Goal: Task Accomplishment & Management: Manage account settings

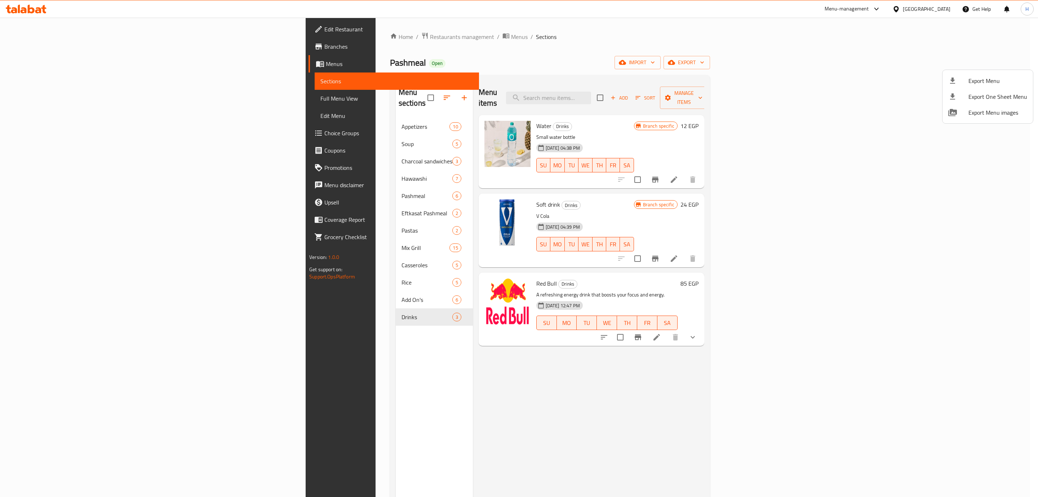
click at [264, 39] on div at bounding box center [519, 248] width 1038 height 497
click at [430, 39] on span "Restaurants management" at bounding box center [462, 36] width 64 height 9
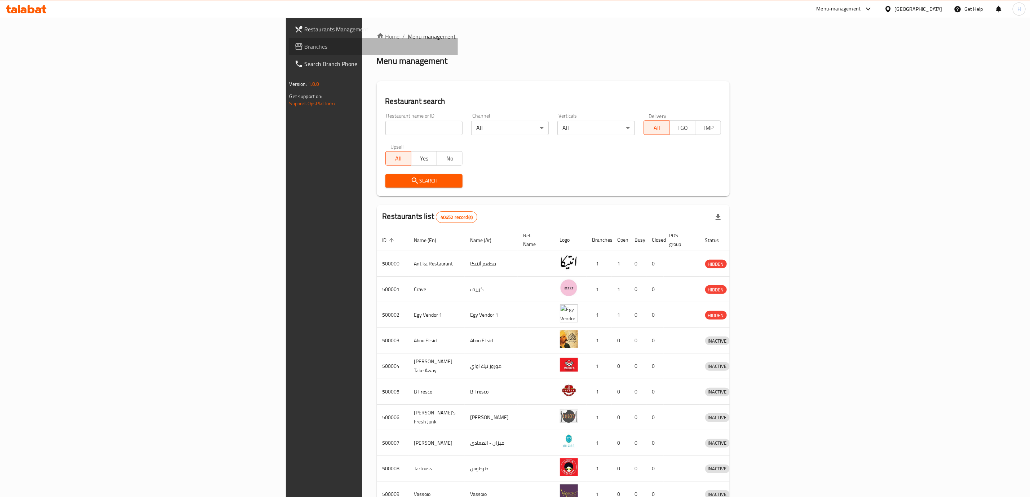
click at [305, 46] on span "Branches" at bounding box center [378, 46] width 147 height 9
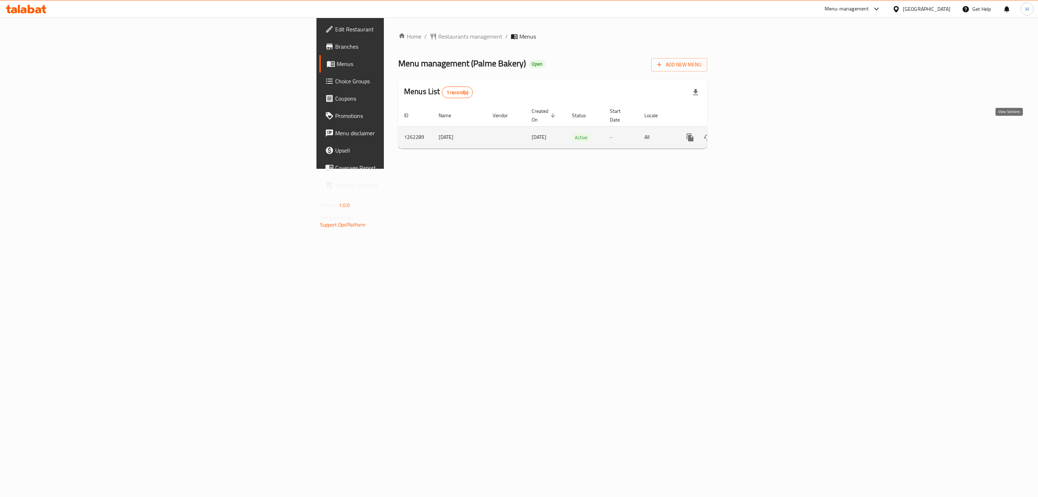
click at [751, 129] on link "enhanced table" at bounding box center [741, 137] width 17 height 17
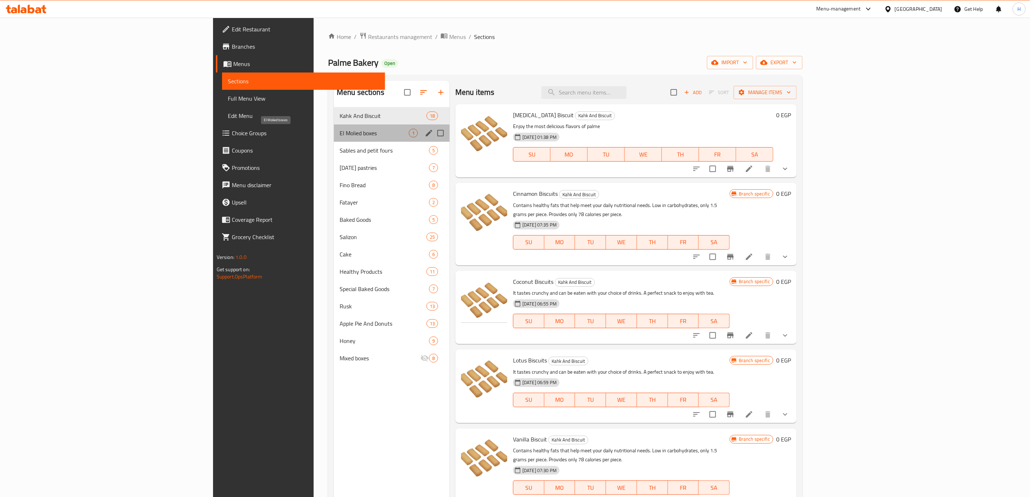
click at [339, 129] on span "El Molied boxes" at bounding box center [373, 133] width 69 height 9
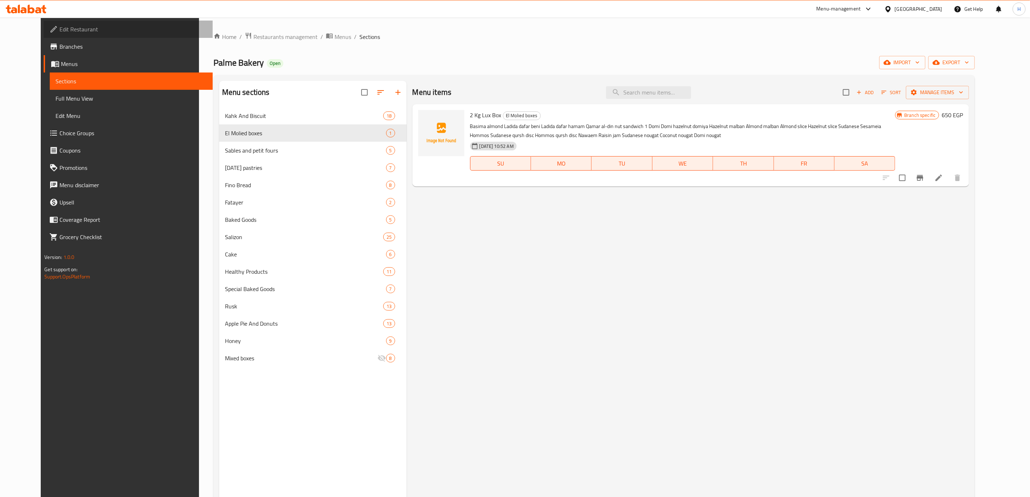
click at [104, 33] on span "Edit Restaurant" at bounding box center [132, 29] width 147 height 9
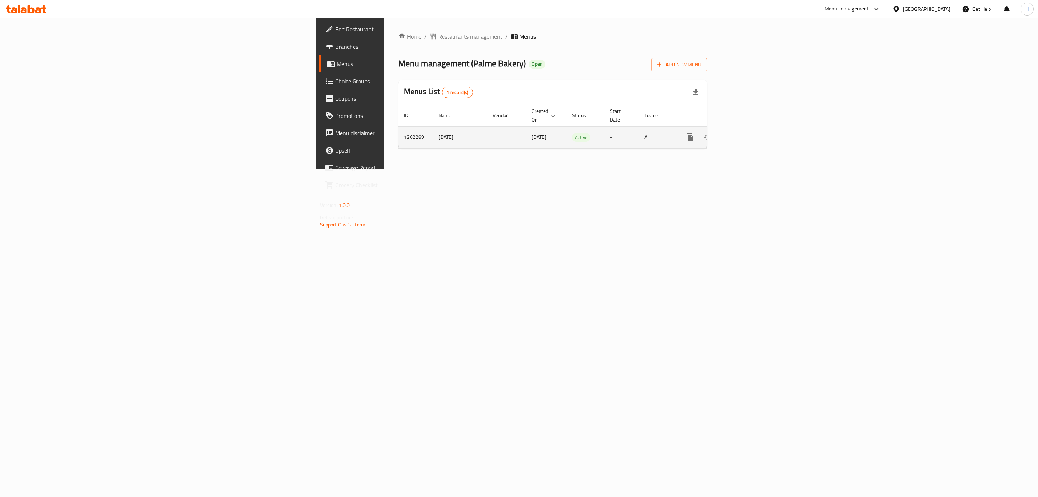
click at [746, 133] on icon "enhanced table" at bounding box center [742, 137] width 9 height 9
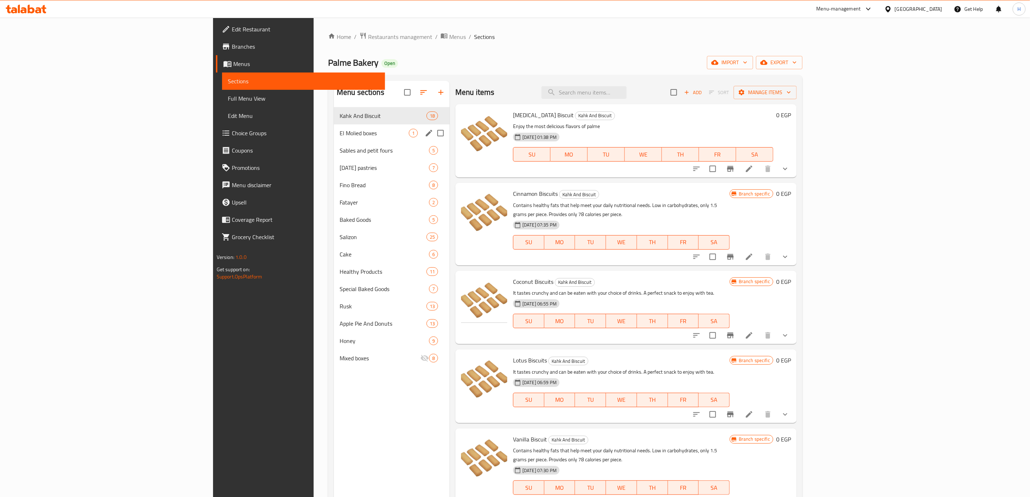
click at [334, 139] on div "El Molied boxes 1" at bounding box center [392, 132] width 116 height 17
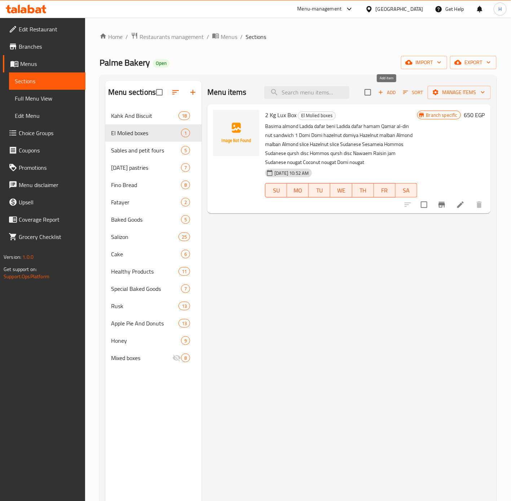
click at [387, 93] on span "Add" at bounding box center [386, 92] width 19 height 8
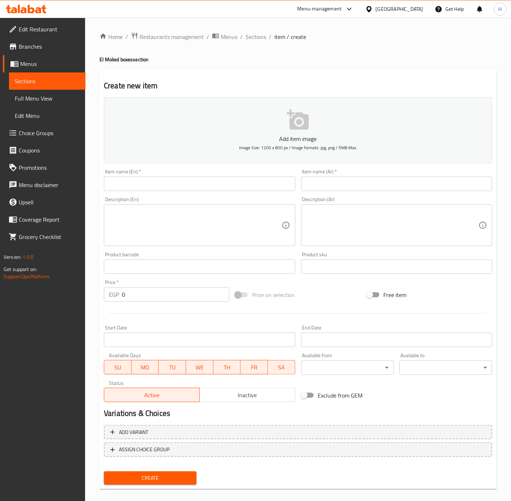
drag, startPoint x: 505, startPoint y: 143, endPoint x: 397, endPoint y: 188, distance: 117.6
click at [397, 188] on input "text" at bounding box center [396, 184] width 191 height 14
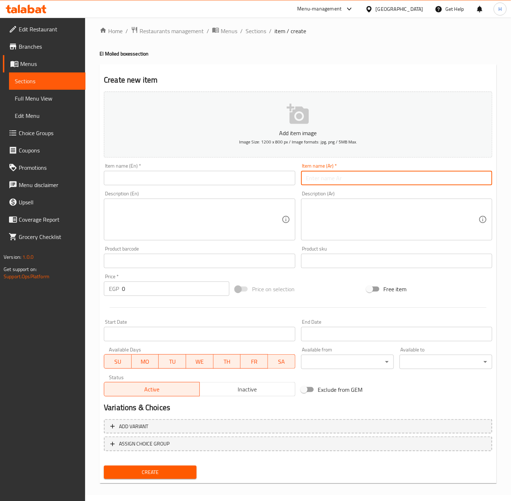
scroll to position [8, 0]
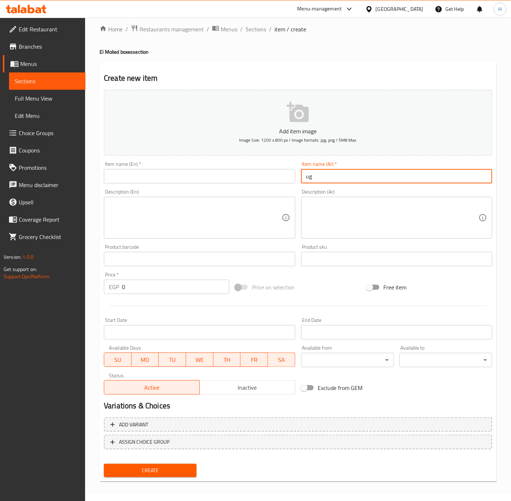
type input "u"
type input "علبة 1 كيلو لوكس"
click at [186, 173] on input "text" at bounding box center [199, 176] width 191 height 14
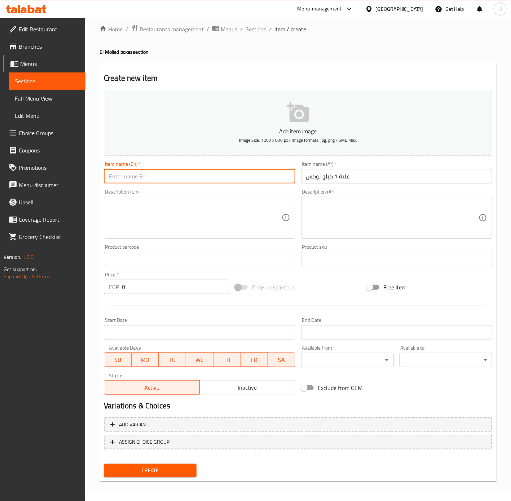
click at [362, 174] on input "علبة 1 كيلو لوكس" at bounding box center [396, 176] width 191 height 14
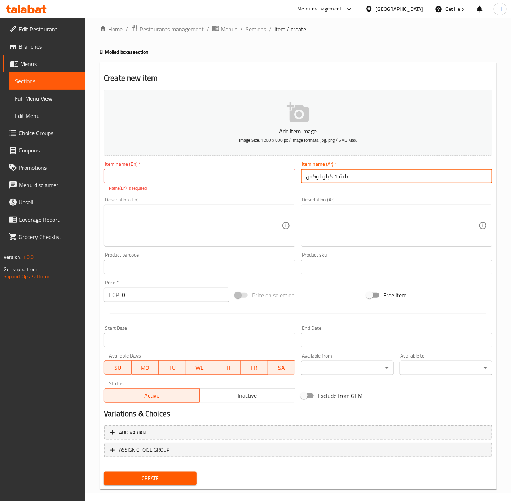
click at [362, 174] on input "علبة 1 كيلو لوكس" at bounding box center [396, 176] width 191 height 14
click at [219, 176] on input "text" at bounding box center [199, 176] width 191 height 14
paste input "1 kg Lux box"
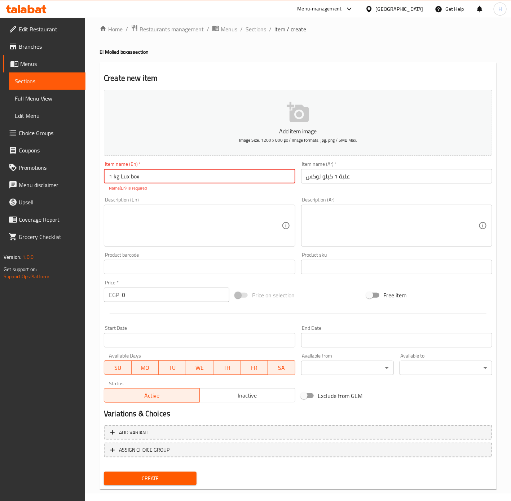
click at [219, 176] on input "1 kg Lux box" at bounding box center [199, 176] width 191 height 14
type input "1 Kg Lux Box"
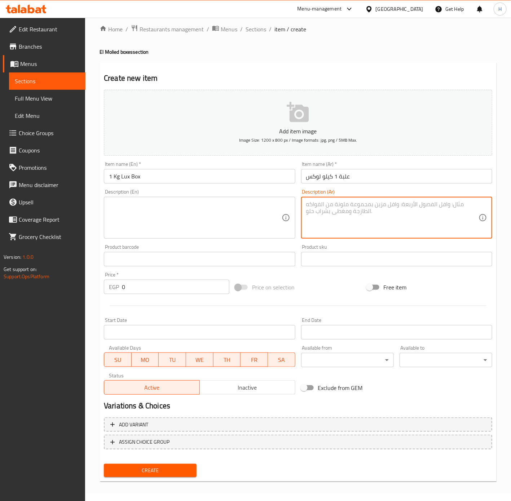
click at [442, 211] on textarea at bounding box center [392, 218] width 172 height 34
type textarea "2"
click at [368, 217] on textarea "2 سودانية، 2 سمسمية، 2 حمصية، 1 قرص سوداني قرش، 1 قرص حمص قرش، ا نواعم، 1 مربى …" at bounding box center [392, 218] width 172 height 34
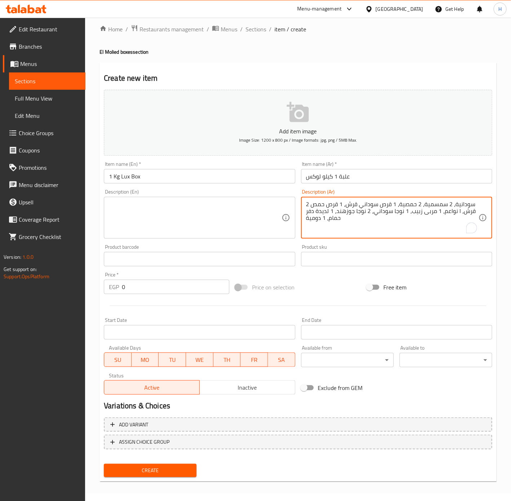
type textarea "2 سودانية، 2 سمسمية، 2 حمصية، 1 قرص سوداني قرش، 1 قرص حمص قرش، ا نواعم، 1 مربى …"
click at [440, 210] on textarea "2 سودانية، 2 سمسمية، 2 حمصية، 1 قرص سوداني قرش، 1 قرص حمص قرش، ا نواعم، 1 مربى …" at bounding box center [392, 218] width 172 height 34
click at [461, 205] on textarea "2 سودانية، 2 سمسمية، 2 حمصية، 1 قرص سوداني قرش، 1 قرص حمص قرش، ا نواعم، 1 مربى …" at bounding box center [392, 218] width 172 height 34
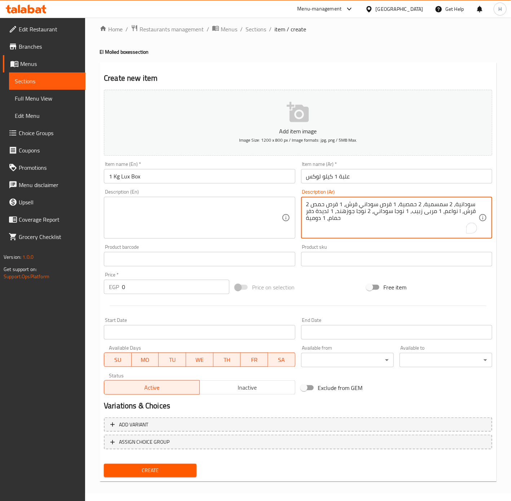
click at [461, 205] on textarea "2 سودانية، 2 سمسمية، 2 حمصية، 1 قرص سوداني قرش، 1 قرص حمص قرش، ا نواعم، 1 مربى …" at bounding box center [392, 218] width 172 height 34
click at [447, 227] on textarea "2 سودانية، 2 سمسمية، 2 حمصية، 1 قرص سوداني قرش، 1 قرص حمص قرش، ا نواعم، 1 مربى …" at bounding box center [392, 218] width 172 height 34
click at [462, 204] on textarea "2 سودانية، 2 سمسمية، 2 حمصية، 1 قرص سوداني قرش، 1 قرص حمص قرش، ا نواعم، 1 مربى …" at bounding box center [392, 218] width 172 height 34
click at [420, 203] on textarea "2 سودانية، 2 سمسمية، 2 حمصية، 1 قرص سوداني قرش، 1 قرص حمص قرش، ا نواعم، 1 مربى …" at bounding box center [392, 218] width 172 height 34
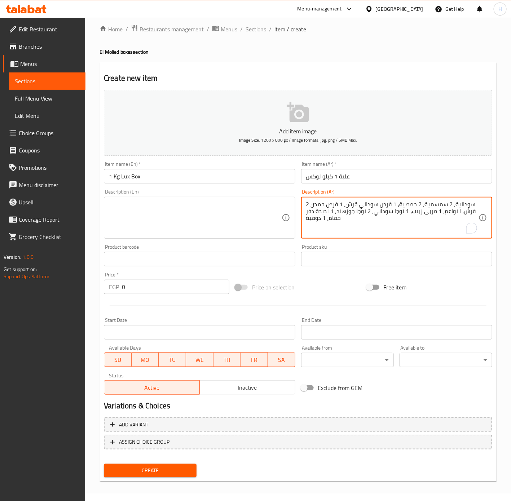
click at [420, 203] on textarea "2 سودانية، 2 سمسمية، 2 حمصية، 1 قرص سوداني قرش، 1 قرص حمص قرش، ا نواعم، 1 مربى …" at bounding box center [392, 218] width 172 height 34
click at [211, 214] on textarea at bounding box center [195, 218] width 172 height 34
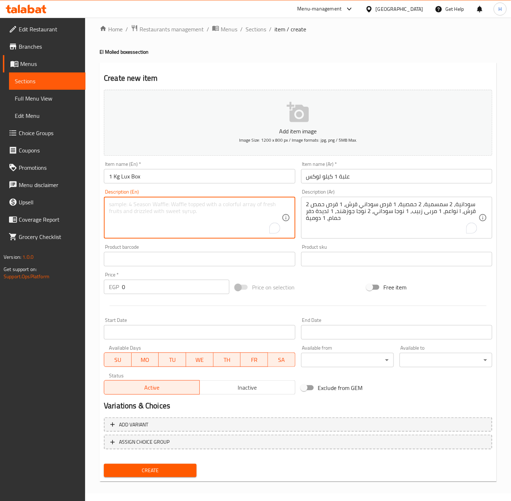
type textarea "1"
click at [167, 206] on textarea "2 Sudanya, 2" at bounding box center [195, 218] width 172 height 34
paste textarea "Semsemya"
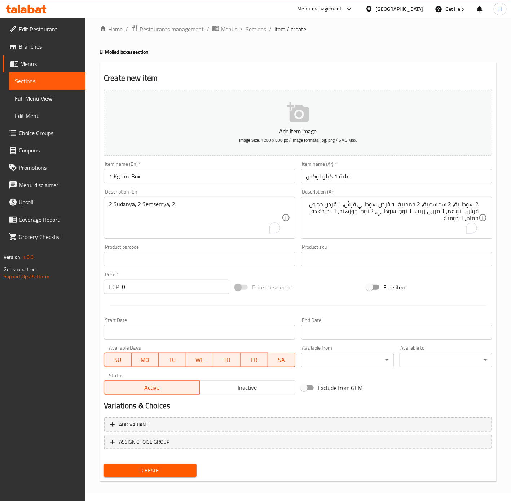
click at [234, 204] on textarea "2 Sudanya, 2 Semsemya, 2" at bounding box center [195, 218] width 172 height 34
paste textarea "Homosiya"
click at [234, 203] on textarea "2 Sudanya, 2 Semsemya, 2 Homosiya," at bounding box center [195, 218] width 172 height 34
paste textarea "1 Sudanese Qursh disc,"
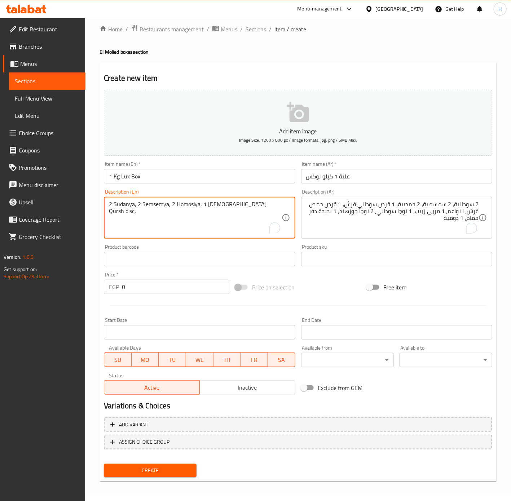
click at [219, 205] on textarea "2 Sudanya, 2 Semsemya, 2 Homosiya, 1 Sudanese Qursh disc," at bounding box center [195, 218] width 172 height 34
click at [256, 205] on textarea "2 Sudanya, 2 Semsemya, 2 Homosiya, 1 Peanut Qursh disc," at bounding box center [195, 218] width 172 height 34
click at [265, 209] on textarea "2 Sudanya, 2 Semsemya, 2 Homosiya, 1 Peanut Qursh disc," at bounding box center [195, 218] width 172 height 34
paste textarea "1 Qursh chickpea disc,"
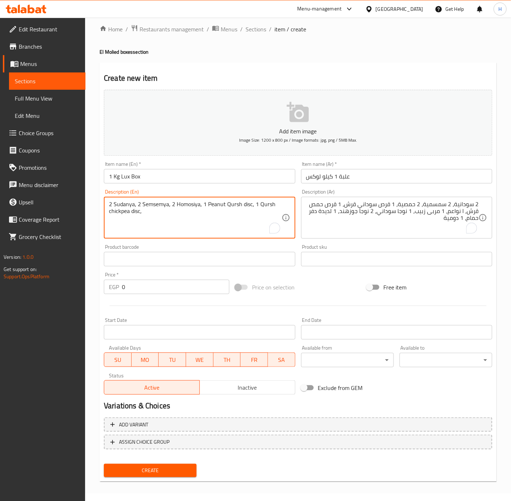
click at [116, 212] on textarea "2 Sudanya, 2 Semsemya, 2 Homosiya, 1 Peanut Qursh disc, 1 Qursh chickpea disc," at bounding box center [195, 218] width 172 height 34
click at [165, 211] on textarea "2 Sudanya, 2 Semsemya, 2 Homosiya, 1 Peanut Qursh disc, 1 Qursh Hummus disc," at bounding box center [195, 218] width 172 height 34
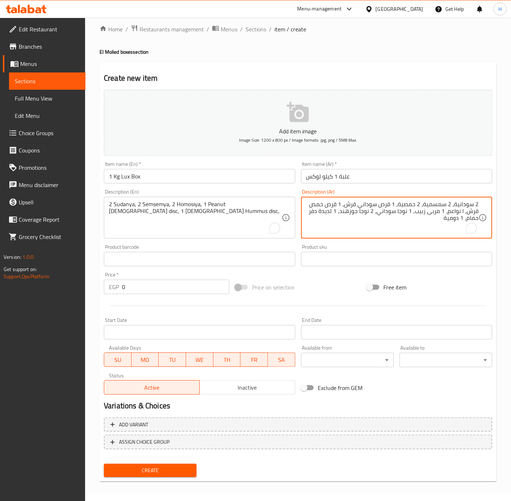
click at [376, 205] on textarea "2 سودانية، 2 سمسمية، 2 حمصية، 1 قرص سوداني قرش، 1 قرص حمص قرش، ا نواعم، 1 مربى …" at bounding box center [392, 218] width 172 height 34
click at [331, 206] on textarea "2 سودانية، 2 سمسمية، 2 حمصية، 1 قرص سوداني قرش، 1 قرص حمص قرش، ا نواعم، 1 مربى …" at bounding box center [392, 218] width 172 height 34
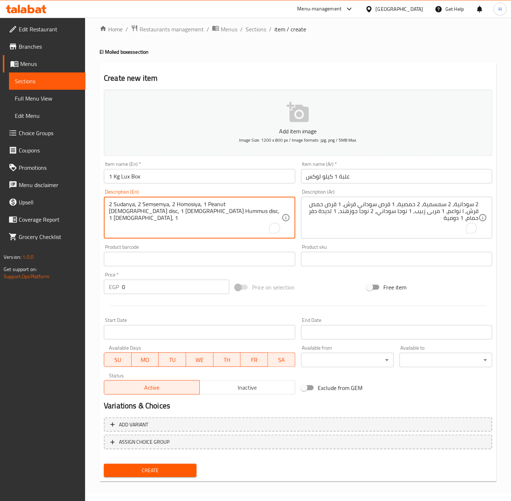
click at [249, 217] on textarea "2 Sudanya, 2 Semsemya, 2 Homosiya, 1 Peanut Qursh disc, 1 Qursh Hummus disc, 1 …" at bounding box center [195, 218] width 172 height 34
paste textarea "raisin jam,"
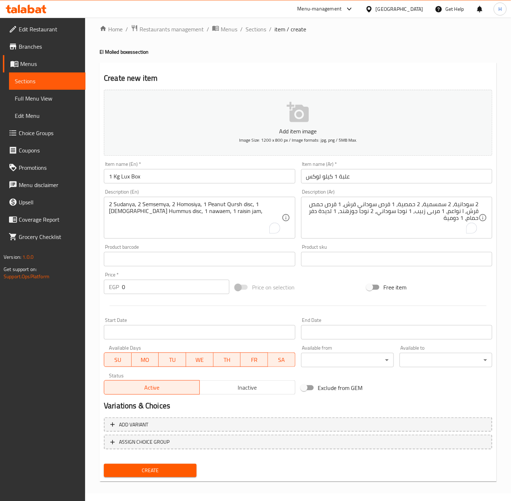
click at [212, 213] on textarea "2 Sudanya, 2 Semsemya, 2 Homosiya, 1 Peanut Qursh disc, 1 Qursh Hummus disc, 1 …" at bounding box center [195, 218] width 172 height 34
paste textarea "1 Sudanese nougat,"
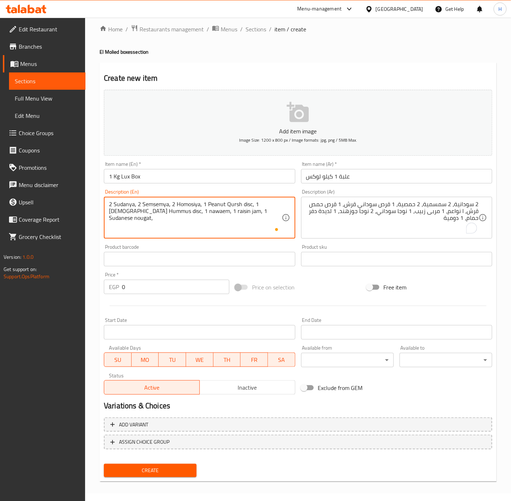
click at [216, 204] on textarea "2 Sudanya, 2 Semsemya, 2 Homosiya, 1 Peanut Qursh disc, 1 Qursh Hummus disc, 1 …" at bounding box center [195, 218] width 172 height 34
click at [217, 214] on textarea "2 Sudanya, 2 Semsemya, 2 Homosiya, 1 Peanut Qursh disc, 1 Qursh Hummus disc, 1 …" at bounding box center [195, 218] width 172 height 34
paste textarea "Peanut"
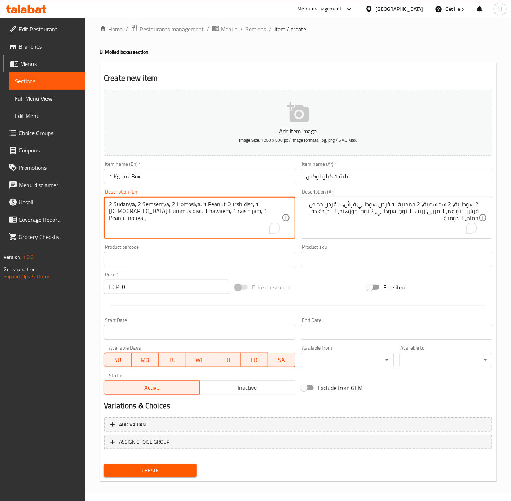
click at [258, 212] on textarea "2 Sudanya, 2 Semsemya, 2 Homosiya, 1 Peanut Qursh disc, 1 Qursh Hummus disc, 1 …" at bounding box center [195, 218] width 172 height 34
paste textarea "2 coconut nougat,"
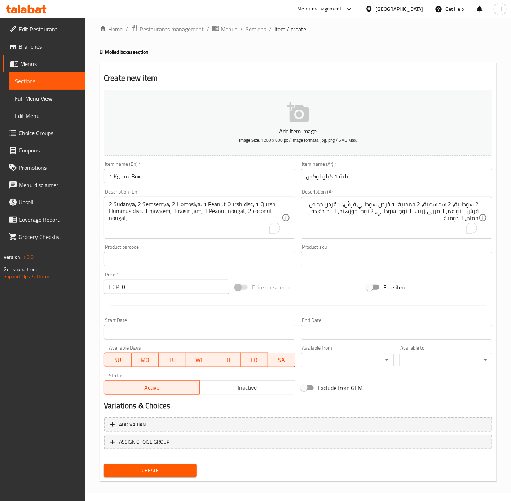
click at [163, 223] on textarea "2 Sudanya, 2 Semsemya, 2 Homosiya, 1 Peanut Qursh disc, 1 Qursh Hummus disc, 1 …" at bounding box center [195, 218] width 172 height 34
paste textarea "Ladeda"
click at [208, 222] on textarea "2 Sudanya, 2 Semsemya, 2 Homosiya, 1 Peanut Qursh disc, 1 Qursh Hummus disc, 1 …" at bounding box center [195, 218] width 172 height 34
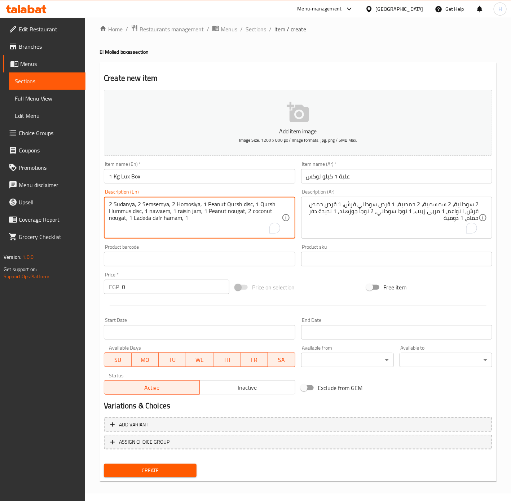
paste textarea "Domiya"
type textarea "2 sudanya, 2 semsemya, 2 homosiya, 1 peanut qursh disc, 1 qursh hummus disc, 1 …"
click at [335, 288] on div "Price on selection" at bounding box center [297, 287] width 131 height 19
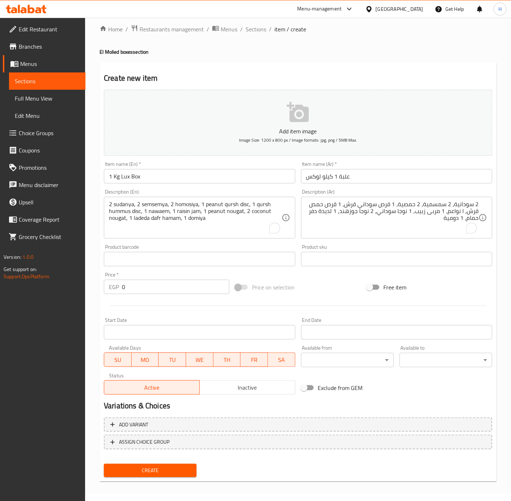
click at [292, 291] on span "Price on selection" at bounding box center [273, 287] width 43 height 9
click at [152, 290] on input "0" at bounding box center [175, 287] width 107 height 14
type input "250"
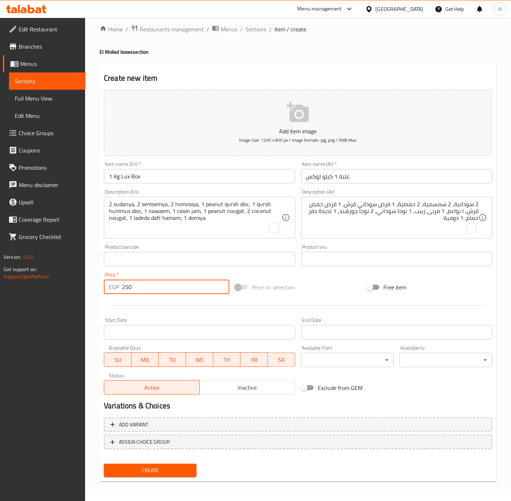
click at [179, 476] on button "Create" at bounding box center [150, 470] width 93 height 13
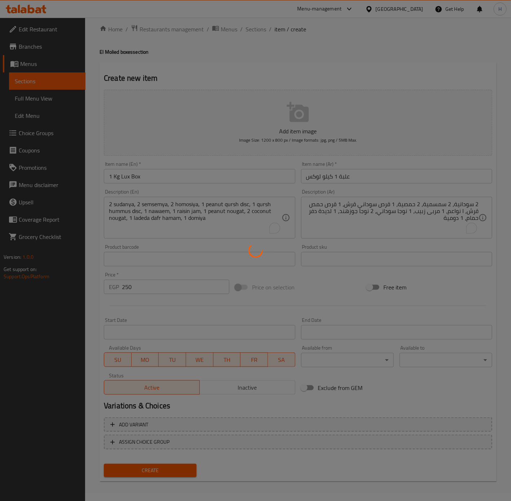
type input "0"
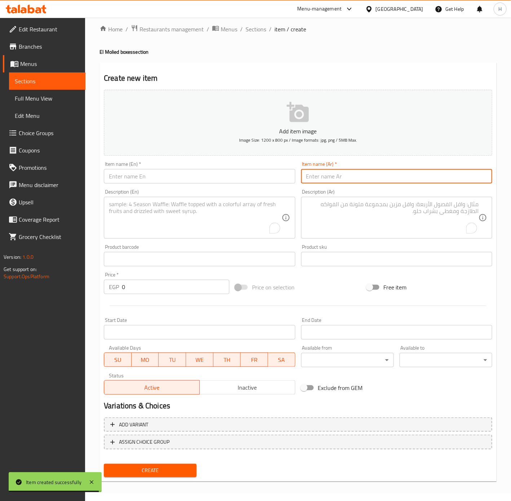
click at [379, 176] on input "text" at bounding box center [396, 176] width 191 height 14
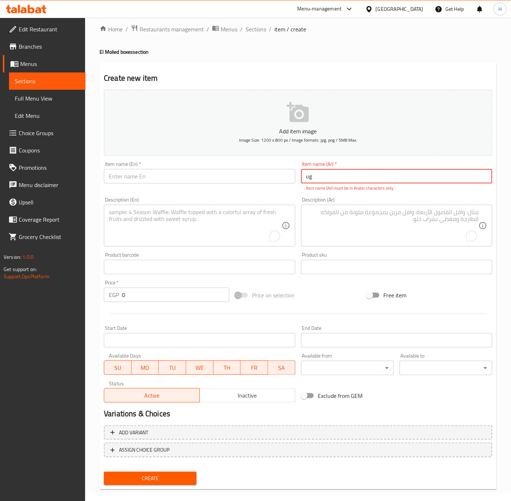
type input "u"
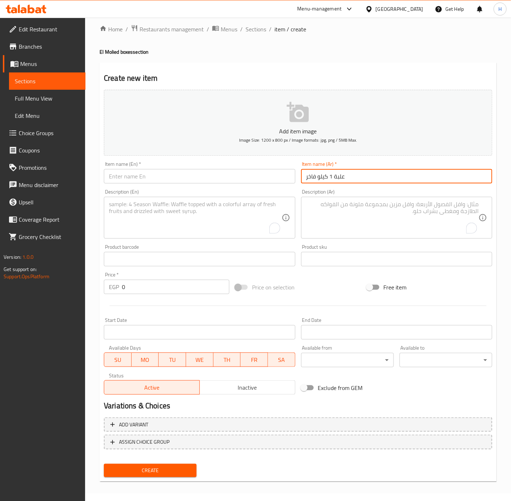
click at [373, 171] on input "علبة 1 كيلو فاخر" at bounding box center [396, 176] width 191 height 14
type input "علبة 1 كيلو فاخر"
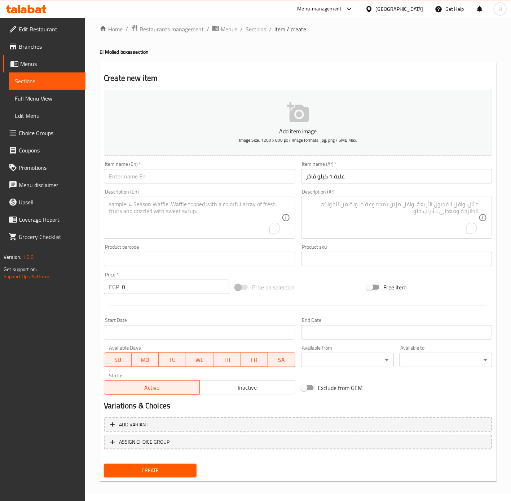
click at [223, 181] on input "text" at bounding box center [199, 176] width 191 height 14
paste input "1 kg luxury box"
click at [223, 181] on input "1 kg luxury box" at bounding box center [199, 176] width 191 height 14
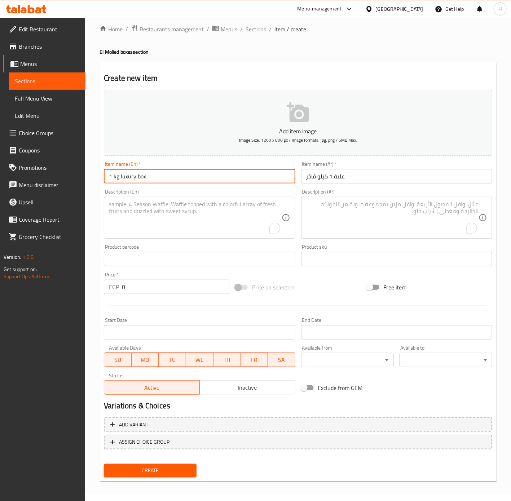
click at [223, 181] on input "1 kg luxury box" at bounding box center [199, 176] width 191 height 14
type input "1 Kg Luxury Box"
click at [400, 207] on textarea "To enrich screen reader interactions, please activate Accessibility in Grammarl…" at bounding box center [392, 218] width 172 height 34
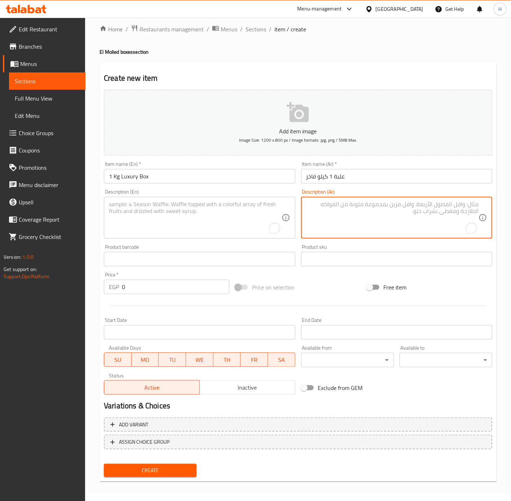
paste textarea "2 سودانية، 2 سمسمية، 2 حمصية،"
click at [277, 395] on div "Status Active Inactive" at bounding box center [199, 383] width 197 height 27
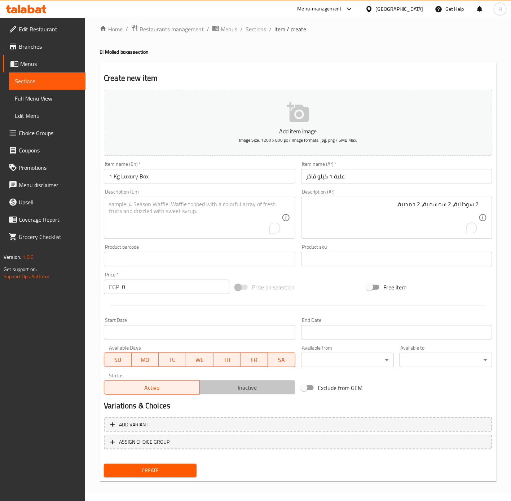
click at [278, 386] on span "Inactive" at bounding box center [248, 387] width 90 height 10
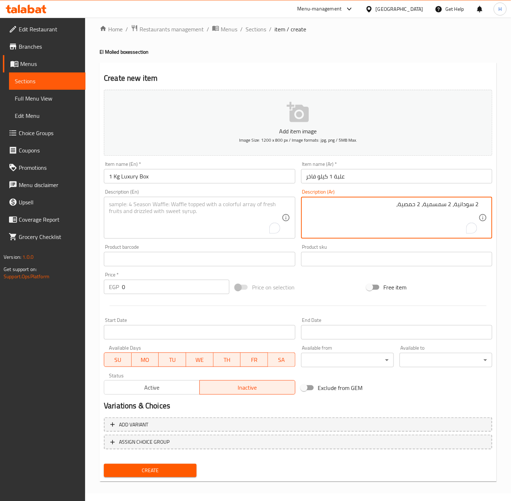
paste textarea "1 قرص سوداني قرش،"
paste textarea "ا نواعم، 1 مربى زبيب، 1 نوجا سوداني،"
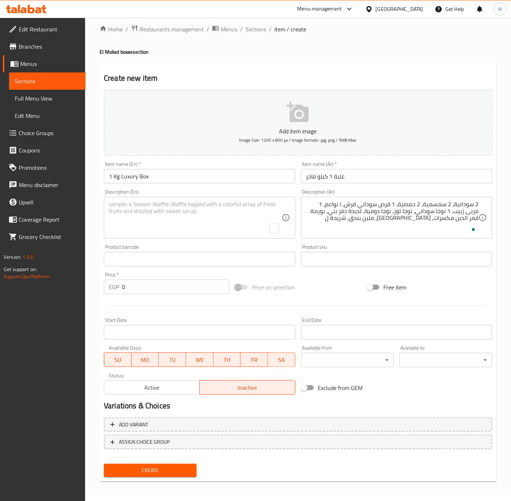
click at [369, 224] on textarea "2 سودانية، 2 سمسمية، 2 حمصية، 1 قرص سوداني قرش، ا نواعم، 1 مربى زبيب، 1 نوجا سو…" at bounding box center [392, 218] width 172 height 34
type textarea "2 سودانية، 2 سمسمية، 2 حمصية، 1 قرص سوداني قرش، ا نواعم، 1 مربى زبيب، 1 نوجا سو…"
click at [169, 216] on textarea "To enrich screen reader interactions, please activate Accessibility in Grammarl…" at bounding box center [195, 218] width 172 height 34
paste textarea "2 sudanya, 2 semsemya, 2 homosiya, 1 peanut qursh disc,"
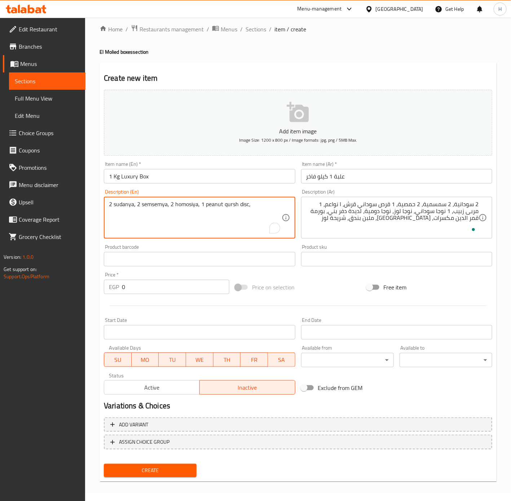
paste textarea "1 nawaem,"
paste textarea "1 raisin jam,"
paste textarea "1 peanut nougat,"
paste textarea "1 ladeda dafr"
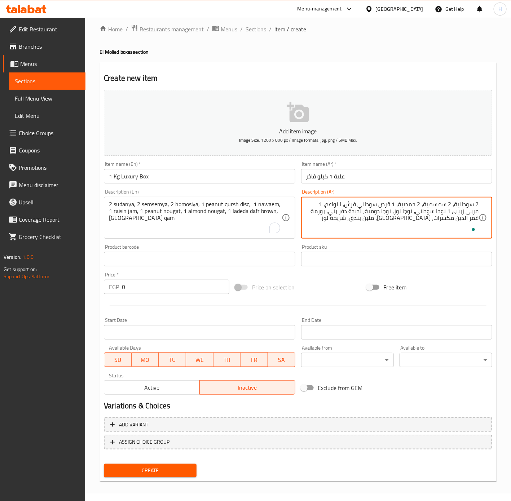
click at [324, 216] on textarea "2 سودانية، 2 سمسمية، 2 حمصية، 1 قرص سوداني قرش، ا نواعم، 1 مربى زبيب، 1 نوجا سو…" at bounding box center [392, 218] width 172 height 34
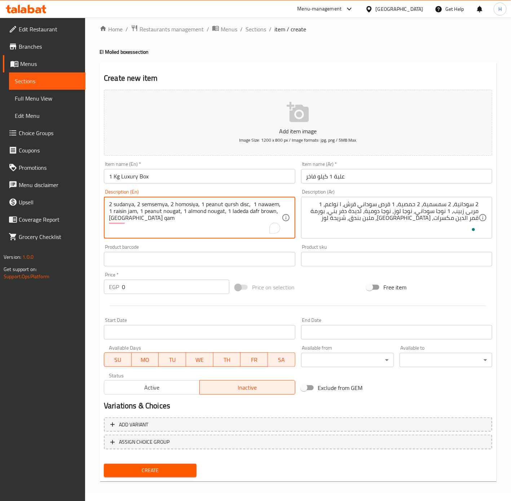
click at [131, 221] on textarea "2 sudanya, 2 semsemya, 2 homosiya, 1 peanut qursh disc, 1 nawaem, 1 raisin jam,…" at bounding box center [195, 218] width 172 height 34
paste textarea "Kamaruddin"
click at [176, 224] on textarea "2 sudanya, 2 semsemya, 2 homosiya, 1 peanut qursh disc, 1 nawaem, 1 raisin jam,…" at bounding box center [195, 218] width 172 height 34
click at [184, 218] on textarea "2 sudanya, 2 semsemya, 2 homosiya, 1 peanut qursh disc, 1 nawaem, 1 raisin jam,…" at bounding box center [195, 218] width 172 height 34
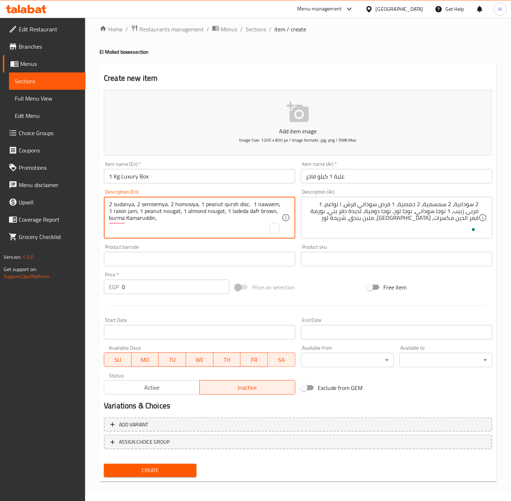
click at [185, 218] on textarea "2 sudanya, 2 semsemya, 2 homosiya, 1 peanut qursh disc, 1 nawaem, 1 raisin jam,…" at bounding box center [195, 218] width 172 height 34
click at [187, 219] on textarea "2 sudanya, 2 semsemya, 2 homosiya, 1 peanut qursh disc, 1 nawaem, 1 raisin jam,…" at bounding box center [195, 218] width 172 height 34
paste textarea "Domiya"
click at [225, 223] on textarea "2 sudanya, 2 semsemya, 2 homosiya, 1 peanut qursh disc, 1 nawaem, 1 raisin jam,…" at bounding box center [195, 218] width 172 height 34
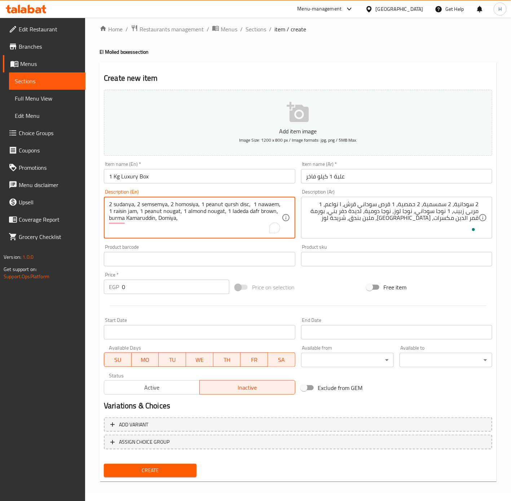
paste textarea "Malban"
click at [249, 218] on textarea "2 sudanya, 2 semsemya, 2 homosiya, 1 peanut qursh disc, 1 nawaem, 1 raisin jam,…" at bounding box center [195, 218] width 172 height 34
click at [225, 214] on textarea "2 sudanya, 2 semsemya, 2 homosiya, 1 peanut qursh disc, 1 nawaem, 1 raisin jam,…" at bounding box center [195, 218] width 172 height 34
click at [200, 218] on textarea "2 sudanya, 2 semsemya, 2 homosiya, 1 peanut qursh disc, 1 nawaem, 1 raisin jam,…" at bounding box center [195, 218] width 172 height 34
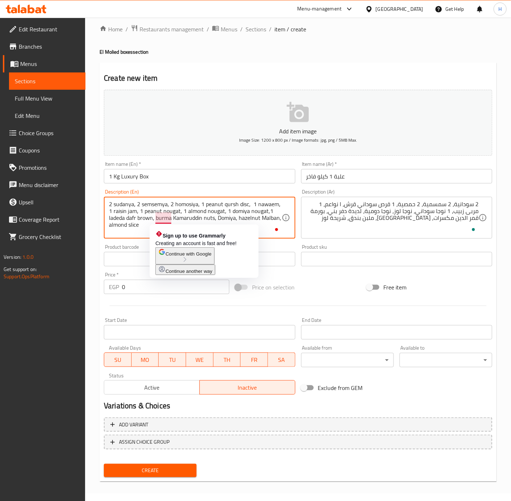
click at [164, 217] on textarea "2 sudanya, 2 semsemya, 2 homosiya, 1 peanut qursh disc, 1 nawaem, 1 raisin jam,…" at bounding box center [195, 218] width 172 height 34
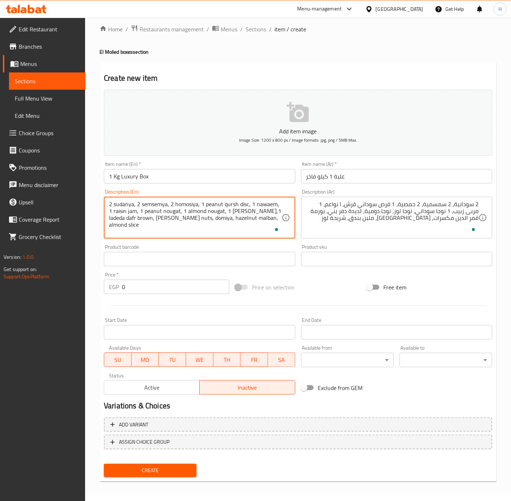
type textarea "2 sudanya, 2 semsemya, 2 homosiya, 1 peanut qursh disc, 1 nawaem, 1 raisin jam,…"
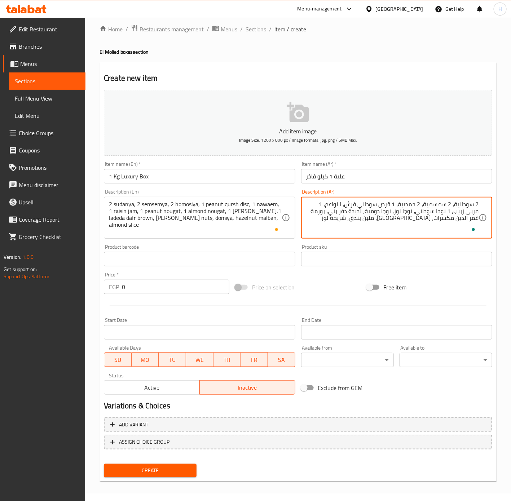
click at [142, 283] on input "0" at bounding box center [175, 287] width 107 height 14
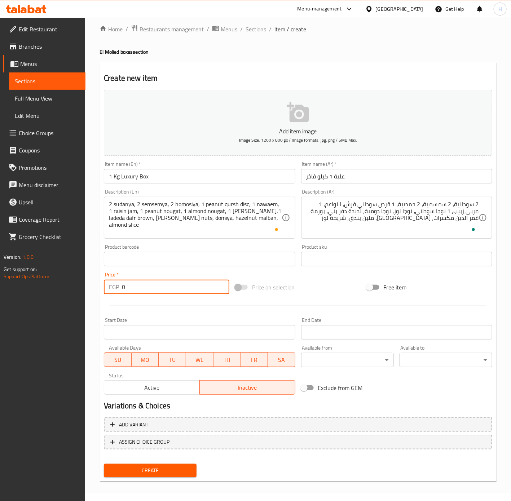
click at [142, 283] on input "0" at bounding box center [175, 287] width 107 height 14
type input "1"
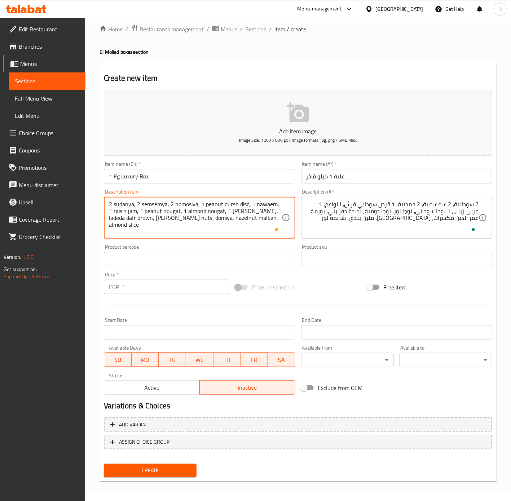
click at [129, 211] on textarea "2 sudanya, 2 semsemya, 2 homosiya, 1 peanut qursh disc, 1 nawaem, 1 raisin jam,…" at bounding box center [195, 218] width 172 height 34
click at [162, 213] on textarea "2 sudanya, 2 semsemya, 2 homosiya, 1 peanut qursh disc, 1 nawaem, 1 raisin jam,…" at bounding box center [195, 218] width 172 height 34
click at [204, 213] on textarea "2 sudanya, 2 semsemya, 2 homosiya, 1 peanut qursh disc, 1 nawaem, 1 raisin jam,…" at bounding box center [195, 218] width 172 height 34
click at [242, 213] on textarea "2 sudanya, 2 semsemya, 2 homosiya, 1 peanut qursh disc, 1 nawaem, 1 raisin jam,…" at bounding box center [195, 218] width 172 height 34
click at [120, 217] on textarea "2 sudanya, 2 semsemya, 2 homosiya, 1 peanut qursh disc, 1 nawaem, 1 raisin jam,…" at bounding box center [195, 218] width 172 height 34
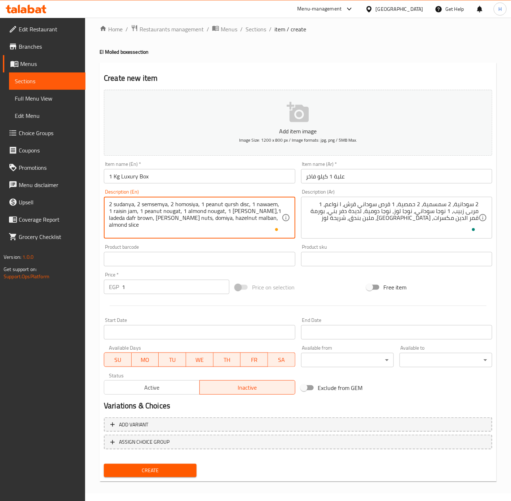
click at [155, 218] on textarea "2 sudanya, 2 semsemya, 2 homosiya, 1 peanut qursh disc, 1 nawaem, 1 raisin jam,…" at bounding box center [195, 218] width 172 height 34
click at [221, 217] on textarea "2 sudanya, 2 semsemya, 2 homosiya, 1 peanut qursh disc, 1 nawaem, 1 raisin jam,…" at bounding box center [195, 218] width 172 height 34
click at [257, 220] on textarea "2 sudanya, 2 semsemya, 2 homosiya, 1 peanut qursh disc, 1 nawaem, 1 raisin jam,…" at bounding box center [195, 218] width 172 height 34
click at [139, 228] on textarea "2 sudanya, 2 semsemya, 2 homosiya, 1 peanut qursh disc, 1 nawaem, 1 raisin jam,…" at bounding box center [195, 218] width 172 height 34
click at [245, 216] on textarea "2 sudanya, 2 semsemya, 2 homosiya, 1 peanut qursh disc, 1 nawaem, 1 raisin jam,…" at bounding box center [195, 218] width 172 height 34
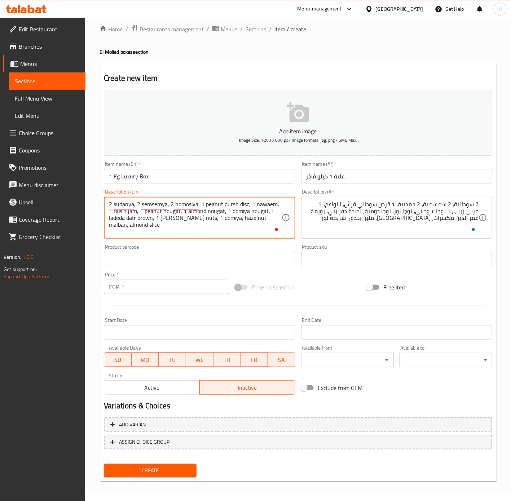
click at [246, 218] on textarea "2 sudanya, 2 semsemya, 2 homosiya, 1 peanut qursh disc, 1 nawaem, 1 raisin jam,…" at bounding box center [195, 218] width 172 height 34
click at [245, 218] on textarea "2 sudanya, 2 semsemya, 2 homosiya, 1 peanut qursh disc, 1 nawaem, 1 raisin jam,…" at bounding box center [195, 218] width 172 height 34
click at [129, 225] on textarea "2 sudanya, 2 semsemya, 2 homosiya, 1 peanut qursh disc, 1 nawaem, 1 raisin jam,…" at bounding box center [195, 218] width 172 height 34
type textarea "2 sudanya, 2 semsemya, 2 homosiya, 1 peanut qursh disc, 1 nawaem, 1 raisin jam,…"
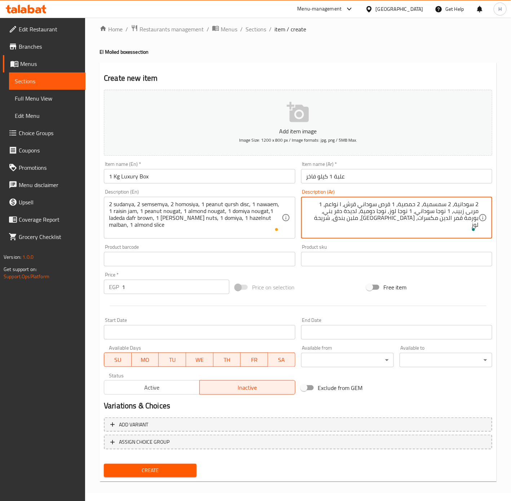
click at [402, 211] on textarea "2 سودانية، 2 سمسمية، 2 حمصية، 1 قرص سوداني قرش، ا نواعم، 1 مربى زبيب، 1 نوجا سو…" at bounding box center [392, 218] width 172 height 34
click at [370, 211] on textarea "2 سودانية، 2 سمسمية، 2 حمصية، 1 قرص سوداني قرش، ا نواعم، 1 مربى زبيب، 1 نوجا سو…" at bounding box center [392, 218] width 172 height 34
click at [329, 212] on textarea "2 سودانية، 2 سمسمية، 2 حمصية، 1 قرص سوداني قرش، ا نواعم، 1 مربى زبيب، 1 نوجا سو…" at bounding box center [392, 218] width 172 height 34
click at [430, 218] on textarea "2 سودانية، 2 سمسمية، 2 حمصية، 1 قرص سوداني قرش، ا نواعم، 1 مربى زبيب، 1 نوجا سو…" at bounding box center [392, 218] width 172 height 34
click at [381, 219] on textarea "2 سودانية، 2 سمسمية، 2 حمصية، 1 قرص سوداني قرش، ا نواعم، 1 مربى زبيب، 1 نوجا سو…" at bounding box center [392, 218] width 172 height 34
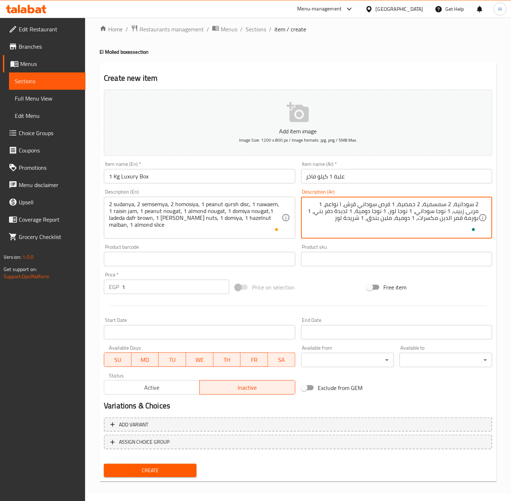
type textarea "2 سودانية، 2 سمسمية، 2 حمصية، 1 قرص سوداني قرش، ا نواعم، 1 مربى زبيب، 1 نوجا سو…"
click at [170, 288] on input "1" at bounding box center [175, 287] width 107 height 14
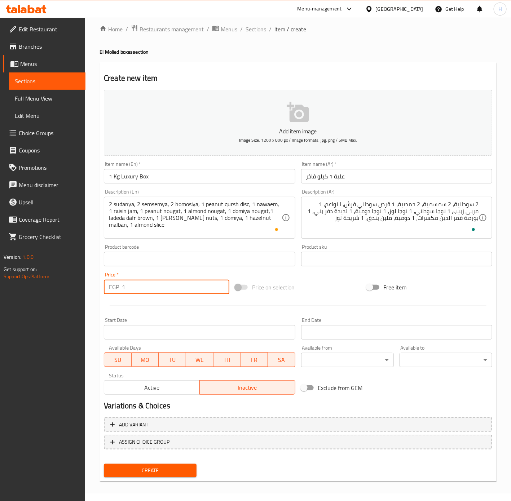
click at [170, 289] on input "1" at bounding box center [175, 287] width 107 height 14
type input "300"
click at [179, 469] on span "Create" at bounding box center [150, 470] width 81 height 9
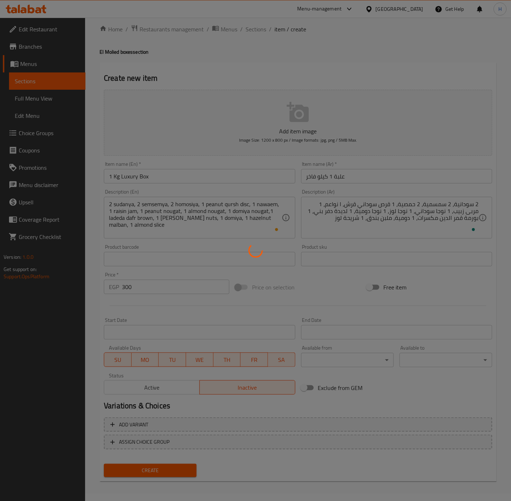
type input "0"
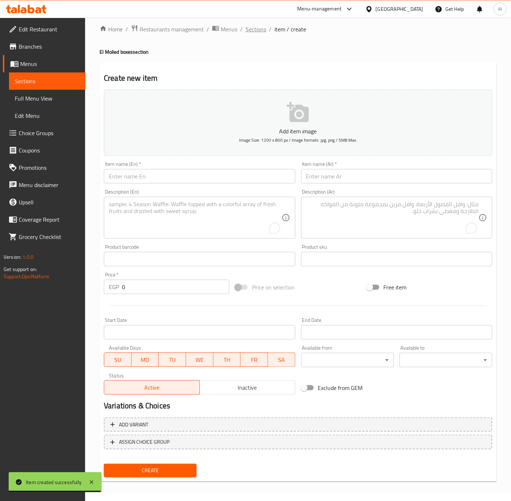
click at [254, 32] on span "Sections" at bounding box center [255, 29] width 21 height 9
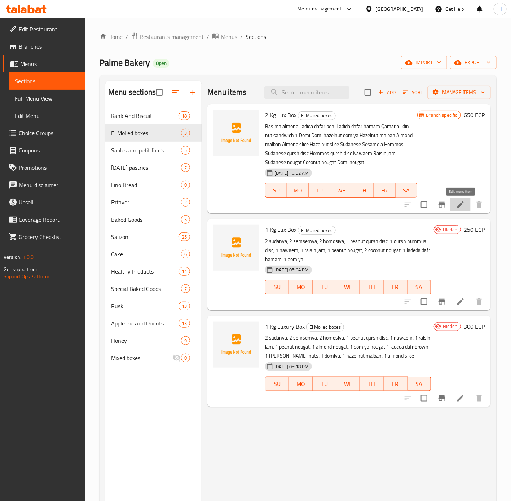
click at [457, 207] on icon at bounding box center [460, 204] width 9 height 9
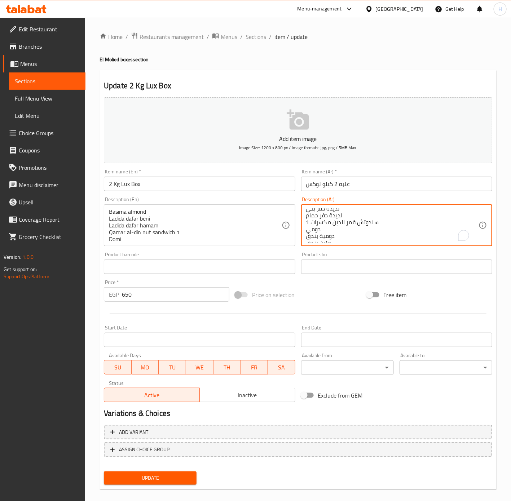
scroll to position [32, 0]
click at [385, 232] on textarea "بسيمة لوز لديدة دفر بني لديدة دفر حمام سندوتش [PERSON_NAME] 1 دومي دومية بندق م…" at bounding box center [392, 225] width 172 height 34
click at [307, 213] on textarea "بسيمة لوز لديدة دفر بني لديدة دفر حمام سندوتش [PERSON_NAME] 1 دومي دومية بندق م…" at bounding box center [392, 225] width 172 height 34
click at [305, 211] on div "بسيمة لوز لديدة دفر بني لديدة دفر حمام سندوتش [PERSON_NAME] 1 دومي دومية بندق م…" at bounding box center [396, 225] width 191 height 42
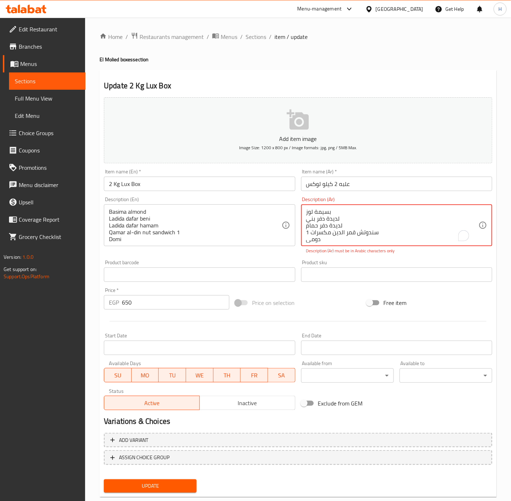
click at [309, 211] on textarea "بسيمة لوز لديدة دفر بني لديدة دفر حمام سندوتش [PERSON_NAME] 1 دومي دومية بندق م…" at bounding box center [392, 225] width 172 height 34
click at [337, 216] on textarea "بسيمة لوز لديدة دفر بني لديدة دفر حمام سندوتش [PERSON_NAME] 1 دومي دومية بندق م…" at bounding box center [392, 225] width 172 height 34
click at [307, 213] on textarea "بسيمة لوز لديدة دفر بني لديدة دفر حمام سندوتش [PERSON_NAME] 1 دومي دومية بندق م…" at bounding box center [392, 225] width 172 height 34
type textarea "1 بسيمة لوز 1 لديدة دفر بني 1 لديدة دفر حمام سندوتش قمر الدين مكسرات 1 دومي دوم…"
click at [436, 261] on div "Product sku Product sku" at bounding box center [396, 271] width 191 height 22
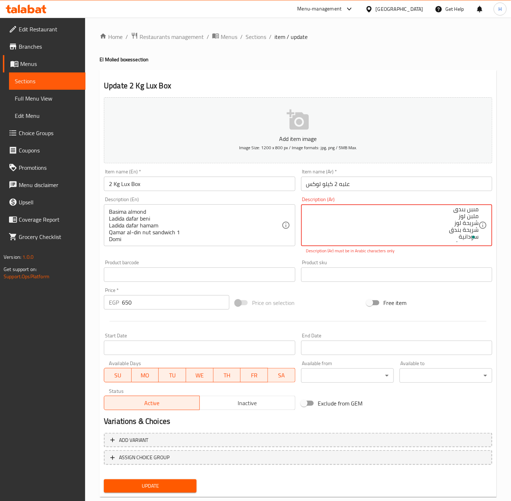
scroll to position [105, 0]
drag, startPoint x: 449, startPoint y: 242, endPoint x: 471, endPoint y: 227, distance: 26.5
click at [468, 230] on textarea "1 بسيمة لوز 1 لديدة دفر بني 1 لديدة دفر حمام سندوتش قمر الدين مكسرات 1 دومي دوم…" at bounding box center [392, 225] width 172 height 34
drag, startPoint x: 471, startPoint y: 227, endPoint x: 474, endPoint y: 223, distance: 5.2
click at [472, 226] on textarea "1 بسيمة لوز 1 لديدة دفر بني 1 لديدة دفر حمام سندوتش قمر الدين مكسرات 1 دومي دوم…" at bounding box center [392, 225] width 172 height 34
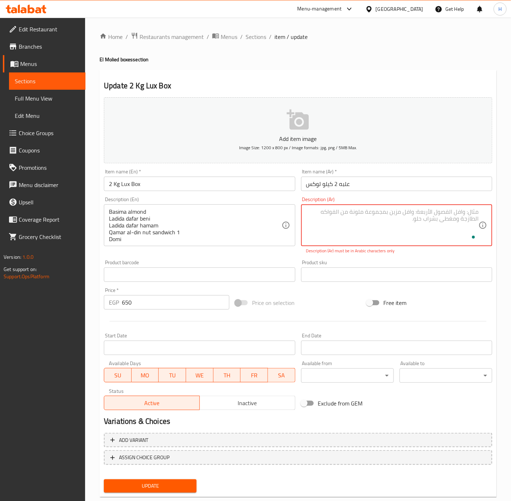
scroll to position [0, 0]
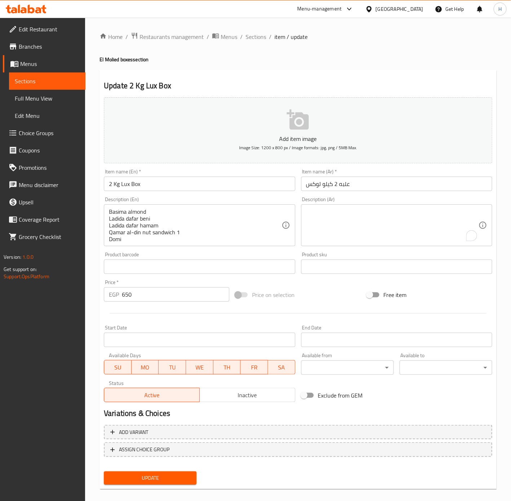
click at [391, 223] on textarea "To enrich screen reader interactions, please activate Accessibility in Grammarl…" at bounding box center [392, 225] width 172 height 34
click at [251, 41] on span "Sections" at bounding box center [255, 36] width 21 height 9
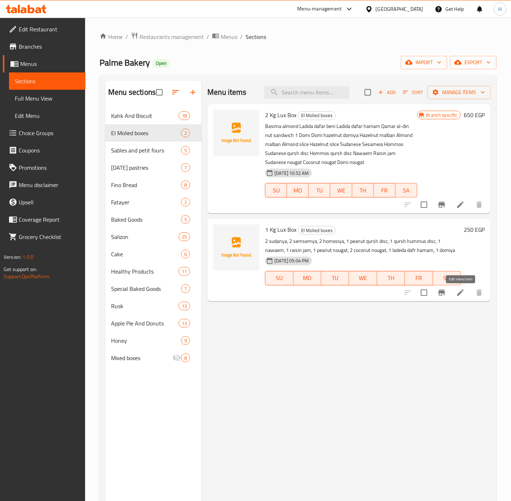
click at [461, 296] on icon at bounding box center [460, 292] width 9 height 9
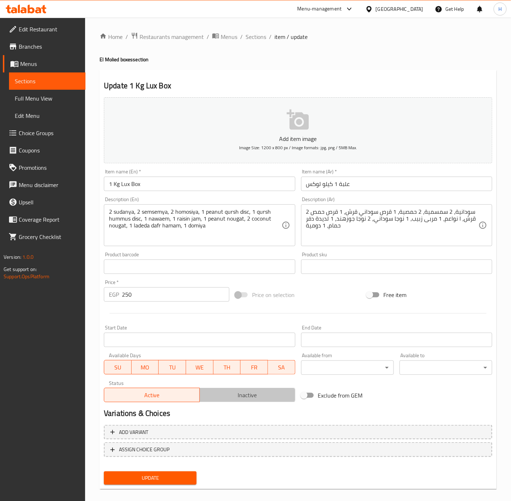
click at [257, 394] on span "Inactive" at bounding box center [248, 395] width 90 height 10
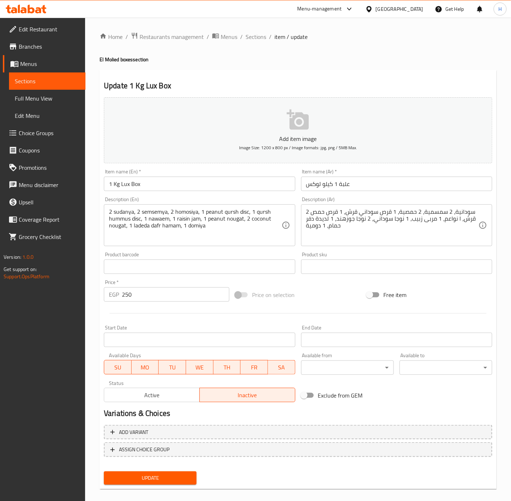
click at [165, 476] on span "Update" at bounding box center [150, 478] width 81 height 9
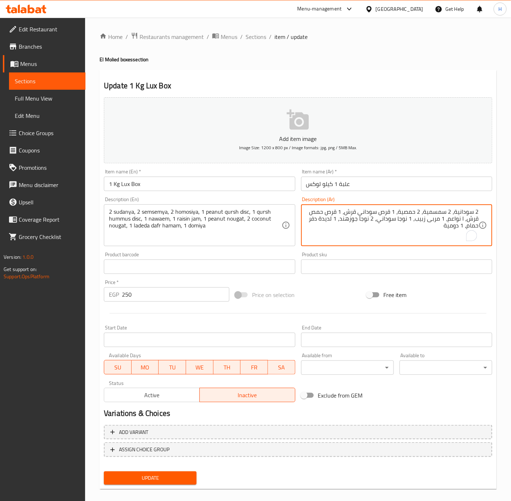
drag, startPoint x: 396, startPoint y: 214, endPoint x: 480, endPoint y: 214, distance: 84.3
click at [480, 214] on div "2 سودانية، 2 سمسمية، 2 حمصية، 1 قرص سوداني قرش، 1 قرص حمص قرش، ا نواعم، 1 مربى …" at bounding box center [396, 225] width 191 height 42
drag, startPoint x: 343, startPoint y: 212, endPoint x: 396, endPoint y: 212, distance: 53.0
click at [396, 212] on textarea "2 سودانية، 2 سمسمية، 2 حمصية، 1 قرص سوداني قرش، 1 قرص حمص قرش، ا نواعم، 1 مربى …" at bounding box center [392, 225] width 172 height 34
drag, startPoint x: 464, startPoint y: 219, endPoint x: 377, endPoint y: 222, distance: 87.3
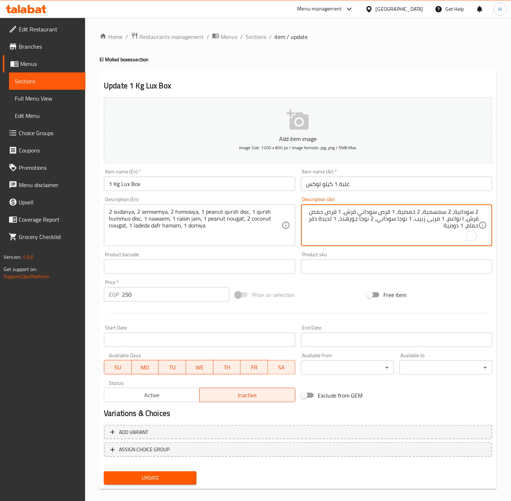
click at [377, 222] on textarea "2 سودانية، 2 سمسمية، 2 حمصية، 1 قرص سوداني قرش، 1 قرص حمص قرش، ا نواعم، 1 مربى …" at bounding box center [392, 225] width 172 height 34
drag, startPoint x: 107, startPoint y: 212, endPoint x: 139, endPoint y: 213, distance: 31.4
click at [156, 211] on div "2 sudanya, 2 semsemya, 2 homosiya, 1 peanut qursh disc, 1 qursh hummus disc, 1 …" at bounding box center [199, 225] width 191 height 42
drag, startPoint x: 106, startPoint y: 212, endPoint x: 156, endPoint y: 213, distance: 49.7
click at [189, 212] on div "2 sudanya, 2 semsemya, 2 homosiya, 1 peanut qursh disc, 1 qursh hummus disc, 1 …" at bounding box center [199, 225] width 191 height 42
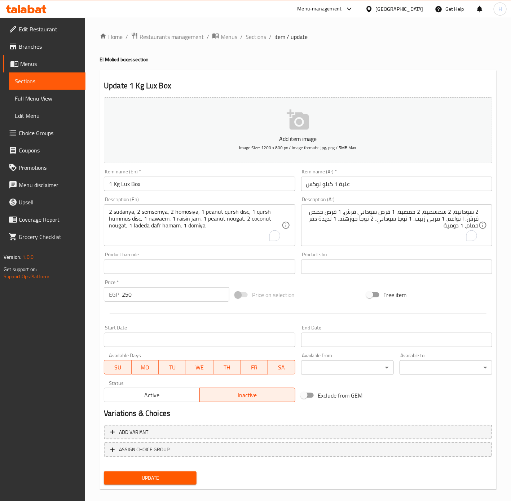
drag, startPoint x: 108, startPoint y: 211, endPoint x: 137, endPoint y: 212, distance: 28.5
click at [137, 212] on div "2 sudanya, 2 semsemya, 2 homosiya, 1 peanut qursh disc, 1 qursh hummus disc, 1 …" at bounding box center [199, 225] width 191 height 42
click at [130, 213] on textarea "2 sudanya, 2 semsemya, 2 homosiya, 1 peanut qursh disc, 1 qursh hummus disc, 1 …" at bounding box center [195, 225] width 172 height 34
drag, startPoint x: 250, startPoint y: 212, endPoint x: 107, endPoint y: 209, distance: 142.7
click at [107, 209] on div "2 sudanya, 2 semsemya, 2 homosiya, 1 peanut qursh disc, 1 qursh hummus disc, 1 …" at bounding box center [199, 225] width 191 height 42
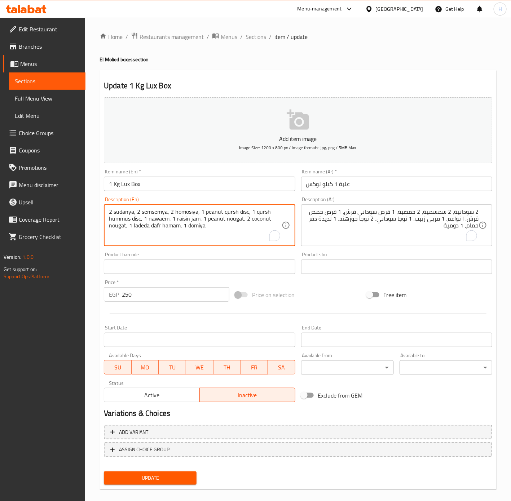
drag, startPoint x: 143, startPoint y: 217, endPoint x: 149, endPoint y: 218, distance: 6.4
click at [144, 217] on textarea "2 sudanya, 2 semsemya, 2 homosiya, 1 peanut qursh disc, 1 qursh hummus disc, 1 …" at bounding box center [195, 225] width 172 height 34
drag, startPoint x: 149, startPoint y: 218, endPoint x: 161, endPoint y: 220, distance: 12.0
click at [161, 220] on textarea "2 sudanya, 2 semsemya, 2 homosiya, 1 peanut qursh disc, 1 qursh hummus disc, 1 …" at bounding box center [195, 225] width 172 height 34
click at [168, 219] on textarea "2 sudanya, 2 semsemya, 2 homosiya, 1 peanut qursh disc, 1 qursh hummus disc, 1 …" at bounding box center [195, 225] width 172 height 34
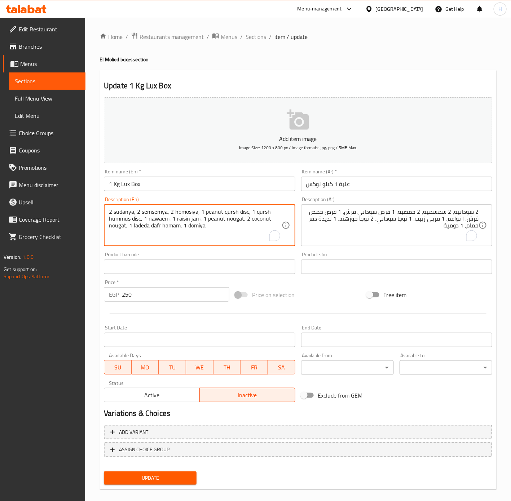
drag, startPoint x: 171, startPoint y: 219, endPoint x: 154, endPoint y: 215, distance: 17.7
click at [154, 215] on textarea "2 sudanya, 2 semsemya, 2 homosiya, 1 peanut qursh disc, 1 qursh hummus disc, 1 …" at bounding box center [195, 225] width 172 height 34
click at [178, 222] on textarea "2 sudanya, 2 semsemya, 2 homosiya, 1 peanut qursh disc, 1 qursh hummus disc, 1 …" at bounding box center [195, 225] width 172 height 34
drag, startPoint x: 171, startPoint y: 218, endPoint x: 142, endPoint y: 222, distance: 29.1
click at [142, 222] on textarea "2 sudanya, 2 semsemya, 2 homosiya, 1 peanut qursh disc, 1 qursh hummus disc, 1 …" at bounding box center [195, 225] width 172 height 34
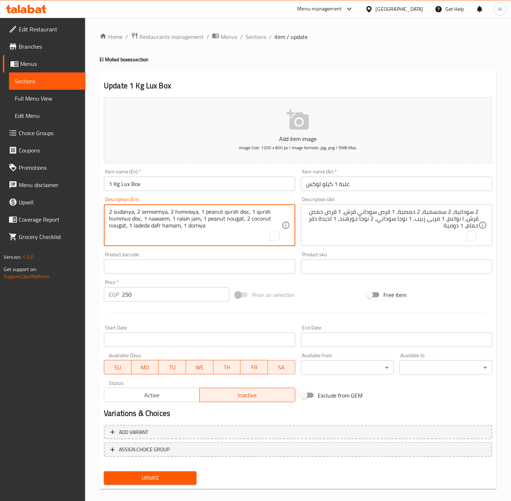
click at [201, 220] on textarea "2 sudanya, 2 semsemya, 2 homosiya, 1 peanut qursh disc, 1 qursh hummus disc, 1 …" at bounding box center [195, 225] width 172 height 34
drag, startPoint x: 201, startPoint y: 220, endPoint x: 185, endPoint y: 219, distance: 16.2
click at [185, 219] on textarea "2 sudanya, 2 semsemya, 2 homosiya, 1 peanut qursh disc, 1 qursh hummus disc, 1 …" at bounding box center [195, 225] width 172 height 34
click at [212, 228] on textarea "2 sudanya, 2 semsemya, 2 homosiya, 1 peanut qursh disc, 1 qursh hummus disc, 1 …" at bounding box center [195, 225] width 172 height 34
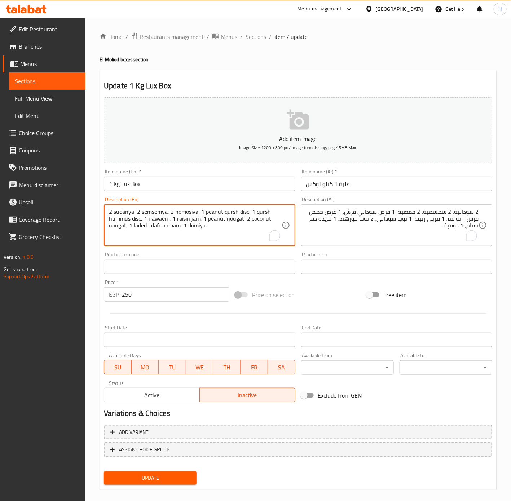
click at [222, 236] on textarea "2 sudanya, 2 semsemya, 2 homosiya, 1 peanut qursh disc, 1 qursh hummus disc, 1 …" at bounding box center [195, 225] width 172 height 34
drag, startPoint x: 222, startPoint y: 236, endPoint x: 214, endPoint y: 232, distance: 7.9
click at [222, 236] on textarea "2 sudanya, 2 semsemya, 2 homosiya, 1 peanut qursh disc, 1 qursh hummus disc, 1 …" at bounding box center [195, 225] width 172 height 34
click at [217, 237] on textarea "2 sudanya, 2 semsemya, 2 homosiya, 1 peanut qursh disc, 1 qursh hummus disc, 1 …" at bounding box center [195, 225] width 172 height 34
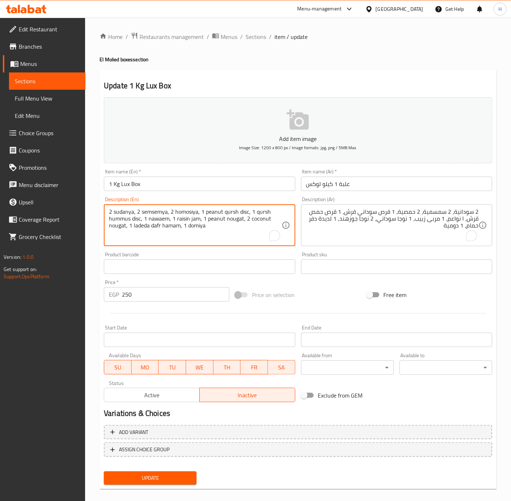
click at [223, 246] on div "2 sudanya, 2 semsemya, 2 homosiya, 1 peanut qursh disc, 1 qursh hummus disc, 1 …" at bounding box center [199, 225] width 191 height 42
drag, startPoint x: 223, startPoint y: 246, endPoint x: 214, endPoint y: 234, distance: 14.5
click at [223, 245] on div "2 sudanya, 2 semsemya, 2 homosiya, 1 peanut qursh disc, 1 qursh hummus disc, 1 …" at bounding box center [199, 225] width 191 height 42
click at [201, 218] on textarea "2 sudanya, 2 semsemya, 2 homosiya, 1 peanut qursh disc, 1 qursh hummus disc, 1 …" at bounding box center [195, 225] width 172 height 34
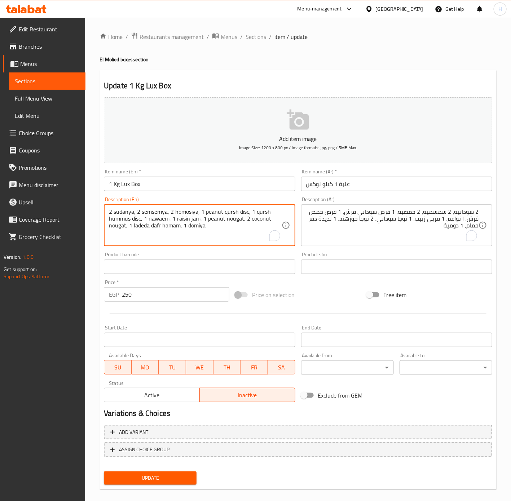
click at [200, 218] on textarea "2 sudanya, 2 semsemya, 2 homosiya, 1 peanut qursh disc, 1 qursh hummus disc, 1 …" at bounding box center [195, 225] width 172 height 34
drag, startPoint x: 200, startPoint y: 218, endPoint x: 171, endPoint y: 218, distance: 29.2
click at [171, 218] on textarea "2 sudanya, 2 semsemya, 2 homosiya, 1 peanut qursh disc, 1 qursh hummus disc, 1 …" at bounding box center [195, 225] width 172 height 34
drag, startPoint x: 243, startPoint y: 220, endPoint x: 202, endPoint y: 219, distance: 40.4
click at [202, 219] on textarea "2 sudanya, 2 semsemya, 2 homosiya, 1 peanut qursh disc, 1 qursh hummus disc, 1 …" at bounding box center [195, 225] width 172 height 34
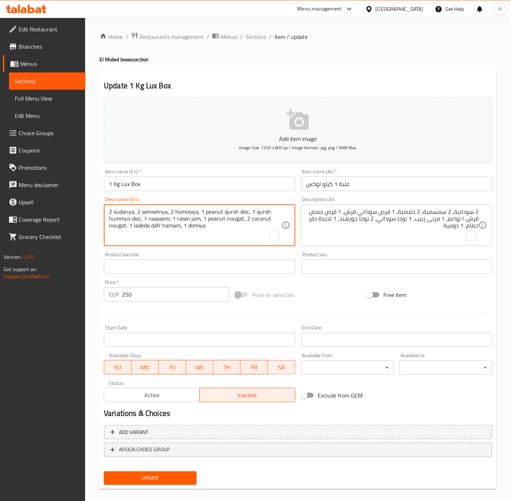
click at [129, 224] on textarea "2 sudanya, 2 semsemya, 2 homosiya, 1 peanut qursh disc, 1 qursh hummus disc, 1 …" at bounding box center [195, 225] width 172 height 34
drag, startPoint x: 131, startPoint y: 224, endPoint x: 143, endPoint y: 224, distance: 12.3
click at [143, 224] on textarea "2 sudanya, 2 semsemya, 2 homosiya, 1 peanut qursh disc, 1 qursh hummus disc, 1 …" at bounding box center [195, 225] width 172 height 34
click at [150, 240] on textarea "2 sudanya, 2 semsemya, 2 homosiya, 1 peanut qursh disc, 1 qursh hummus disc, 1 …" at bounding box center [195, 225] width 172 height 34
drag, startPoint x: 128, startPoint y: 224, endPoint x: 161, endPoint y: 224, distance: 33.2
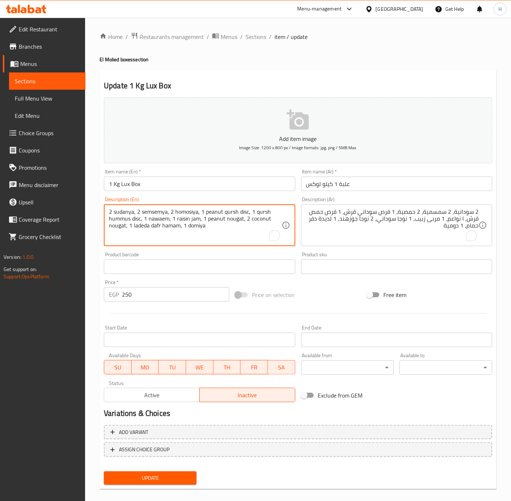
click at [161, 224] on textarea "2 sudanya, 2 semsemya, 2 homosiya, 1 peanut qursh disc, 1 qursh hummus disc, 1 …" at bounding box center [195, 225] width 172 height 34
click at [261, 36] on span "Sections" at bounding box center [255, 36] width 21 height 9
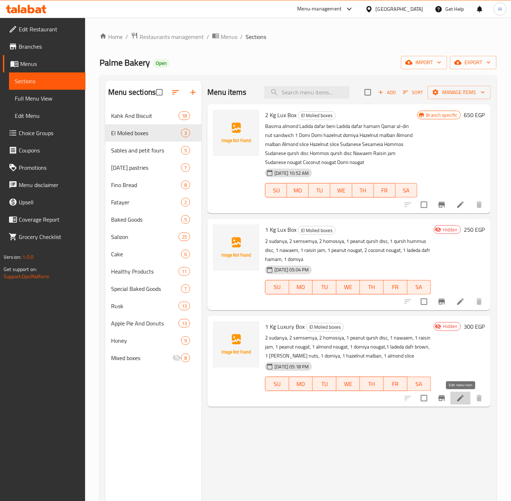
click at [460, 397] on icon at bounding box center [460, 398] width 9 height 9
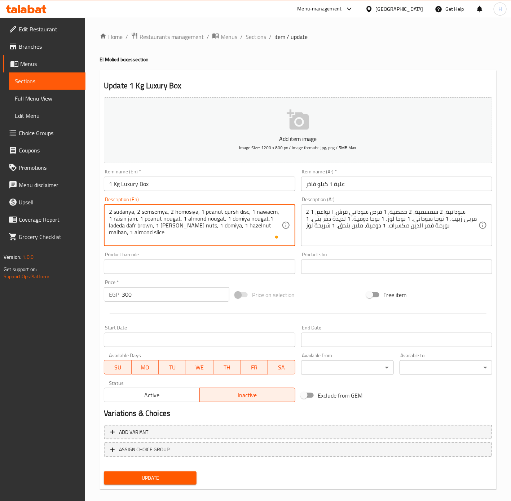
click at [234, 238] on textarea "2 sudanya, 2 semsemya, 2 homosiya, 1 peanut qursh disc, 1 nawaem, 1 raisin jam,…" at bounding box center [195, 225] width 172 height 34
click at [200, 212] on textarea "2 sudanya, 2 semsemya, 2 homosiya, 1 peanut qursh disc, 1 nawaem, 1 raisin jam,…" at bounding box center [195, 225] width 172 height 34
click at [231, 251] on div "Product barcode Product barcode" at bounding box center [199, 263] width 197 height 28
click at [267, 217] on textarea "2 sudanya, 2 semsemya, 2 homosiya, 1 peanut qursh disc, 1 nawaem, 1 raisin jam,…" at bounding box center [195, 225] width 172 height 34
click at [190, 225] on textarea "2 sudanya, 2 semsemya, 2 homosiya, 1 peanut qursh disc, 1 nawaem, 1 raisin jam,…" at bounding box center [195, 225] width 172 height 34
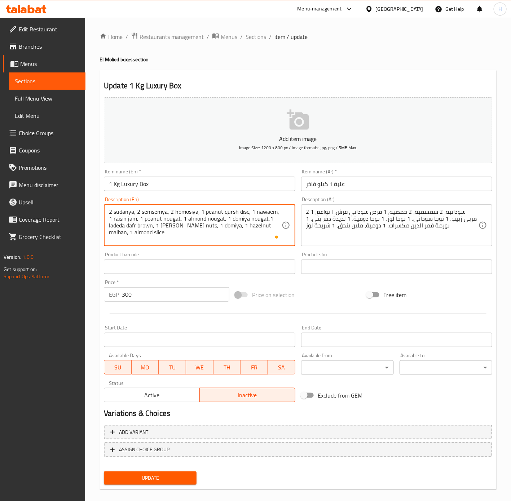
click at [190, 225] on textarea "2 sudanya, 2 semsemya, 2 homosiya, 1 peanut qursh disc, 1 nawaem, 1 raisin jam,…" at bounding box center [195, 225] width 172 height 34
click at [200, 236] on textarea "2 sudanya, 2 semsemya, 2 homosiya, 1 peanut qursh disc, 1 nawaem, 1 raisin jam,…" at bounding box center [195, 225] width 172 height 34
click at [192, 226] on textarea "2 sudanya, 2 semsemya, 2 homosiya, 1 peanut qursh disc, 1 nawaem, 1 raisin jam,…" at bounding box center [195, 225] width 172 height 34
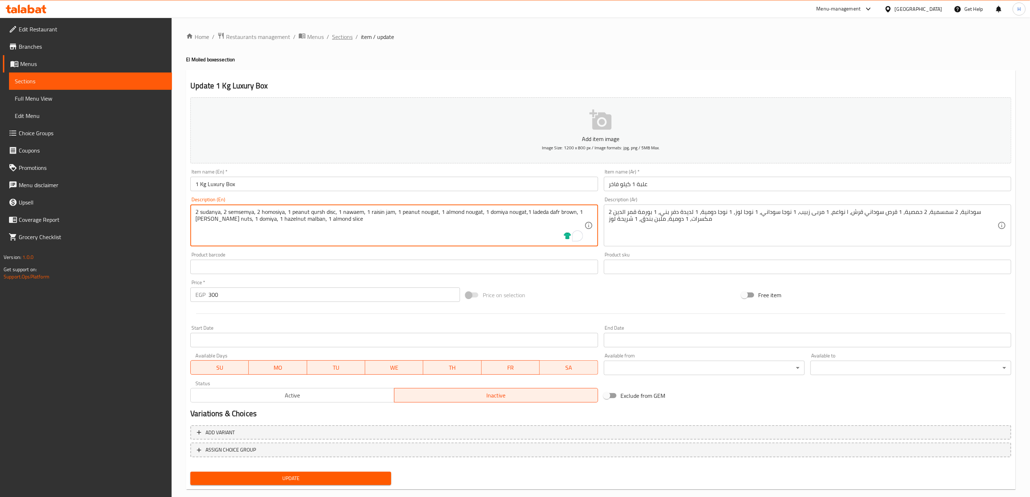
click at [339, 36] on span "Sections" at bounding box center [342, 36] width 21 height 9
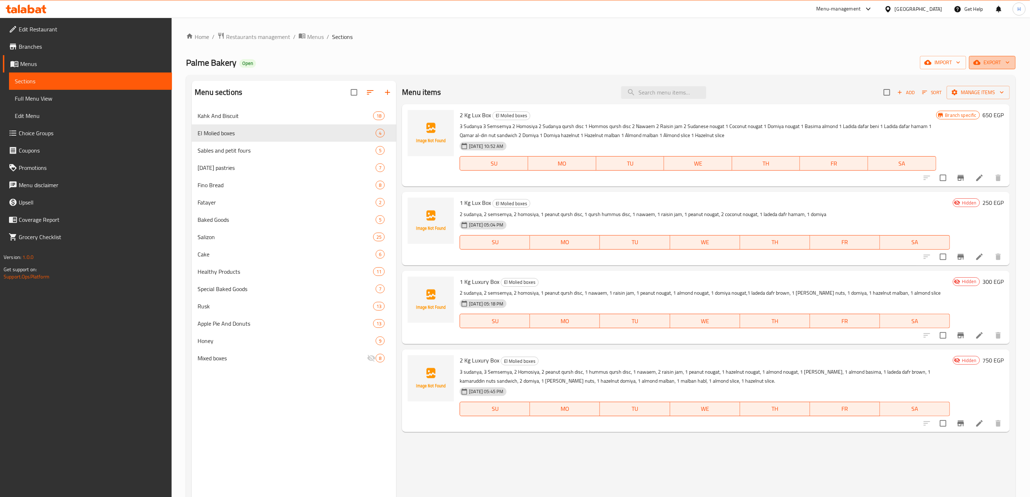
click at [519, 66] on span "export" at bounding box center [992, 62] width 35 height 9
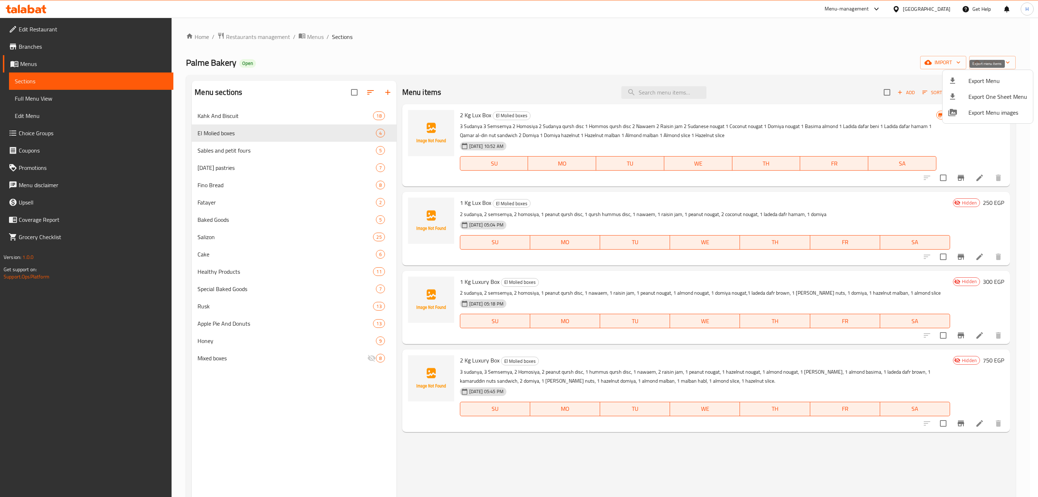
click at [519, 83] on span "Export Menu" at bounding box center [997, 80] width 59 height 9
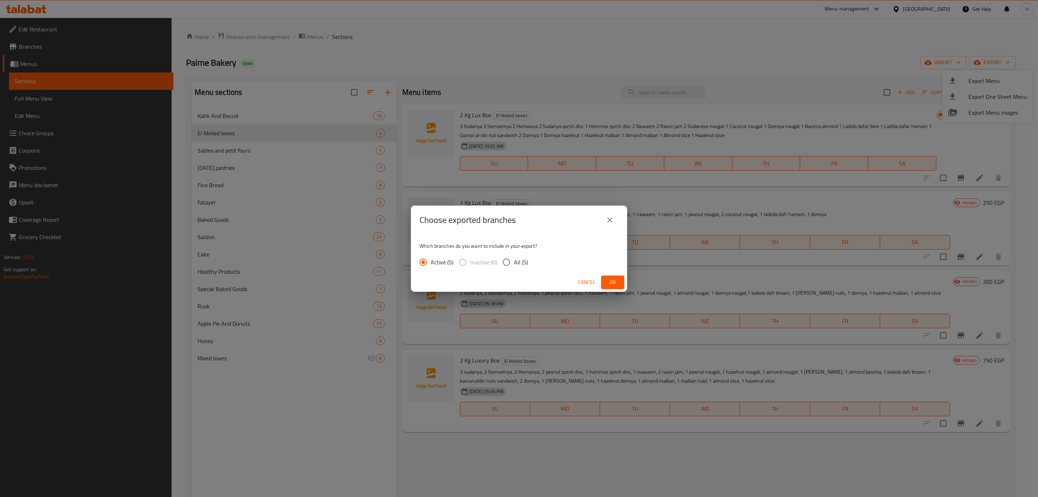
click at [519, 279] on span "Ok" at bounding box center [613, 282] width 12 height 9
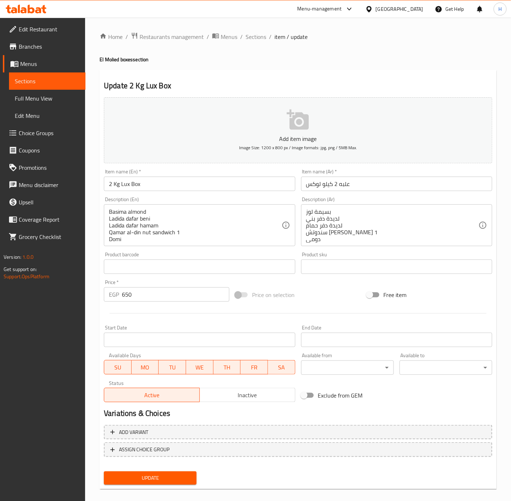
click at [361, 244] on div "بسيمة لوز لديدة دفر بني لديدة دفر حمام سندوتش [PERSON_NAME] 1 دومي دومية بندق م…" at bounding box center [396, 225] width 191 height 42
click at [360, 253] on div "Add item image Image Size: 1200 x 800 px / Image formats: jpg, png / 5MB Max. I…" at bounding box center [298, 249] width 394 height 311
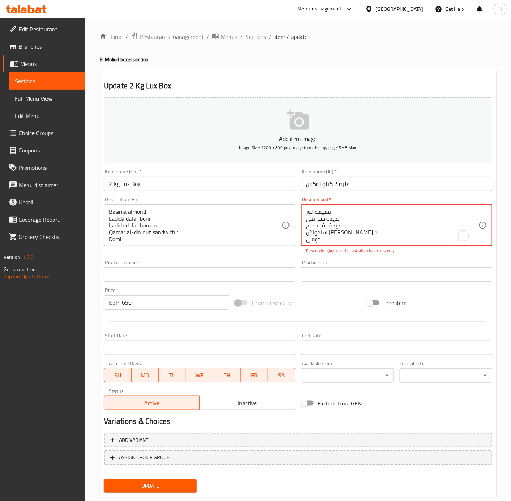
click at [358, 232] on textarea "بسيمة لوز لديدة دفر بني لديدة دفر حمام سندوتش [PERSON_NAME] 1 دومي دومية بندق م…" at bounding box center [392, 225] width 172 height 34
click at [350, 243] on div "بسيمة لوز لديدة دفر بني لديدة دفر حمام سندوتش [PERSON_NAME] 1 دومي دومية بندق م…" at bounding box center [396, 225] width 191 height 42
click at [346, 241] on textarea "بسيمة لوز لديدة دفر بني لديدة دفر حمام سندوتش [PERSON_NAME] 1 دومي دومية بندق م…" at bounding box center [392, 225] width 172 height 34
click at [355, 216] on textarea "بسيمة لوز لديدة دفر بني لديدة دفر حمام سندوتش [PERSON_NAME] 1 دومي دومية بندق م…" at bounding box center [392, 225] width 172 height 34
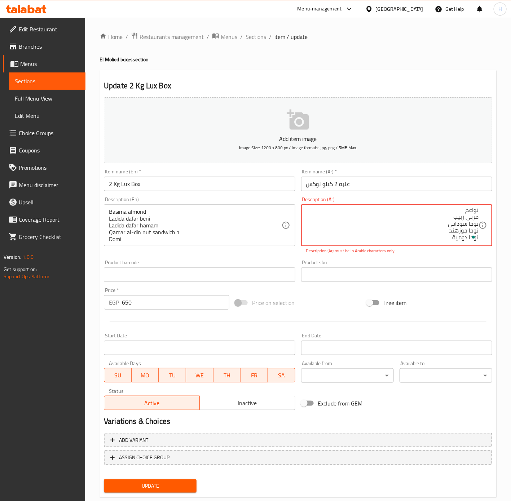
click at [458, 236] on textarea "بسيمة لوز لديدة دفر بني لديدة دفر حمام سندوتش [PERSON_NAME] 1 دومي دومية بندق م…" at bounding box center [392, 225] width 172 height 34
click at [453, 252] on p "Description (Ar) must be in Arabic characters only" at bounding box center [396, 251] width 181 height 6
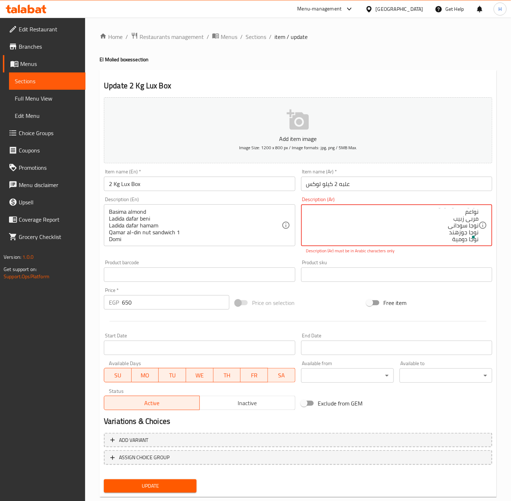
scroll to position [105, 0]
click at [460, 232] on textarea "بسيمة لوز لديدة دفر بني لديدة دفر حمام سندوتش [PERSON_NAME] 1 دومي دومية بندق م…" at bounding box center [392, 225] width 172 height 34
click at [460, 230] on textarea "بسيمة لوز لديدة دفر بني لديدة دفر حمام سندوتش [PERSON_NAME] 1 دومي دومية بندق م…" at bounding box center [392, 225] width 172 height 34
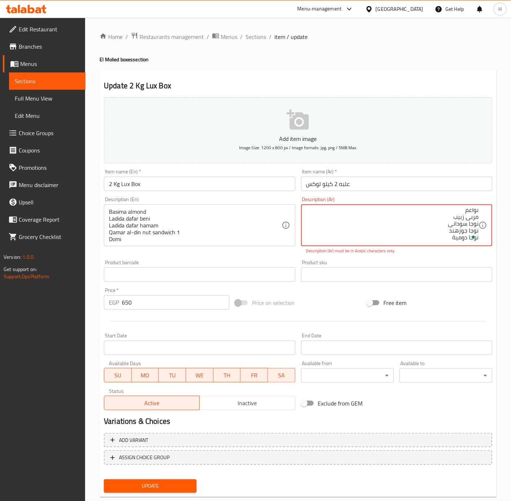
click at [460, 230] on textarea "بسيمة لوز لديدة دفر بني لديدة دفر حمام سندوتش [PERSON_NAME] 1 دومي دومية بندق م…" at bounding box center [392, 225] width 172 height 34
click at [452, 254] on p "Description (Ar) must be in Arabic characters only" at bounding box center [396, 251] width 181 height 6
click at [465, 223] on textarea "بسيمة لوز لديدة دفر بني لديدة دفر حمام سندوتش [PERSON_NAME] 1 دومي دومية بندق م…" at bounding box center [392, 225] width 172 height 34
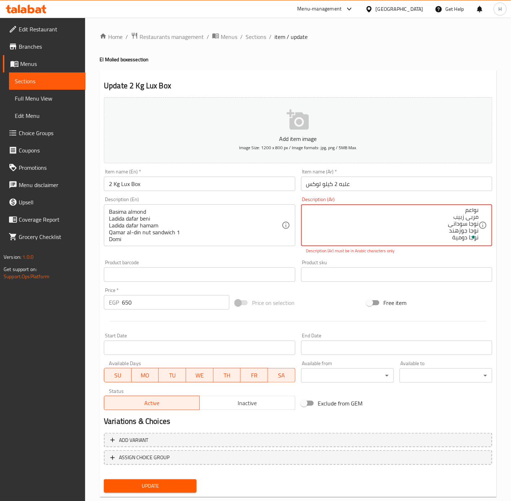
click at [465, 223] on textarea "بسيمة لوز لديدة دفر بني لديدة دفر حمام سندوتش [PERSON_NAME] 1 دومي دومية بندق م…" at bounding box center [392, 225] width 172 height 34
click at [452, 253] on p "Description (Ar) must be in Arabic characters only" at bounding box center [396, 251] width 181 height 6
click at [450, 254] on p "Description (Ar) must be in Arabic characters only" at bounding box center [396, 251] width 181 height 6
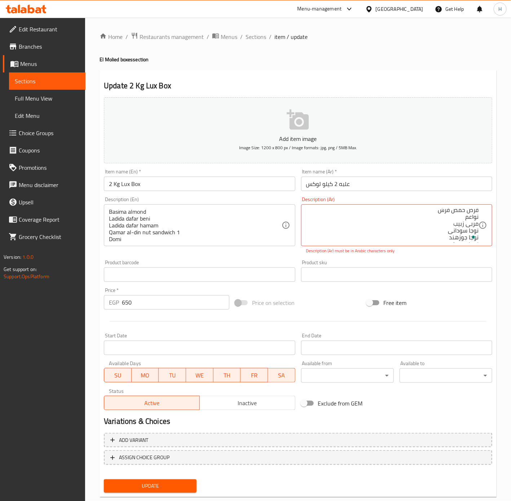
scroll to position [105, 0]
click at [470, 218] on textarea "بسيمة لوز لديدة دفر بني لديدة دفر حمام سندوتش [PERSON_NAME] 1 دومي دومية بندق م…" at bounding box center [392, 225] width 172 height 34
click at [465, 216] on textarea "بسيمة لوز لديدة دفر بني لديدة دفر حمام سندوتش [PERSON_NAME] 1 دومي دومية بندق م…" at bounding box center [392, 225] width 172 height 34
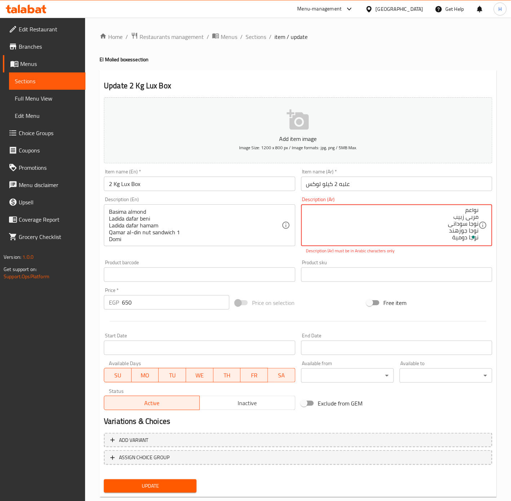
click at [465, 216] on textarea "بسيمة لوز لديدة دفر بني لديدة دفر حمام سندوتش [PERSON_NAME] 1 دومي دومية بندق م…" at bounding box center [392, 225] width 172 height 34
click at [455, 252] on p "Description (Ar) must be in Arabic characters only" at bounding box center [396, 251] width 181 height 6
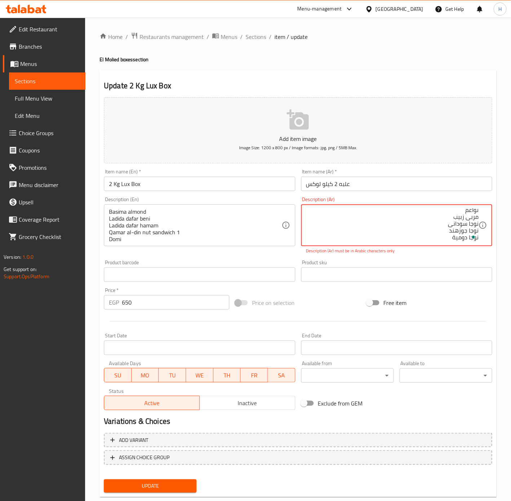
click at [470, 211] on textarea "بسيمة لوز لديدة دفر بني لديدة دفر حمام سندوتش [PERSON_NAME] 1 دومي دومية بندق م…" at bounding box center [392, 225] width 172 height 34
click at [470, 208] on textarea "بسيمة لوز لديدة دفر بني لديدة دفر حمام سندوتش [PERSON_NAME] 1 دومي دومية بندق م…" at bounding box center [392, 225] width 172 height 34
click at [466, 254] on div "Description (Ar) بسيمة لوز لديدة دفر بني لديدة دفر حمام سندوتش قمر الدين مكسرات…" at bounding box center [396, 225] width 197 height 63
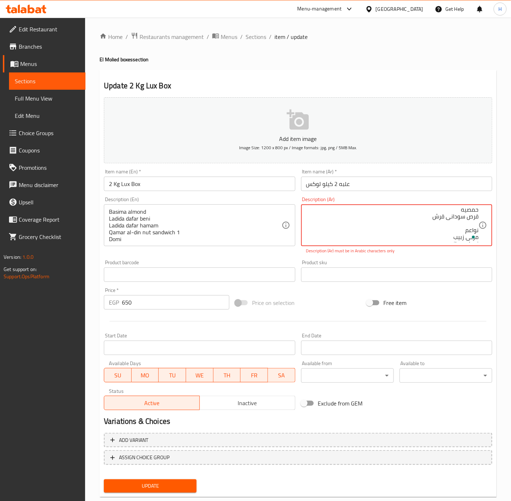
click at [372, 254] on p "Description (Ar) must be in Arabic characters only" at bounding box center [396, 251] width 181 height 6
click at [440, 217] on textarea "بسيمة لوز لديدة دفر بني لديدة دفر حمام سندوتش [PERSON_NAME] 1 دومي دومية بندق م…" at bounding box center [392, 225] width 172 height 34
click at [435, 258] on div "Product sku Product sku" at bounding box center [396, 271] width 197 height 28
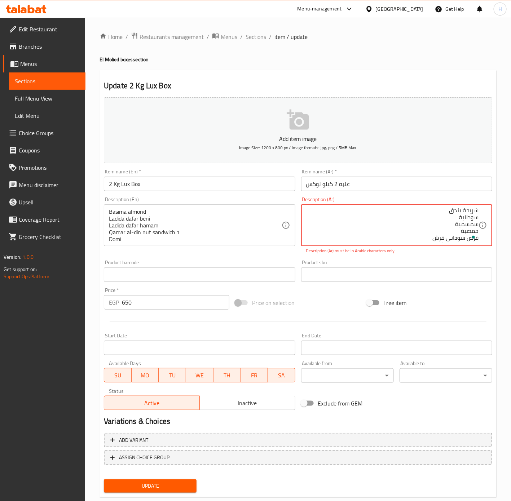
click at [473, 230] on textarea "بسيمة لوز لديدة دفر بني لديدة دفر حمام سندوتش [PERSON_NAME] 1 دومي دومية بندق م…" at bounding box center [392, 225] width 172 height 34
click at [454, 251] on p "Description (Ar) must be in Arabic characters only" at bounding box center [396, 251] width 181 height 6
click at [467, 225] on textarea "بسيمة لوز لديدة دفر بني لديدة دفر حمام سندوتش [PERSON_NAME] 1 دومي دومية بندق م…" at bounding box center [392, 225] width 172 height 34
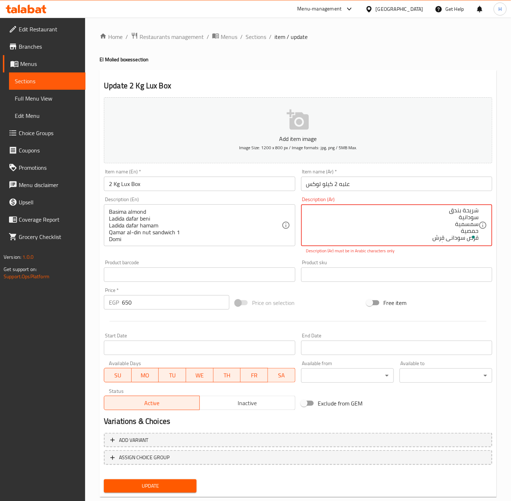
click at [467, 225] on textarea "بسيمة لوز لديدة دفر بني لديدة دفر حمام سندوتش [PERSON_NAME] 1 دومي دومية بندق م…" at bounding box center [392, 225] width 172 height 34
click at [454, 222] on textarea "بسيمة لوز لديدة دفر بني لديدة دفر حمام سندوتش [PERSON_NAME] 1 دومي دومية بندق م…" at bounding box center [392, 225] width 172 height 34
click at [460, 222] on textarea "بسيمة لوز لديدة دفر بني لديدة دفر حمام سندوتش [PERSON_NAME] 1 دومي دومية بندق م…" at bounding box center [392, 225] width 172 height 34
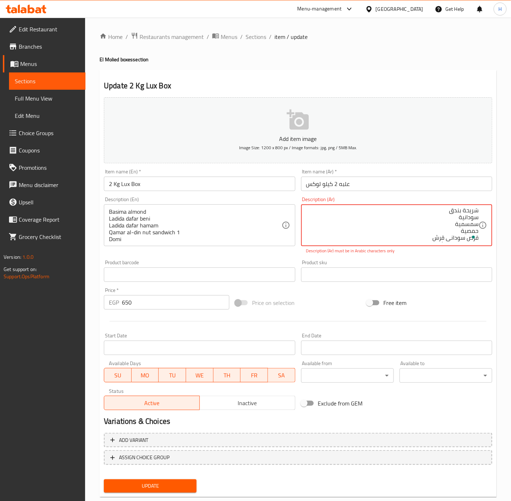
click at [460, 222] on textarea "بسيمة لوز لديدة دفر بني لديدة دفر حمام سندوتش [PERSON_NAME] 1 دومي دومية بندق م…" at bounding box center [392, 225] width 172 height 34
click at [450, 253] on p "Description (Ar) must be in Arabic characters only" at bounding box center [396, 251] width 181 height 6
click at [447, 255] on div "Description (Ar) بسيمة لوز لديدة دفر بني لديدة دفر حمام سندوتش قمر الدين مكسرات…" at bounding box center [396, 225] width 197 height 63
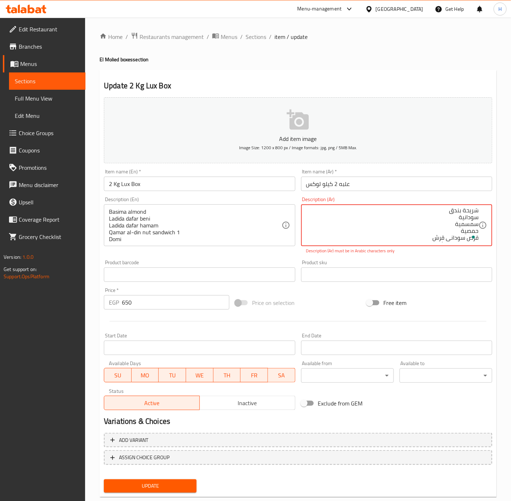
click at [467, 219] on textarea "بسيمة لوز لديدة دفر بني لديدة دفر حمام سندوتش [PERSON_NAME] 1 دومي دومية بندق م…" at bounding box center [392, 225] width 172 height 34
click at [467, 217] on textarea "بسيمة لوز لديدة دفر بني لديدة دفر حمام سندوتش [PERSON_NAME] 1 دومي دومية بندق م…" at bounding box center [392, 225] width 172 height 34
click at [444, 257] on div "Description (Ar) بسيمة لوز لديدة دفر بني لديدة دفر حمام سندوتش [PERSON_NAME] 1 …" at bounding box center [396, 225] width 197 height 63
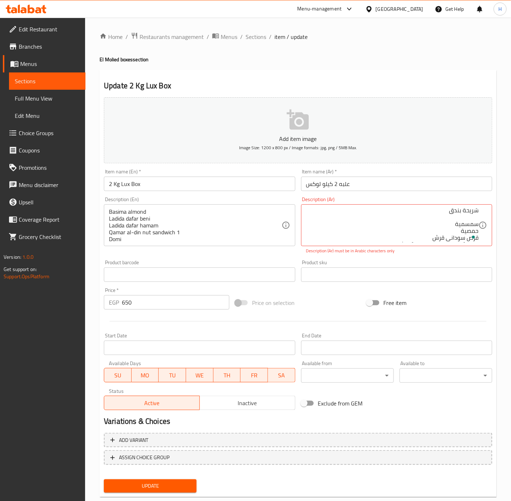
click at [444, 257] on div "Description (Ar) بسيمة لوز لديدة دفر بني لديدة دفر حمام سندوتش [PERSON_NAME] 1 …" at bounding box center [396, 225] width 197 height 63
click at [455, 211] on textarea "بسيمة لوز لديدة دفر بني لديدة دفر حمام سندوتش [PERSON_NAME] 1 دومي دومية بندق م…" at bounding box center [392, 225] width 172 height 34
click at [454, 211] on textarea "بسيمة لوز لديدة دفر بني لديدة دفر حمام سندوتش [PERSON_NAME] 1 دومي دومية بندق م…" at bounding box center [392, 225] width 172 height 34
click at [434, 233] on textarea "بسيمة لوز لديدة دفر بني لديدة دفر حمام سندوتش [PERSON_NAME] 1 دومي دومية بندق م…" at bounding box center [392, 225] width 172 height 34
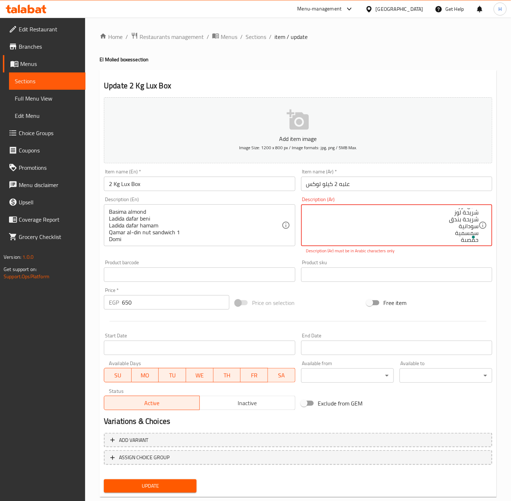
click at [454, 217] on textarea "بسيمة لوز لديدة دفر بني لديدة دفر حمام سندوتش [PERSON_NAME] 1 دومي دومية بندق م…" at bounding box center [392, 225] width 172 height 34
click at [451, 259] on div "Product sku Product sku" at bounding box center [396, 271] width 197 height 28
click at [471, 211] on textarea "بسيمة لوز لديدة دفر بني لديدة دفر حمام سندوتش [PERSON_NAME] 1 دومي دومية بندق م…" at bounding box center [392, 225] width 172 height 34
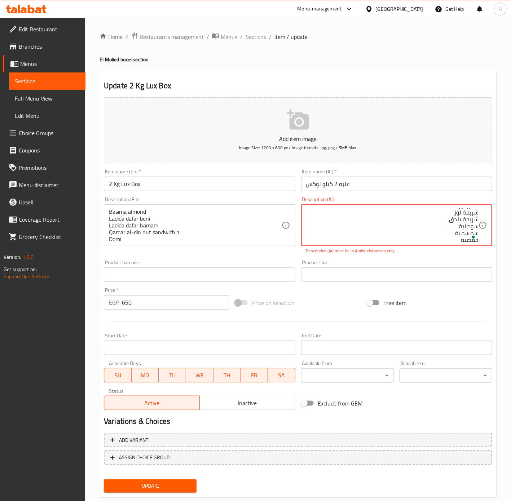
click at [471, 211] on textarea "بسيمة لوز لديدة دفر بني لديدة دفر حمام سندوتش [PERSON_NAME] 1 دومي دومية بندق م…" at bounding box center [392, 225] width 172 height 34
click at [443, 257] on div "Product sku Product sku" at bounding box center [396, 271] width 197 height 28
click at [438, 253] on p "Description (Ar) must be in Arabic characters only" at bounding box center [396, 251] width 181 height 6
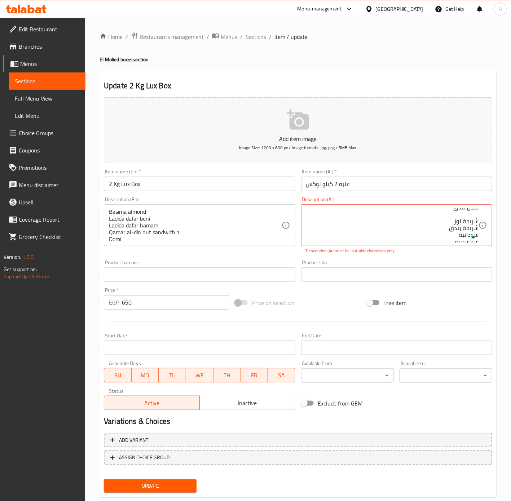
click at [438, 254] on div "Description (Ar) بسيمة لوز لديدة دفر بني لديدة دفر حمام سندوتش [PERSON_NAME] 1 …" at bounding box center [396, 225] width 197 height 63
click at [430, 257] on div "Description (Ar) بسيمة لوز لديدة دفر بني لديدة دفر حمام سندوتش قمر الدين مكسرات…" at bounding box center [396, 225] width 197 height 63
click at [444, 251] on p "Description (Ar) must be in Arabic characters only" at bounding box center [396, 251] width 181 height 6
click at [443, 251] on p "Description (Ar) must be in Arabic characters only" at bounding box center [396, 251] width 181 height 6
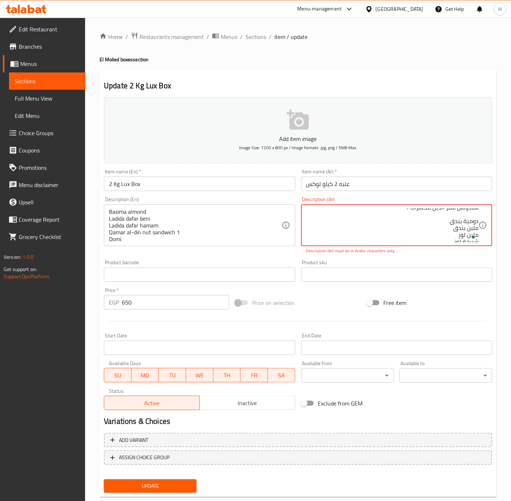
click at [418, 253] on p "Description (Ar) must be in Arabic characters only" at bounding box center [396, 251] width 181 height 6
click at [409, 255] on div "Description (Ar) بسيمة لوز لديدة دفر بني لديدة دفر حمام دومي دومية بندق ملبن بن…" at bounding box center [396, 225] width 197 height 63
click at [417, 224] on textarea "بسيمة لوز لديدة دفر بني لديدة دفر حمام سندوتش [PERSON_NAME] 1 دومي دومية بندق م…" at bounding box center [392, 225] width 172 height 34
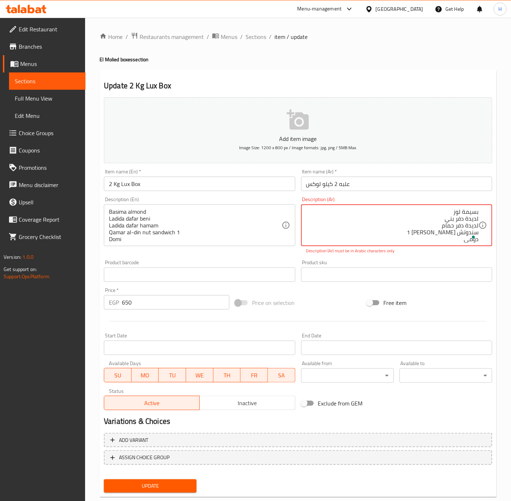
click at [417, 224] on textarea "بسيمة لوز لديدة دفر بني لديدة دفر حمام سندوتش [PERSON_NAME] 1 دومي دومية بندق م…" at bounding box center [392, 225] width 172 height 34
click at [432, 262] on div "Product sku Product sku" at bounding box center [396, 271] width 191 height 22
click at [431, 259] on div "Product sku Product sku" at bounding box center [396, 271] width 197 height 28
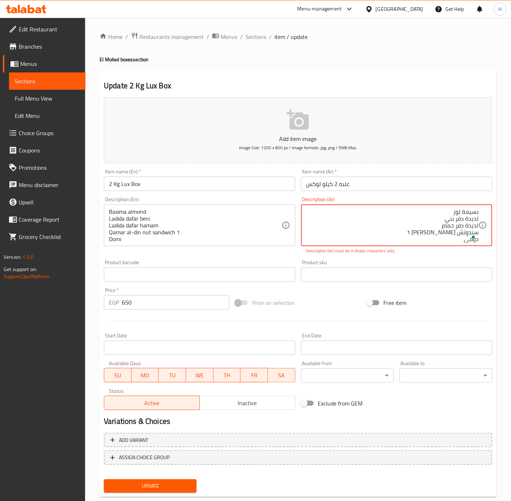
click at [458, 219] on textarea "بسيمة لوز لديدة دفر بني لديدة دفر حمام سندوتش [PERSON_NAME] 1 دومي دومية بندق م…" at bounding box center [392, 225] width 172 height 34
click at [464, 246] on div "بسيمة لوز لديدة دفر حمام سندوتش قمر الدين مكسرات 1 دومي دومية بندق ملبن بندق مل…" at bounding box center [396, 225] width 191 height 42
click at [456, 251] on p "Description (Ar) must be in Arabic characters only" at bounding box center [396, 251] width 181 height 6
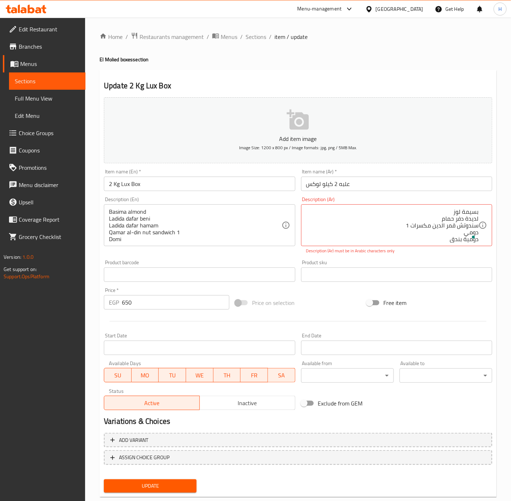
click at [456, 251] on p "Description (Ar) must be in Arabic characters only" at bounding box center [396, 251] width 181 height 6
click at [468, 212] on textarea "بسيمة لوز لديدة دفر بني لديدة دفر حمام سندوتش [PERSON_NAME] 1 دومي دومية بندق م…" at bounding box center [392, 225] width 172 height 34
click at [453, 259] on div "Product sku Product sku" at bounding box center [396, 271] width 197 height 28
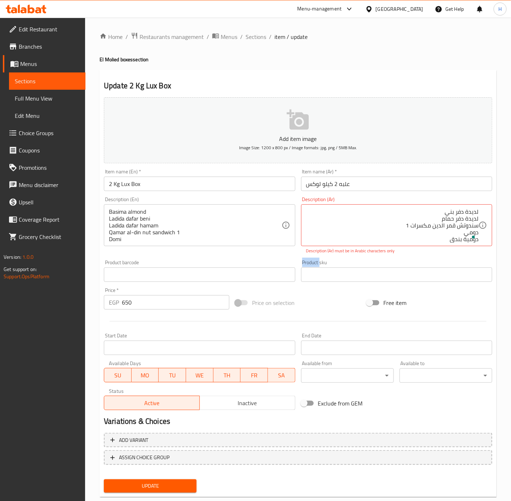
click at [452, 259] on div "Product sku Product sku" at bounding box center [396, 271] width 197 height 28
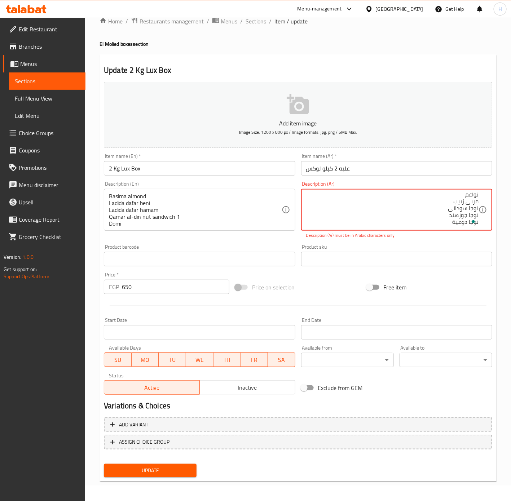
click at [366, 228] on div "بسيمة لوز لديدة دفر بني لديدة دفر حمام سندوتش [PERSON_NAME] 1 دومي دومية بندق م…" at bounding box center [396, 210] width 191 height 42
click at [367, 227] on textarea "بسيمة لوز لديدة دفر بني لديدة دفر حمام سندوتش [PERSON_NAME] 1 دومي دومية بندق م…" at bounding box center [392, 210] width 172 height 34
click at [365, 223] on textarea "بسيمة لوز لديدة دفر بني لديدة دفر حمام سندوتش [PERSON_NAME] 1 دومي دومية بندق م…" at bounding box center [392, 210] width 172 height 34
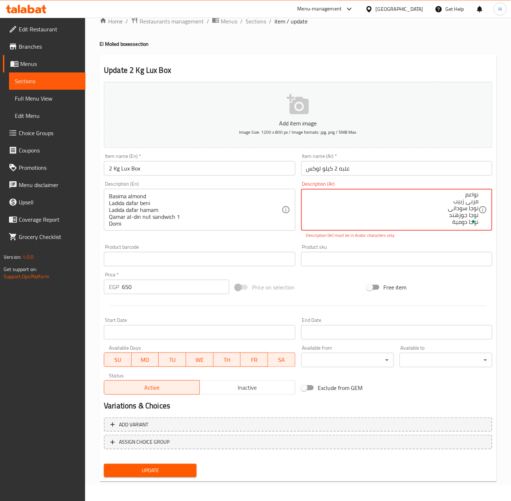
click at [368, 237] on p "Description (Ar) must be in Arabic characters only" at bounding box center [396, 235] width 181 height 6
click at [438, 238] on p "Description (Ar) must be in Arabic characters only" at bounding box center [396, 235] width 181 height 6
type textarea "بسيمة لوز لديدة دفر بني لديدة دفر حمام سندوتش [PERSON_NAME] 1 دومي دومية بندق م…"
click at [254, 20] on span "Sections" at bounding box center [255, 21] width 21 height 9
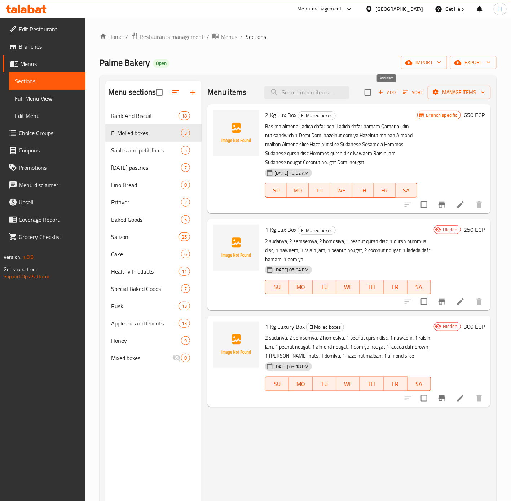
click at [385, 92] on span "Add" at bounding box center [386, 92] width 19 height 8
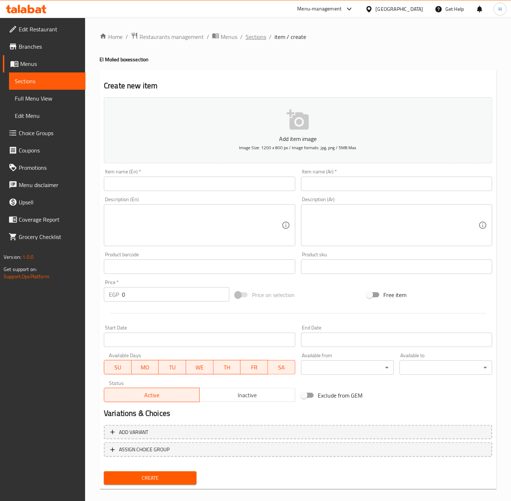
click at [249, 37] on span "Sections" at bounding box center [255, 36] width 21 height 9
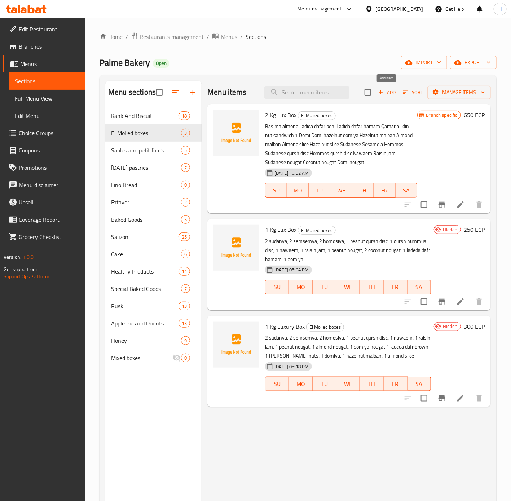
click at [388, 91] on span "Add" at bounding box center [386, 92] width 19 height 8
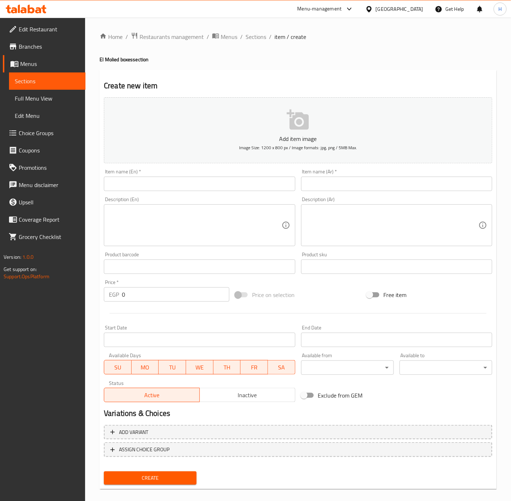
click at [343, 177] on input "text" at bounding box center [396, 184] width 191 height 14
type input "علبة 2 كيلو فاخر"
click at [278, 184] on input "text" at bounding box center [199, 184] width 191 height 14
click at [390, 186] on input "علبة 2 كيلو فاخر" at bounding box center [396, 184] width 191 height 14
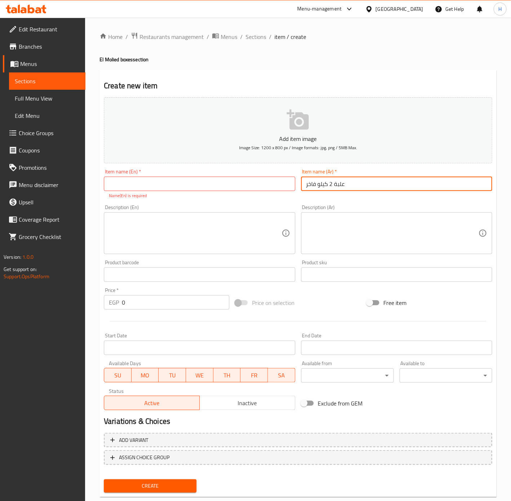
click at [390, 186] on input "علبة 2 كيلو فاخر" at bounding box center [396, 184] width 191 height 14
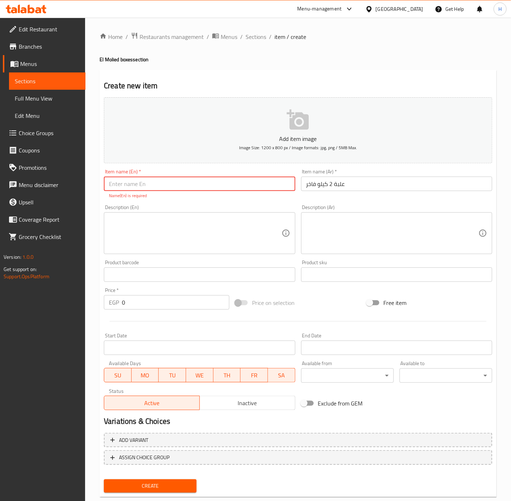
click at [185, 184] on input "text" at bounding box center [199, 184] width 191 height 14
paste input "2 kg luxury box"
click at [185, 184] on input "2 kg luxury box" at bounding box center [199, 184] width 191 height 14
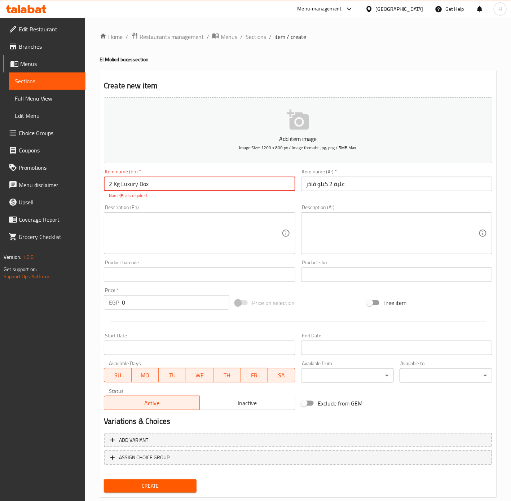
type input "2 Kg Luxury Box"
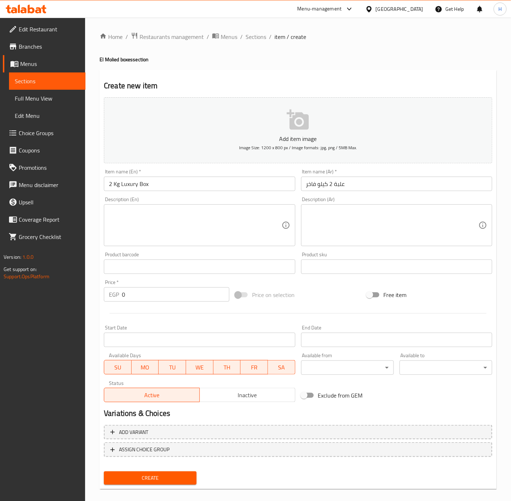
click at [414, 216] on textarea at bounding box center [392, 225] width 172 height 34
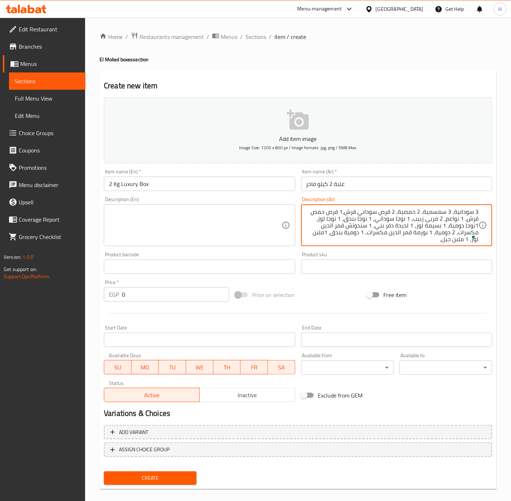
scroll to position [2, 0]
type textarea "3 سودانية، 3 سمسمية، 2 حمصية، 2 قرص سوداني قرش،1 قرص حمص قرش، 1 نواعم، 2 مربى ز…"
click at [178, 216] on textarea at bounding box center [195, 225] width 172 height 34
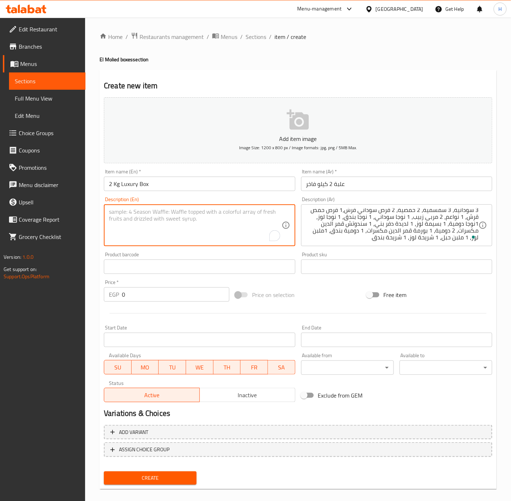
scroll to position [0, 0]
click at [208, 225] on textarea "To enrich screen reader interactions, please activate Accessibility in Grammarl…" at bounding box center [195, 225] width 172 height 34
click at [174, 213] on textarea "3 sudanya, 3" at bounding box center [195, 225] width 172 height 34
paste textarea "Semsemya"
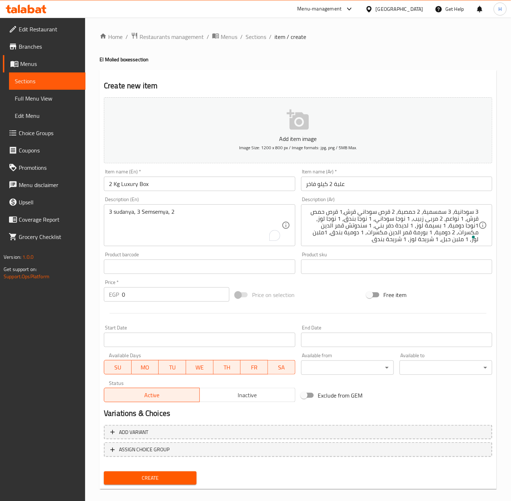
click at [230, 214] on textarea "3 sudanya, 3 Semsemya, 2" at bounding box center [195, 225] width 172 height 34
paste textarea "Homosiya"
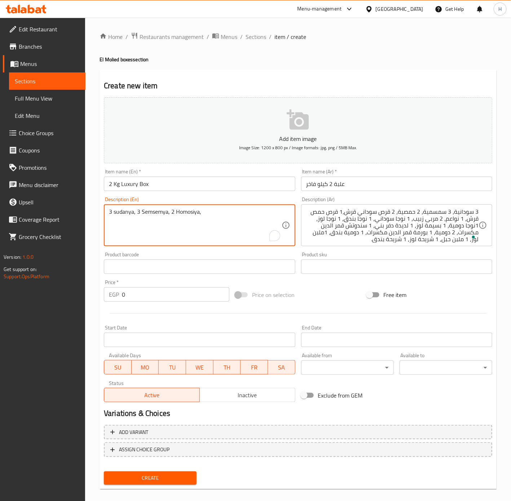
paste textarea "1 peanut qursh disc,"
click at [204, 210] on textarea "3 sudanya, 3 Semsemya, 2 Homosiya, 1 peanut qursh disc," at bounding box center [195, 225] width 172 height 34
paste textarea "1 peanut qursh disc,"
click at [265, 209] on textarea "3 sudanya, 3 Semsemya, 2 Homosiya, 2 peanut qursh disc, 1 peanut qursh disc," at bounding box center [195, 225] width 172 height 34
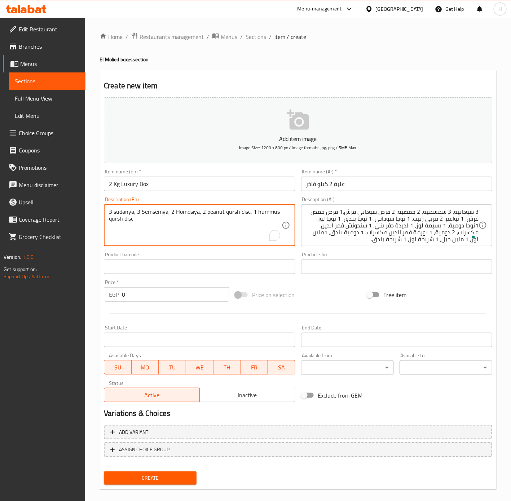
click at [187, 225] on textarea "3 sudanya, 3 Semsemya, 2 Homosiya, 2 peanut qursh disc, 1 hummus qursh disc," at bounding box center [195, 225] width 172 height 34
paste textarea "1 nawaem,"
paste textarea "1 raisin jam,"
paste textarea "1 peanut nougat,"
paste textarea "1 ladeda dafr brown,"
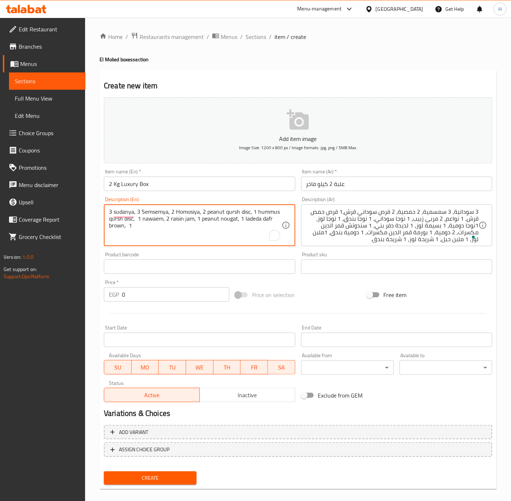
paste textarea "kamaruddin"
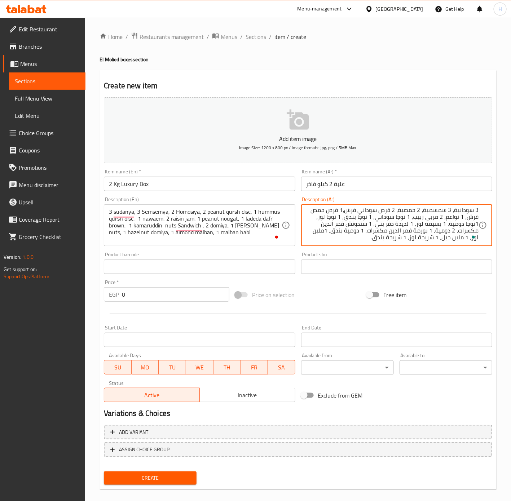
scroll to position [2, 0]
drag, startPoint x: 443, startPoint y: 240, endPoint x: 464, endPoint y: 237, distance: 21.6
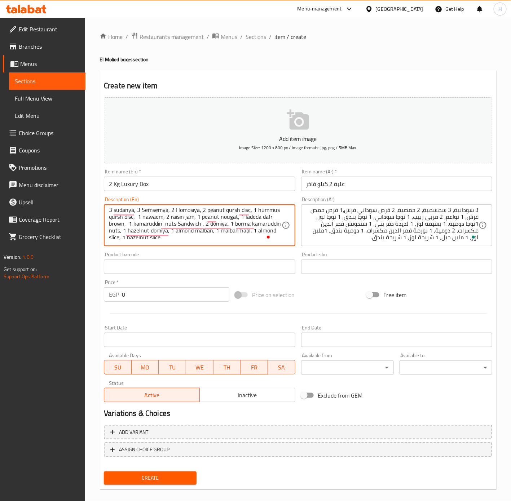
click at [320, 287] on div "Price on selection" at bounding box center [297, 294] width 131 height 19
click at [159, 221] on textarea "3 sudanya, 3 Semsemya, 2 Homosiya, 2 peanut qursh disc, 1 hummus qursh disc, 1 …" at bounding box center [195, 225] width 172 height 34
type textarea "3 sudanya, 3 Semsemya, 2 Homosiya, 2 peanut qursh disc, 1 hummus qursh disc, 1 …"
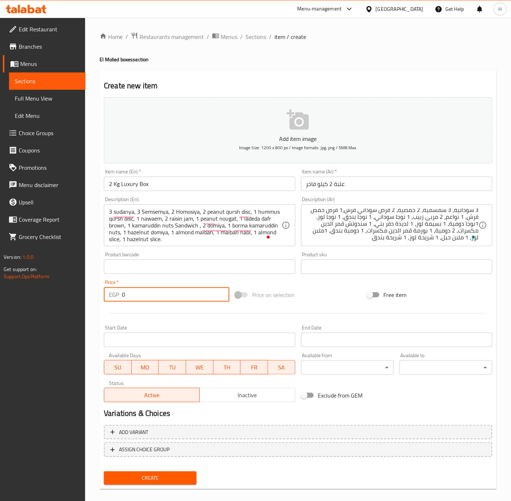
click at [177, 291] on input "0" at bounding box center [175, 294] width 107 height 14
type input "750"
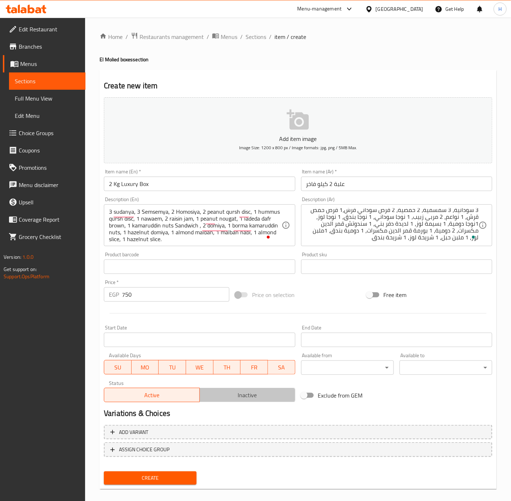
click at [251, 392] on span "Inactive" at bounding box center [248, 395] width 90 height 10
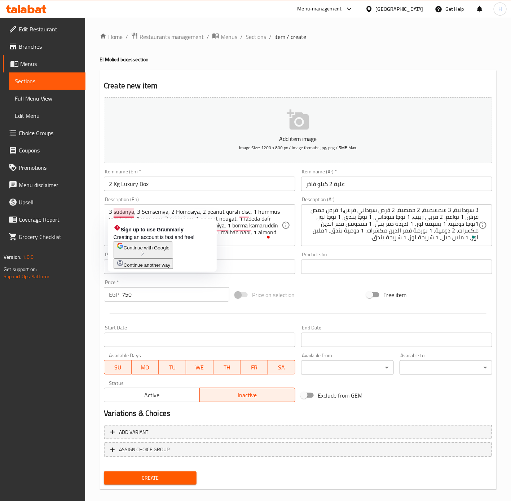
click at [171, 221] on div "Sign up to use Grammarly Creating an account is fast and free! Continue with Go…" at bounding box center [162, 244] width 109 height 53
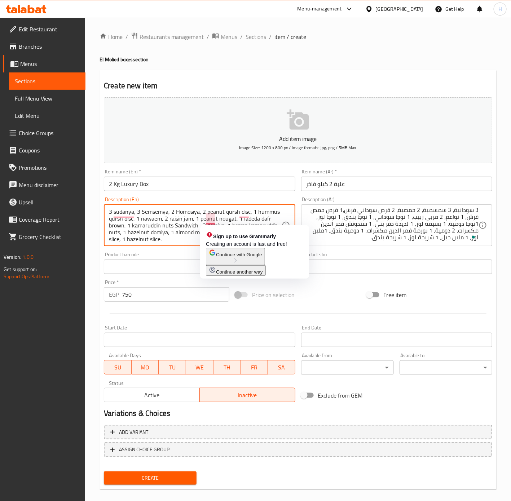
click at [178, 219] on textarea "3 sudanya, 3 Semsemya, 2 Homosiya, 2 peanut qursh disc, 1 hummus qursh disc, 1 …" at bounding box center [195, 225] width 172 height 34
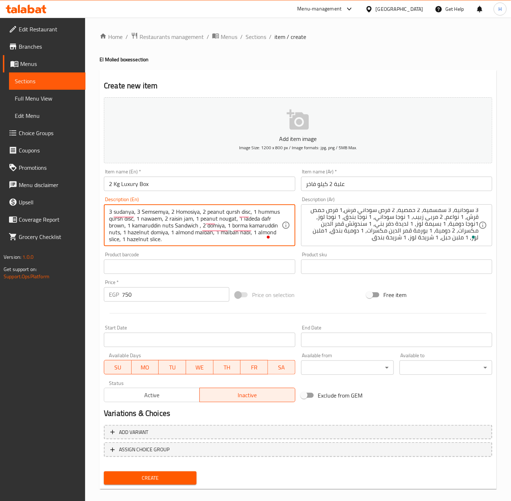
click at [195, 219] on textarea "3 sudanya, 3 Semsemya, 2 Homosiya, 2 peanut qursh disc, 1 hummus qursh disc, 1 …" at bounding box center [195, 225] width 172 height 34
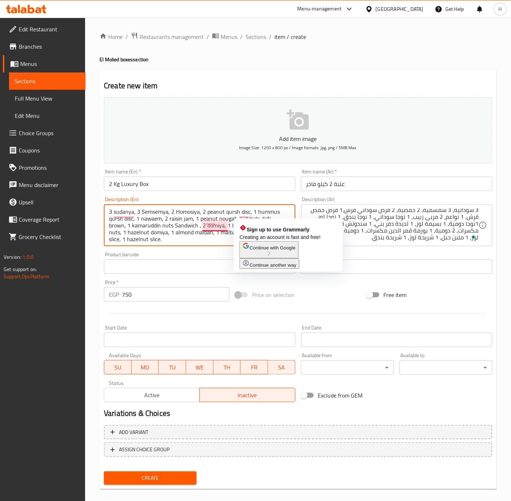
click at [224, 221] on textarea "3 sudanya, 3 Semsemya, 2 Homosiya, 2 peanut qursh disc, 1 hummus qursh disc, 1 …" at bounding box center [195, 225] width 172 height 34
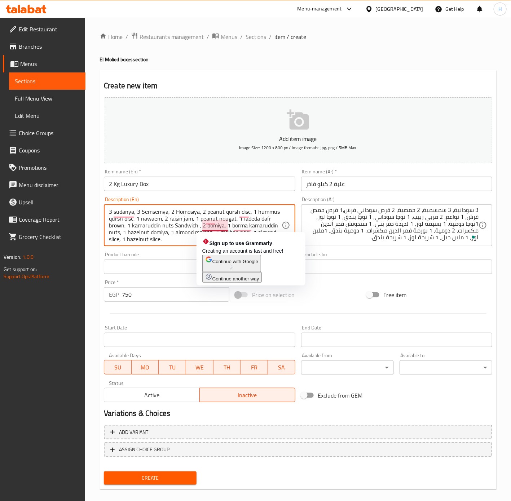
click at [224, 221] on textarea "3 sudanya, 3 Semsemya, 2 Homosiya, 2 peanut qursh disc, 1 hummus qursh disc, 1 …" at bounding box center [195, 225] width 172 height 34
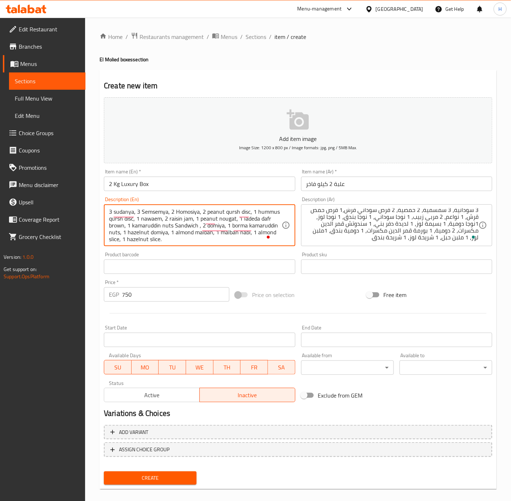
click at [258, 218] on textarea "3 sudanya, 3 Semsemya, 2 Homosiya, 2 peanut qursh disc, 1 hummus qursh disc, 1 …" at bounding box center [195, 225] width 172 height 34
click at [127, 225] on textarea "3 sudanya, 3 Semsemya, 2 Homosiya, 2 peanut qursh disc, 1 hummus qursh disc, 1 …" at bounding box center [195, 225] width 172 height 34
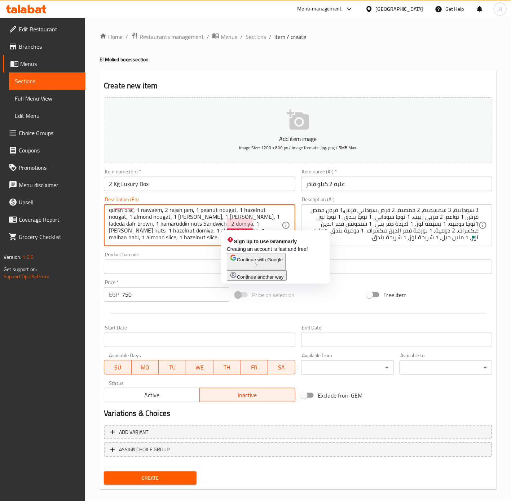
click at [231, 224] on textarea "3 sudanya, 3 Semsemya, 2 Homosiya, 2 peanut qursh disc, 1 hummus qursh disc, 1 …" at bounding box center [195, 225] width 172 height 34
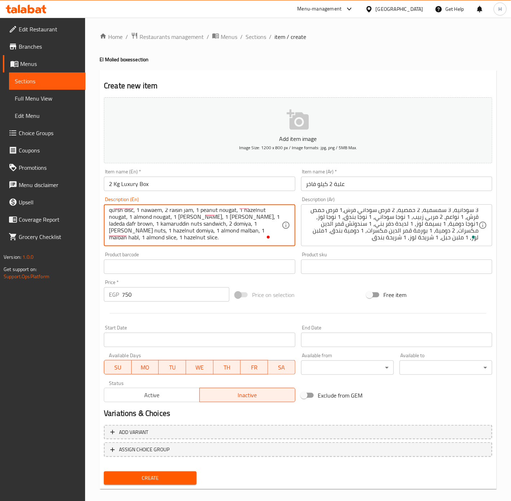
type textarea "3 sudanya, 3 Semsemya, 2 Homosiya, 2 peanut qursh disc, 1 hummus qursh disc, 1 …"
click at [172, 482] on button "Create" at bounding box center [150, 477] width 93 height 13
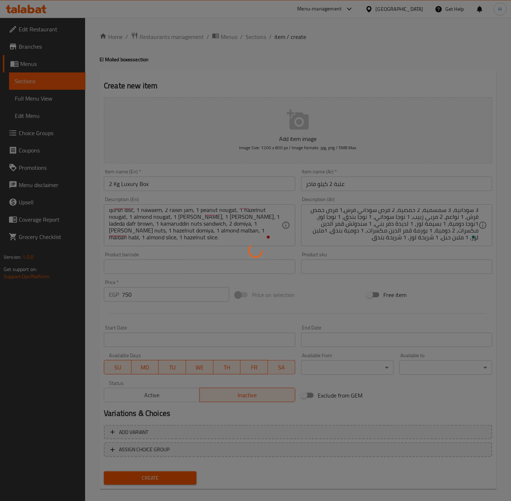
type input "0"
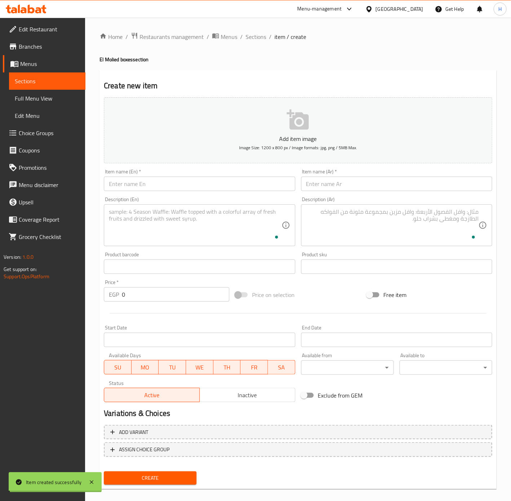
scroll to position [0, 0]
click at [253, 36] on span "Sections" at bounding box center [255, 36] width 21 height 9
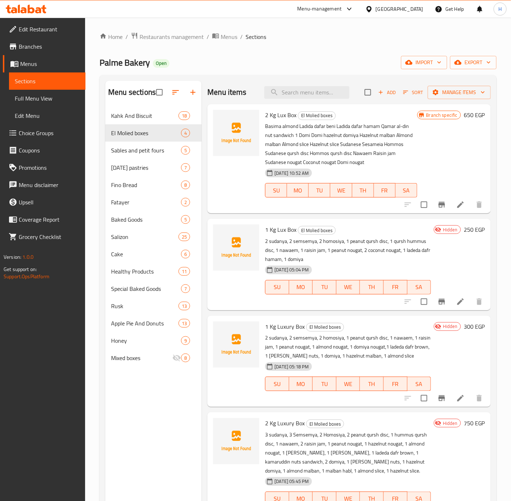
click at [455, 204] on li at bounding box center [460, 204] width 20 height 13
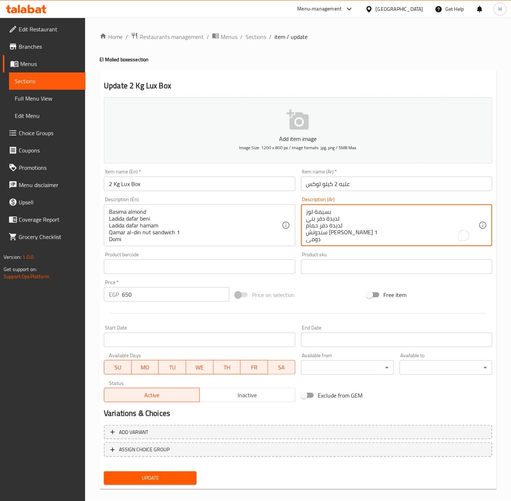
paste textarea "1 بسيمة لوز 1 لديدة دفر بني 1 لديدة دفر حمام 1 سندوتش قمر الدين مكسرات 1 دومية"
click at [397, 254] on div "Add item image Image Size: 1200 x 800 px / Image formats: jpg, png / 5MB Max. I…" at bounding box center [298, 249] width 394 height 311
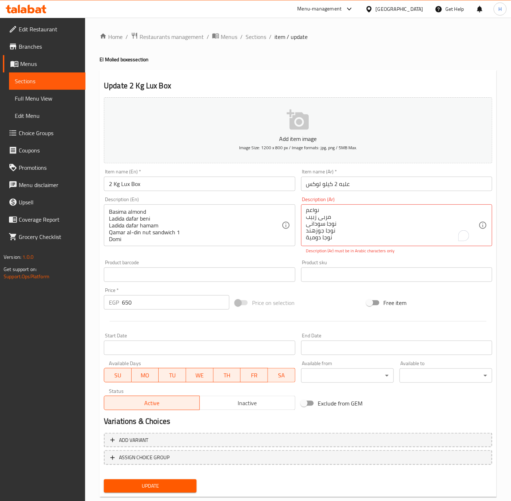
click at [399, 253] on p "Description (Ar) must be in Arabic characters only" at bounding box center [396, 251] width 181 height 6
type textarea "بسيمة لوز لديدة دفر بني لديدة دفر حمام سندوتش [PERSON_NAME] 1 دومي دومية بندق م…"
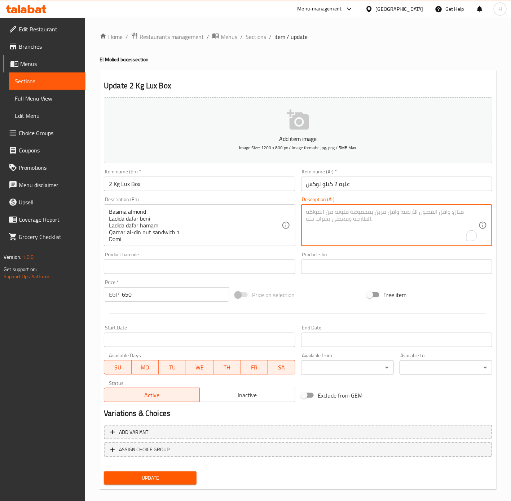
click at [400, 223] on textarea "To enrich screen reader interactions, please activate Accessibility in Grammarl…" at bounding box center [392, 225] width 172 height 34
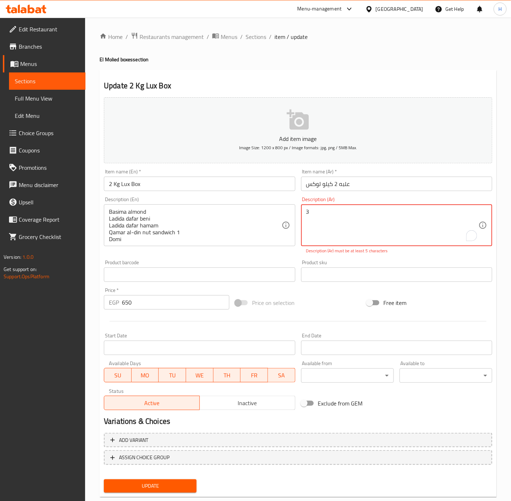
click at [352, 217] on textarea "3" at bounding box center [392, 225] width 172 height 34
paste textarea "سودانية"
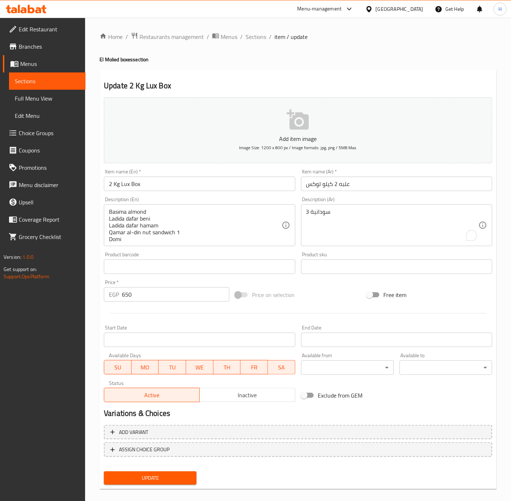
click at [324, 261] on div "Product sku Product sku" at bounding box center [396, 263] width 191 height 22
click at [336, 226] on textarea "3 سودانية" at bounding box center [392, 225] width 172 height 34
click at [341, 220] on textarea "3 سودانية" at bounding box center [392, 225] width 172 height 34
click at [344, 223] on textarea "3 سودانية 3" at bounding box center [392, 225] width 172 height 34
paste textarea "سمسمية"
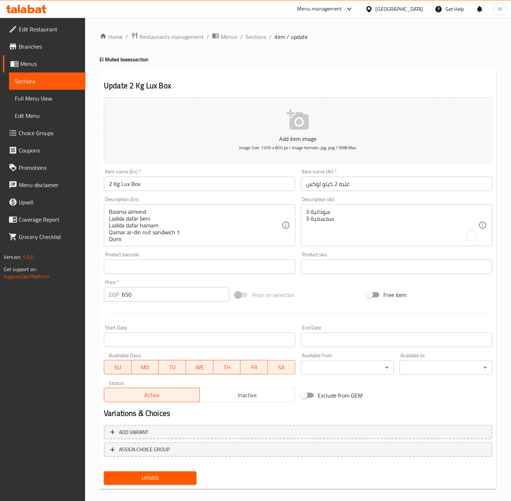
click at [350, 227] on textarea "3 سودانية 3 سمسمية" at bounding box center [392, 225] width 172 height 34
paste textarea "حمصية"
click at [352, 228] on textarea "3 سودانية 3 سمسمية 2 حمصية" at bounding box center [392, 225] width 172 height 34
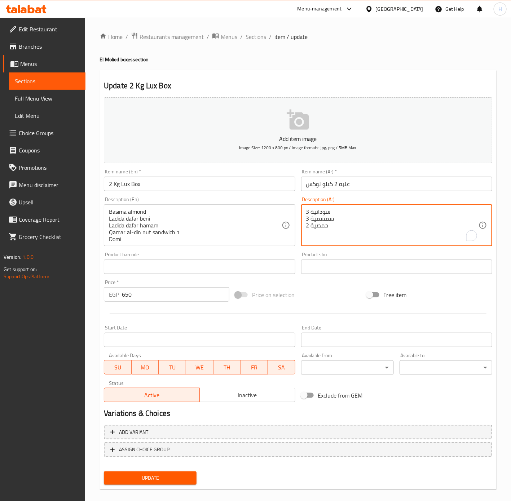
click at [352, 228] on textarea "3 سودانية 3 سمسمية 2 حمصية" at bounding box center [392, 225] width 172 height 34
click at [354, 228] on textarea "3 سودانية 3 سمسمية 2 حمصية" at bounding box center [392, 225] width 172 height 34
paste textarea "قرص سودانی قرش"
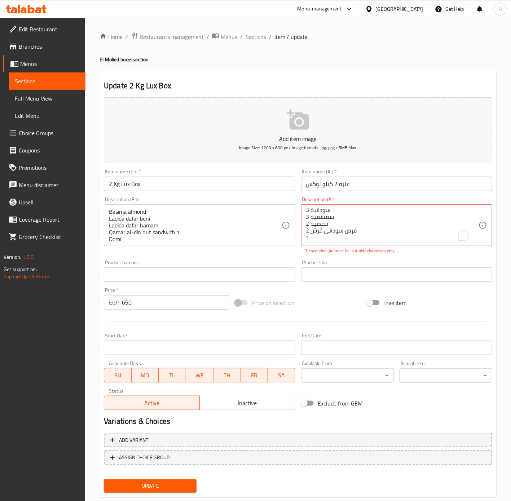
click at [369, 257] on div "Description (Ar) 3 سودانية 3 سمسمية 2 حمصية 2 قرص سودانی قرش 1 Description (Ar)…" at bounding box center [396, 225] width 197 height 63
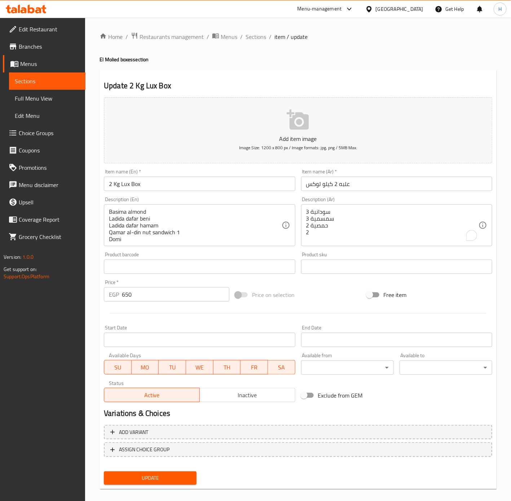
click at [345, 258] on div "Product sku Product sku" at bounding box center [396, 263] width 197 height 28
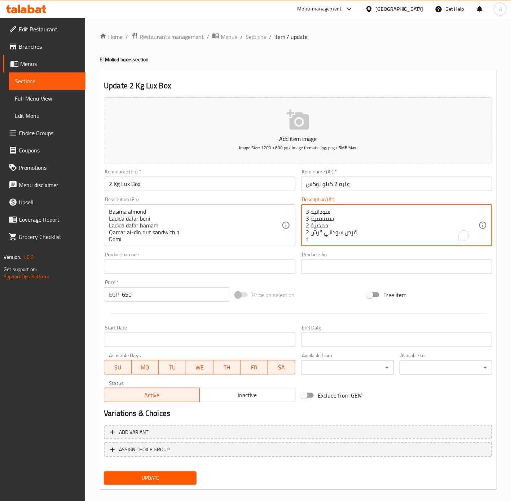
scroll to position [2, 0]
click at [349, 239] on textarea "3 سودانية 3 سمسمية 2 حمصية 2 قرص سوداني قرش 1" at bounding box center [392, 225] width 172 height 34
paste textarea "قرص [GEOGRAPHIC_DATA] قرش"
click at [318, 255] on div "Product sku Product sku" at bounding box center [396, 263] width 191 height 22
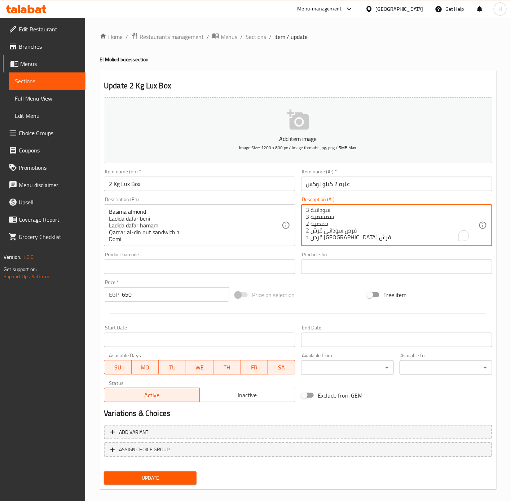
click at [329, 242] on textarea "3 سودانية 3 سمسمية 2 حمصية 2 قرص سوداني قرش 1 قرص [GEOGRAPHIC_DATA] قرش" at bounding box center [392, 225] width 172 height 34
paste textarea "نواعم"
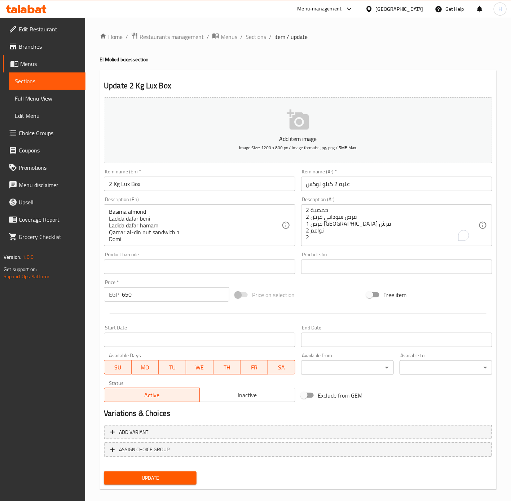
click at [355, 240] on textarea "3 سودانية 3 سمسمية 2 حمصية 2 قرص سوداني قرش 1 قرص [GEOGRAPHIC_DATA] قرش 2 نواعم…" at bounding box center [392, 225] width 172 height 34
paste textarea "مربى زبيب"
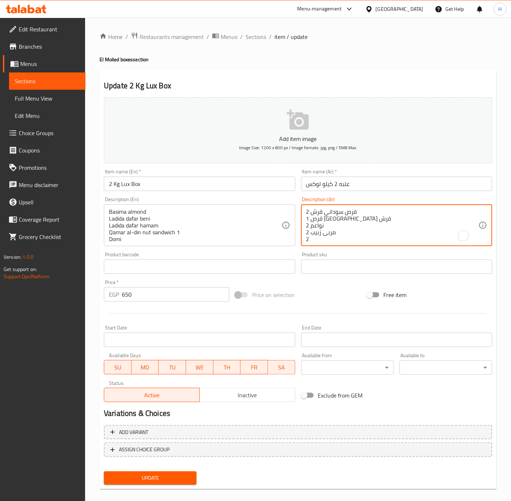
scroll to position [23, 0]
click at [345, 240] on textarea "3 سودانية 3 سمسمية 2 حمصية 2 قرص سوداني قرش 1 قرص [GEOGRAPHIC_DATA] قرش 2 نواعم…" at bounding box center [392, 225] width 172 height 34
paste textarea "نوجا سودانی"
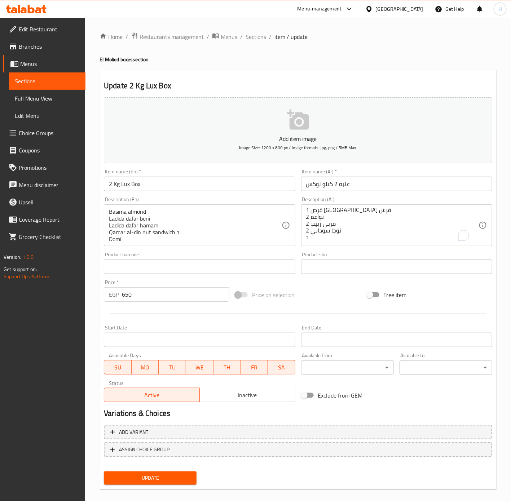
click at [341, 241] on textarea "3 سودانية 3 سمسمية 2 حمصية 2 قرص سوداني قرش 1 قرص [GEOGRAPHIC_DATA] قرش 2 نواعم…" at bounding box center [392, 225] width 172 height 34
paste textarea "نوجا جوزهند"
click at [332, 235] on textarea "3 سودانية 3 سمسمية 2 حمصية 2 قرص سوداني قرش 1 قرص [GEOGRAPHIC_DATA] قرش 2 نواعم…" at bounding box center [392, 225] width 172 height 34
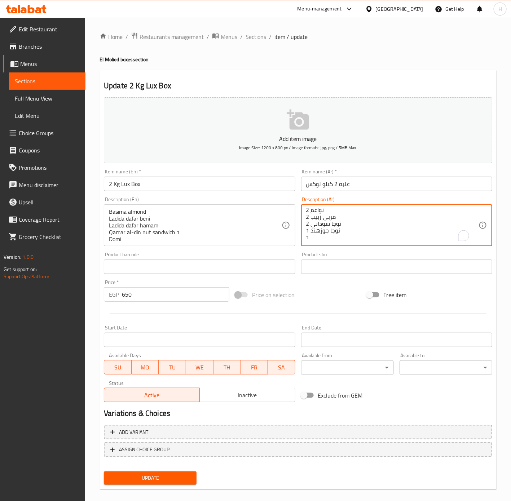
click at [332, 241] on textarea "3 سودانية 3 سمسمية 2 حمصية 2 قرص سوداني قرش 1 قرص [GEOGRAPHIC_DATA] قرش 2 نواعم…" at bounding box center [392, 225] width 172 height 34
paste textarea "نوجا دومية"
click at [333, 239] on textarea "3 سودانية 3 سمسمية 2 حمصية 2 قرص سوداني قرش 1 قرص [GEOGRAPHIC_DATA] قرش 2 نواعم…" at bounding box center [392, 225] width 172 height 34
paste textarea "1 بسيمة لوز"
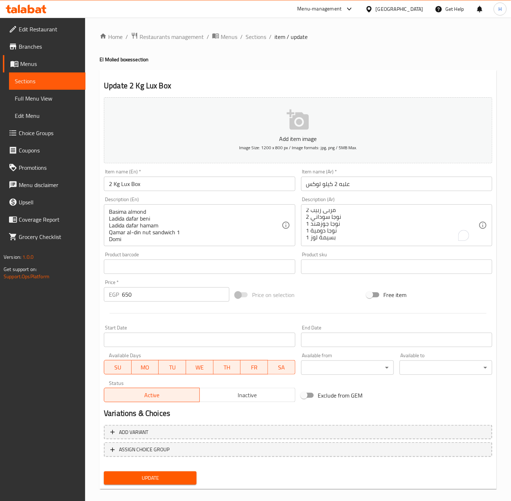
click at [348, 238] on textarea "3 سودانية 3 سمسمية 2 حمصية 2 قرص سوداني قرش 1 قرص [GEOGRAPHIC_DATA] قرش 2 نواعم…" at bounding box center [392, 225] width 172 height 34
paste textarea "1 لديدة دفر بني"
click at [374, 235] on textarea "3 سودانية 3 سمسمية 2 حمصية 2 قرص سوداني قرش 1 قرص [GEOGRAPHIC_DATA] قرش 2 نواعم…" at bounding box center [392, 225] width 172 height 34
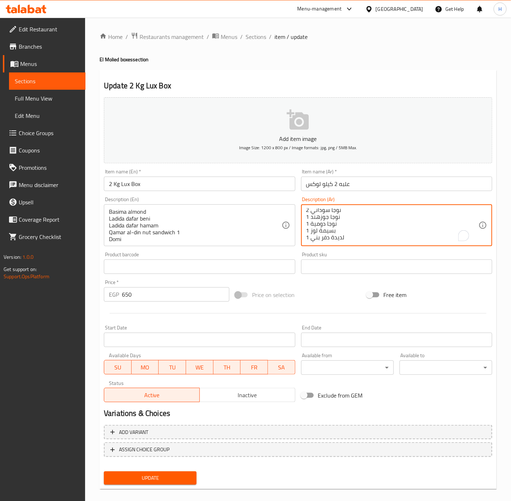
scroll to position [57, 0]
paste textarea "1 لديدة دفر حمام"
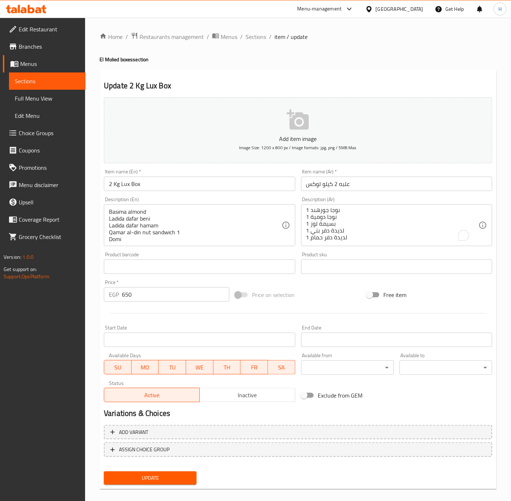
click at [354, 234] on textarea "3 سودانية 3 سمسمية 2 حمصية 2 قرص سوداني قرش 1 قرص [GEOGRAPHIC_DATA] قرش 2 نواعم…" at bounding box center [392, 225] width 172 height 34
paste textarea "1 سندوتش قمر الدين مكسرات"
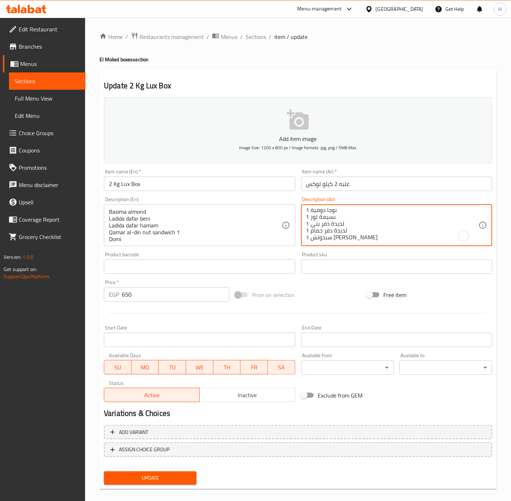
scroll to position [71, 0]
click at [346, 241] on textarea "3 سودانية 3 سمسمية 2 حمصية 2 قرص سوداني قرش 1 قرص [GEOGRAPHIC_DATA] قرش 2 نواعم…" at bounding box center [392, 225] width 172 height 34
paste textarea "دومية"
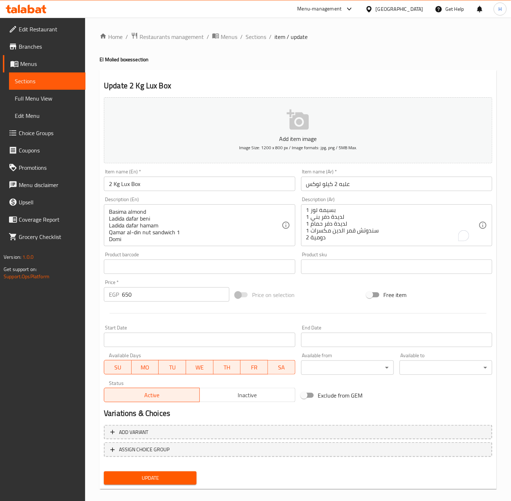
click at [363, 237] on textarea "3 سودانية 3 سمسمية 2 حمصية 2 قرص سوداني قرش 1 قرص [GEOGRAPHIC_DATA] قرش 2 نواعم…" at bounding box center [392, 225] width 172 height 34
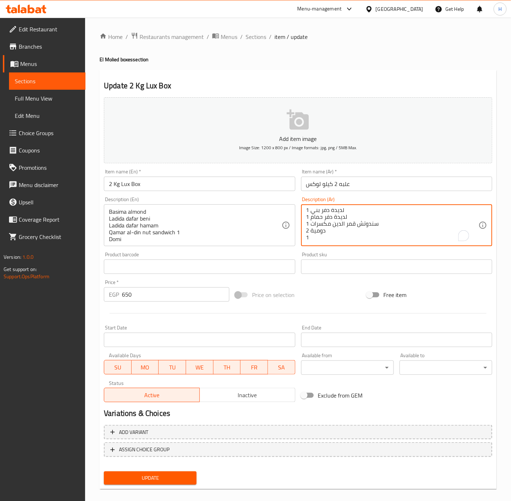
paste textarea "دومية بندق"
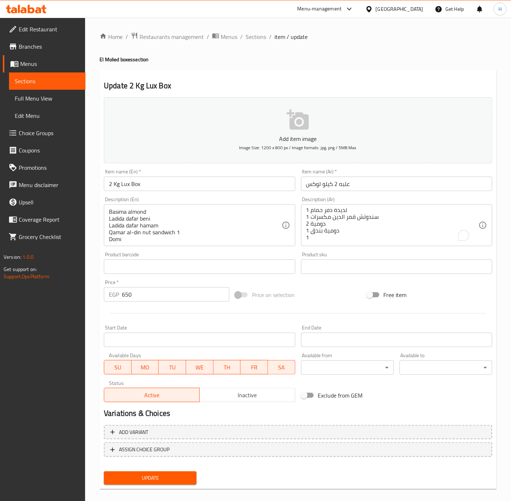
click at [328, 237] on textarea "3 سودانية 3 سمسمية 2 حمصية 2 قرص سوداني قرش 1 قرص [GEOGRAPHIC_DATA] قرش 2 نواعم…" at bounding box center [392, 225] width 172 height 34
paste textarea "ملبن بندق"
click at [361, 238] on textarea "3 سودانية 3 سمسمية 2 حمصية 2 قرص سوداني قرش 1 قرص [GEOGRAPHIC_DATA] قرش 2 نواعم…" at bounding box center [392, 225] width 172 height 34
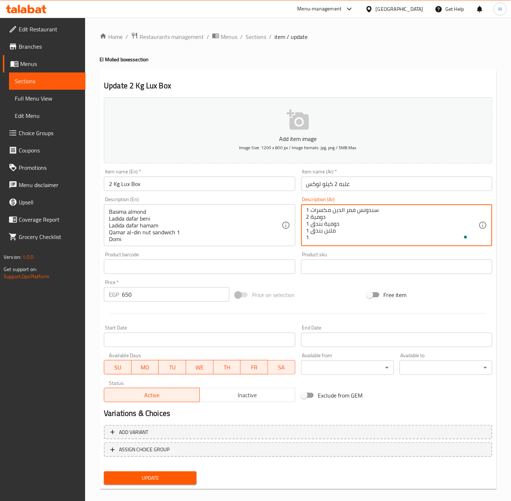
paste textarea "[PERSON_NAME]"
click at [350, 238] on textarea "3 سودانية 3 سمسمية 2 حمصية 2 قرص سوداني قرش 1 قرص حمص قرش 2 نواعم 2 مربى زبيب 2…" at bounding box center [392, 225] width 172 height 34
paste textarea "شريحة لوز"
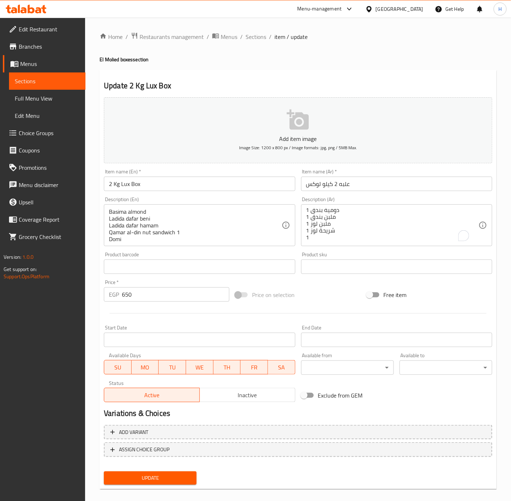
click at [321, 234] on textarea "3 سودانية 3 سمسمية 2 حمصية 2 قرص سوداني قرش 1 قرص [GEOGRAPHIC_DATA] قرش 2 نواعم…" at bounding box center [392, 225] width 172 height 34
paste textarea "شريحة بندق"
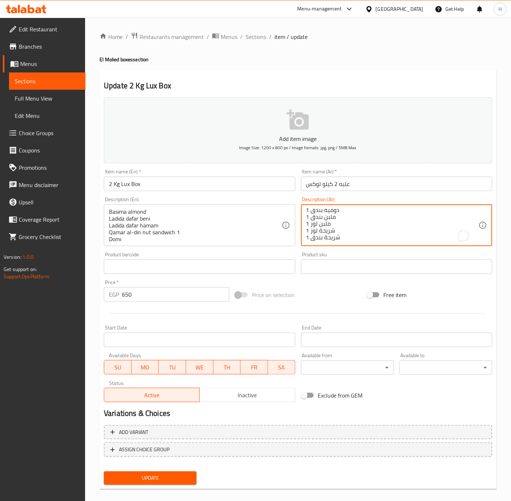
scroll to position [112, 0]
type textarea "3 سودانية 3 سمسمية 2 حمصية 2 قرص سوداني قرش 1 قرص [GEOGRAPHIC_DATA] قرش 2 نواعم…"
click at [219, 251] on div "Product barcode Product barcode" at bounding box center [199, 263] width 197 height 28
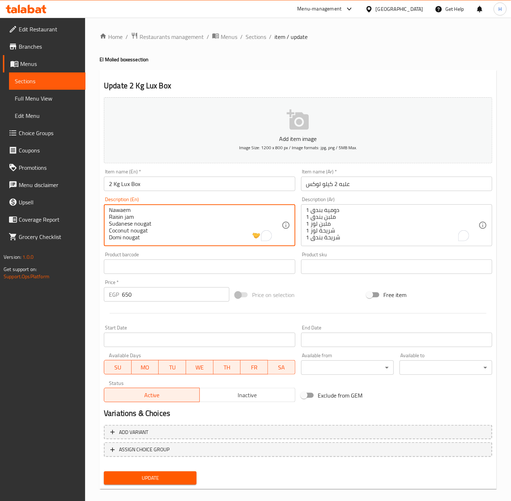
click at [122, 239] on textarea "Basima almond Ladida dafar beni Ladida dafar hamam Qamar al-din nut sandwich 1 …" at bounding box center [195, 225] width 172 height 34
drag, startPoint x: 154, startPoint y: 239, endPoint x: 105, endPoint y: 219, distance: 52.8
click at [105, 219] on div "Basima almond Ladida dafar beni Ladida dafar hamam Qamar al-din nut sandwich 1 …" at bounding box center [199, 225] width 191 height 42
paste textarea "Sudanese Sesameia Hommos Sudanese qursh disc Hommos qursh disc Nawaem Raisin ja…"
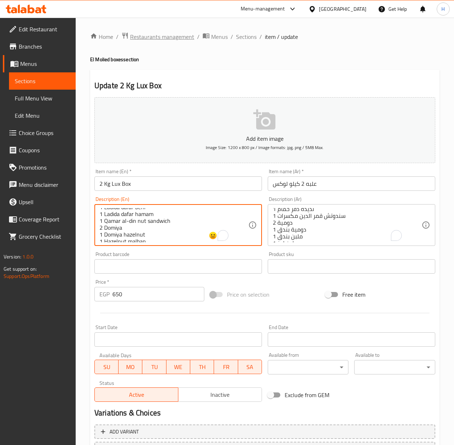
scroll to position [80, 0]
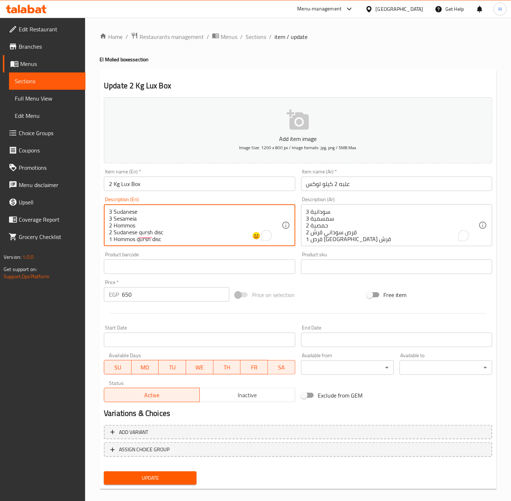
click at [174, 216] on textarea "3 Sudanese 3 Sesameia 2 Hommos 2 Sudanese qursh disc 1 Hommos qursh disc 2 Nawa…" at bounding box center [195, 225] width 172 height 34
click at [124, 219] on textarea "3 Sudanya 3 Sesameia 2 Hommos 2 Sudanese qursh disc 1 Hommos qursh disc 2 Nawae…" at bounding box center [195, 225] width 172 height 34
paste textarea "msemy"
click at [126, 224] on textarea "3 Sudanya 3 Semsemya 2 Hommos 2 Sudanese qursh disc 1 Hommos qursh disc 2 Nawae…" at bounding box center [195, 225] width 172 height 34
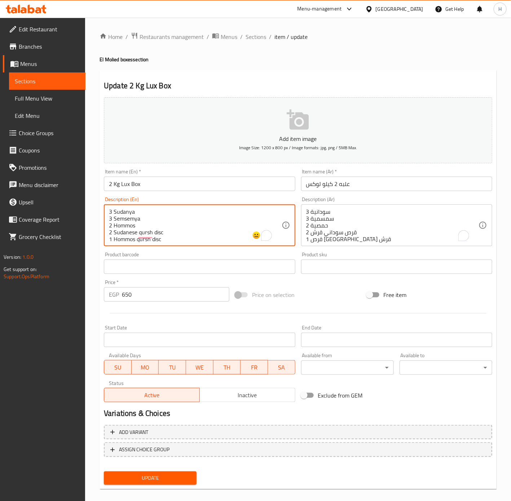
click at [126, 224] on textarea "3 Sudanya 3 Semsemya 2 Hommos 2 Sudanese qursh disc 1 Hommos qursh disc 2 Nawae…" at bounding box center [195, 225] width 172 height 34
paste textarea "osiya"
click at [123, 213] on textarea "3 Sudanya 3 Semsemya 2 Homosiya 2 Sudanese qursh disc 1 Hommos qursh disc 2 Naw…" at bounding box center [195, 225] width 172 height 34
click at [124, 210] on textarea "3 Sudanya 3 Semsemya 2 Homosiya 2 Sudanese qursh disc 1 Hommos qursh disc 2 Naw…" at bounding box center [195, 225] width 172 height 34
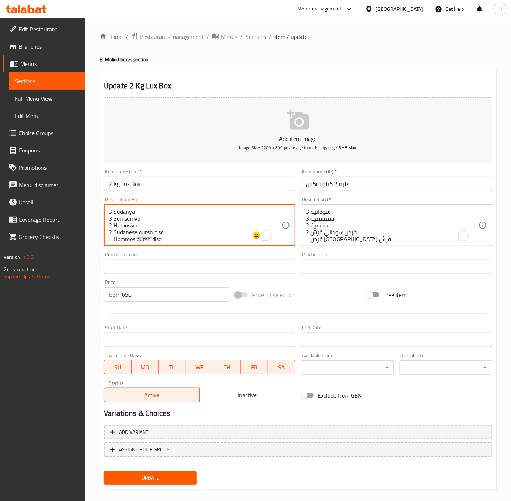
click at [124, 210] on textarea "3 Sudanya 3 Semsemya 2 Homosiya 2 Sudanese qursh disc 1 Hommos qursh disc 2 Naw…" at bounding box center [195, 225] width 172 height 34
click at [121, 232] on textarea "3 Sudanya 3 Semsemya 2 Homosiya 2 Sudanese qursh disc 1 Hommos qursh disc 2 Naw…" at bounding box center [195, 225] width 172 height 34
paste textarea "ya"
type textarea "3 Sudanya 3 Semsemya 2 Homosiya 2 Sudanya qursh disc 1 Hommos qursh disc 2 Nawa…"
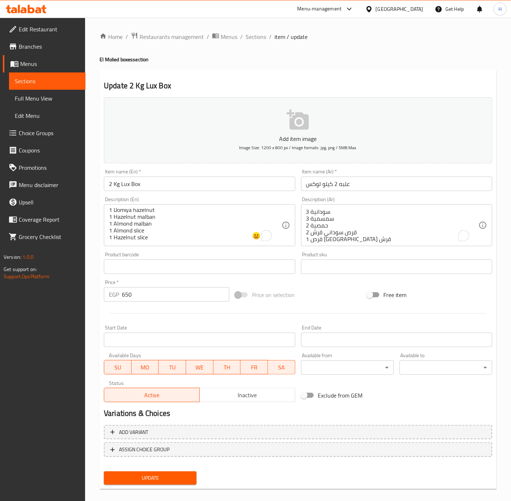
click at [160, 475] on span "Update" at bounding box center [150, 478] width 81 height 9
click at [160, 475] on div at bounding box center [255, 250] width 511 height 501
click at [257, 37] on span "Sections" at bounding box center [255, 36] width 21 height 9
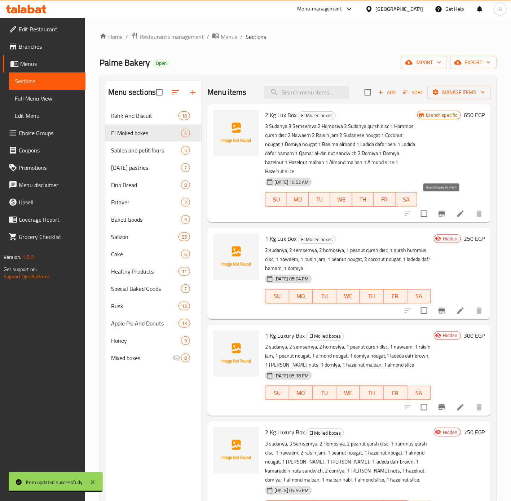
click at [438, 209] on icon "Branch-specific-item" at bounding box center [441, 213] width 9 height 9
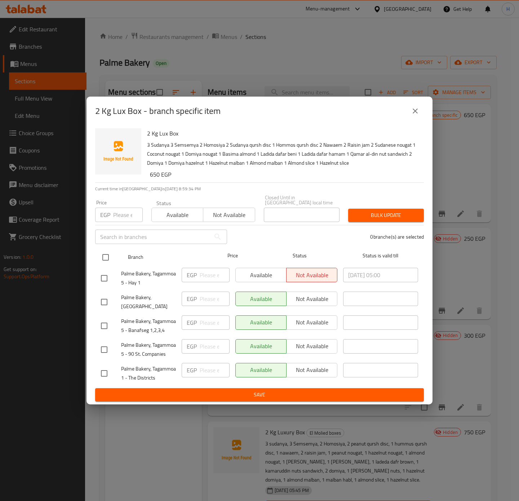
click at [106, 255] on input "checkbox" at bounding box center [105, 257] width 15 height 15
checkbox input "true"
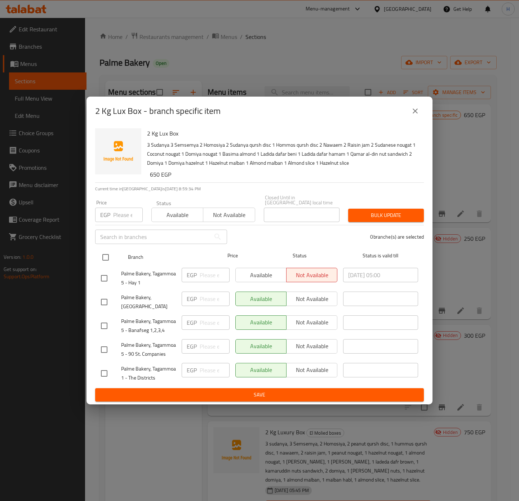
checkbox input "true"
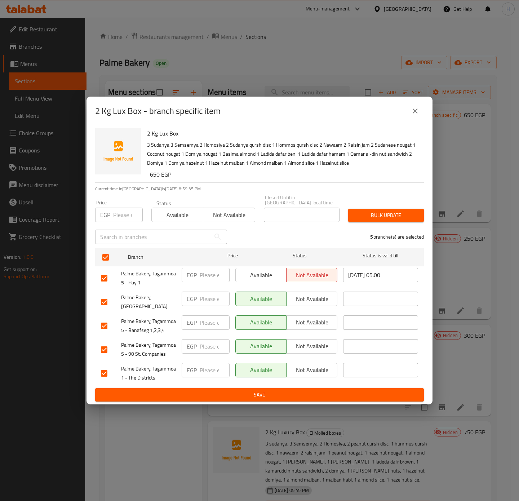
click at [155, 176] on h6 "650 EGP" at bounding box center [284, 174] width 268 height 10
copy h6 "650"
drag, startPoint x: 221, startPoint y: 268, endPoint x: 214, endPoint y: 268, distance: 6.8
click at [218, 268] on input "1" at bounding box center [215, 275] width 30 height 14
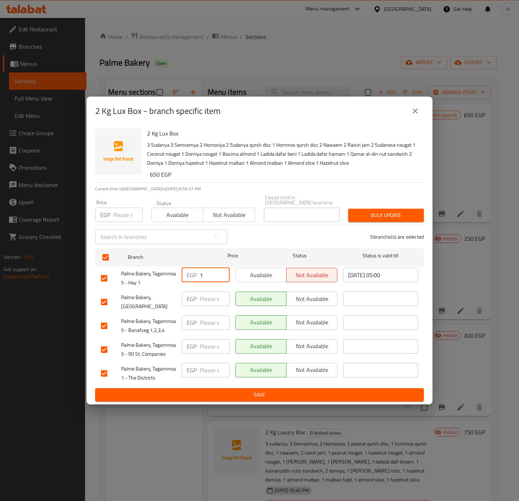
click at [211, 273] on input "1" at bounding box center [215, 275] width 30 height 14
paste input "650"
type input "650"
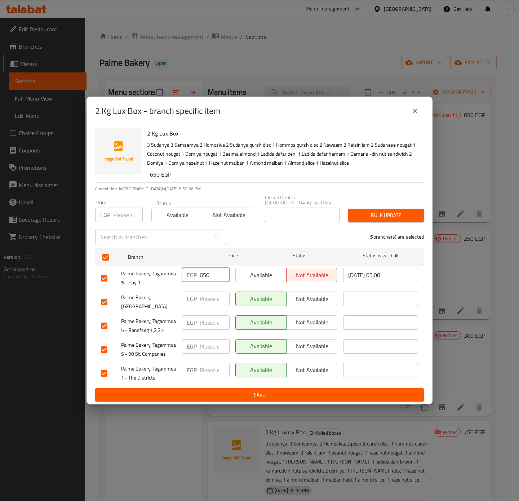
click at [209, 292] on input "number" at bounding box center [215, 299] width 30 height 14
paste input "650"
type input "650"
click at [206, 320] on input "number" at bounding box center [215, 322] width 30 height 14
paste input "650"
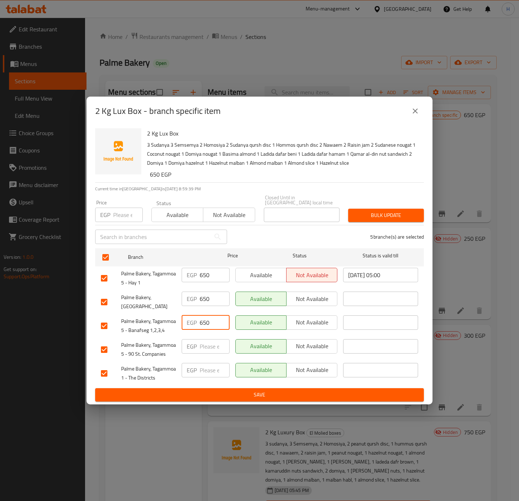
type input "650"
click at [212, 343] on input "number" at bounding box center [215, 346] width 30 height 14
paste input "650"
type input "650"
click at [210, 365] on input "number" at bounding box center [215, 370] width 30 height 14
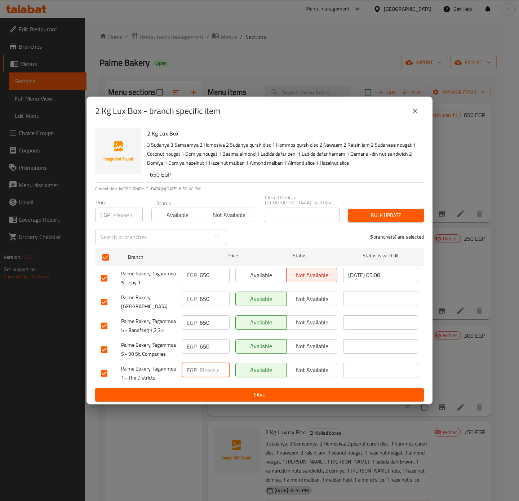
paste input "650"
type input "650"
click at [256, 391] on span "Save" at bounding box center [259, 394] width 317 height 9
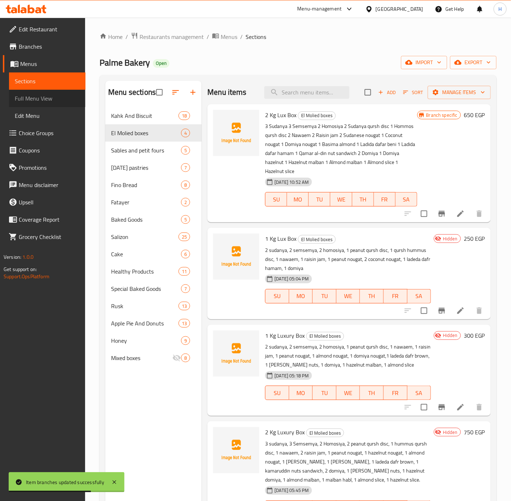
click at [41, 98] on span "Full Menu View" at bounding box center [47, 98] width 65 height 9
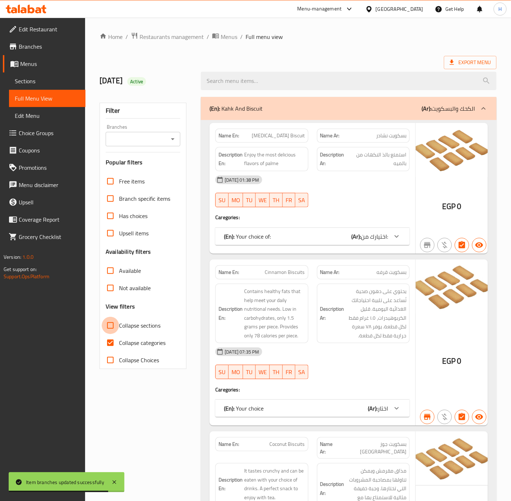
click at [115, 329] on input "Collapse sections" at bounding box center [110, 325] width 17 height 17
checkbox input "true"
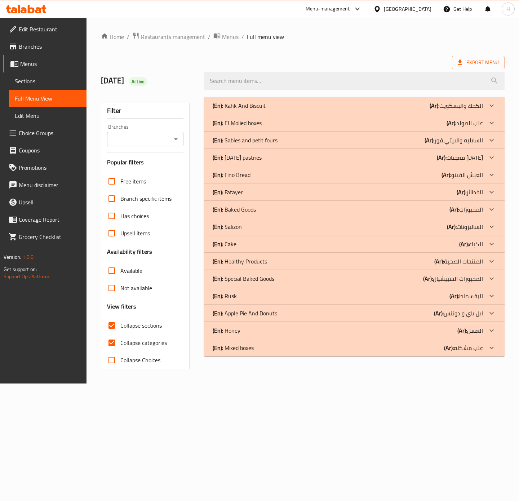
click at [467, 110] on p "(Ar): علب المولد" at bounding box center [456, 105] width 53 height 9
